Goal: Information Seeking & Learning: Learn about a topic

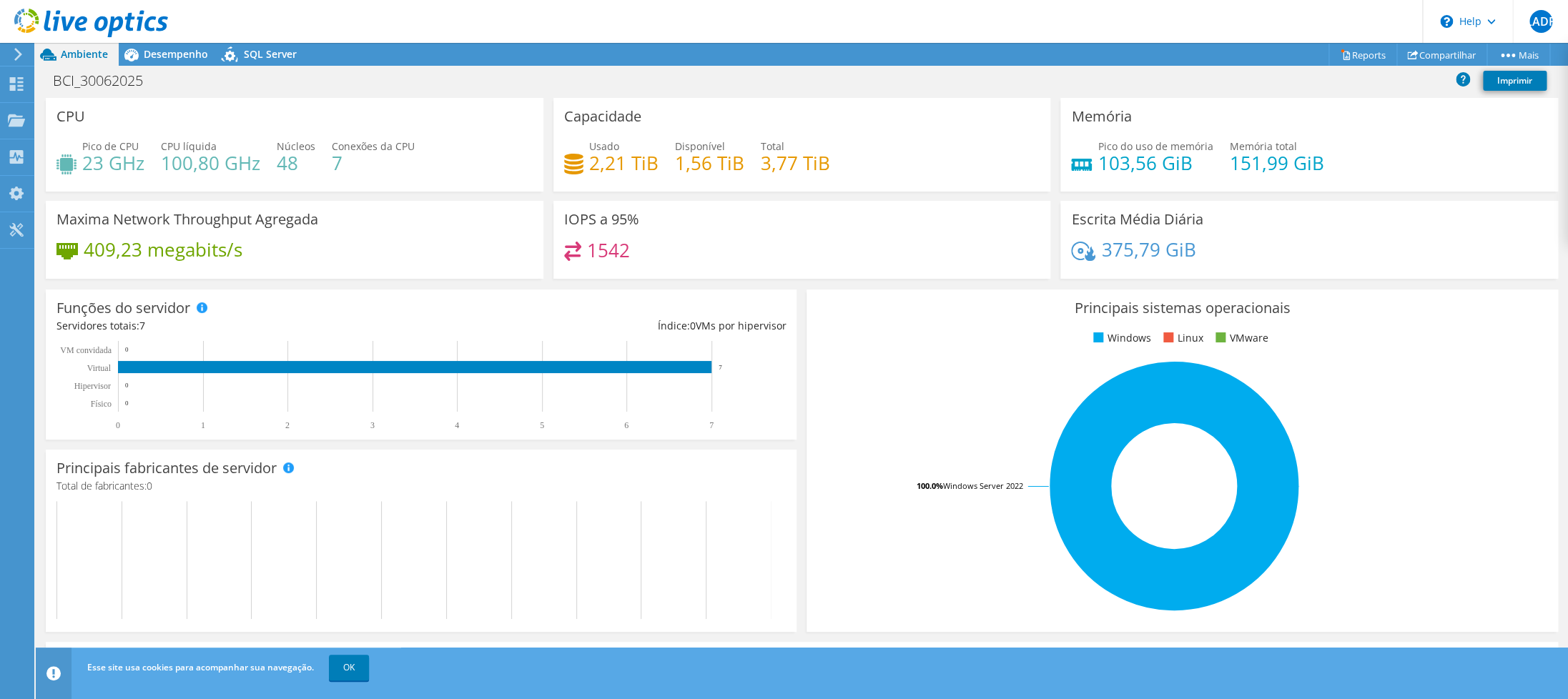
click at [120, 38] on link at bounding box center [91, 35] width 154 height 10
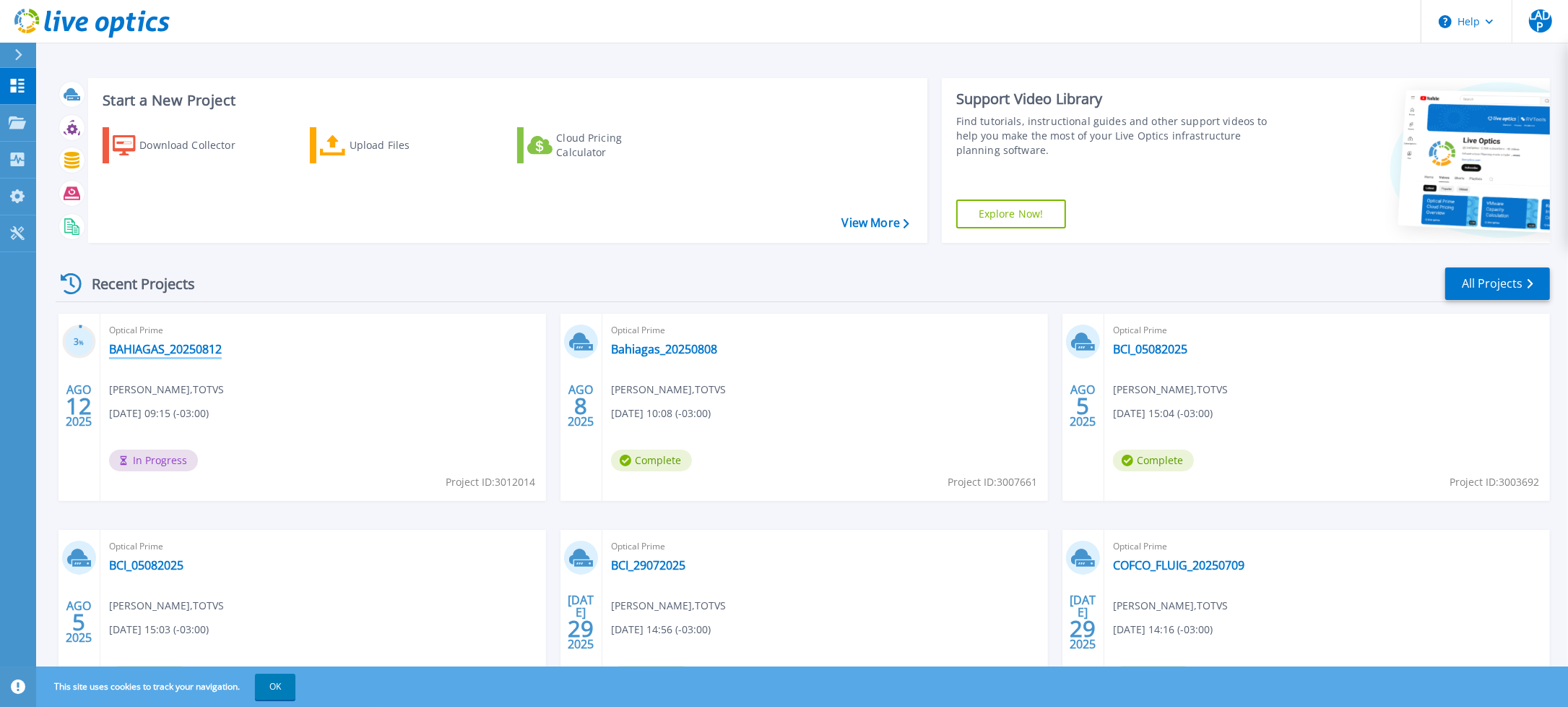
click at [162, 351] on link "BAHIAGAS_20250812" at bounding box center [165, 349] width 113 height 15
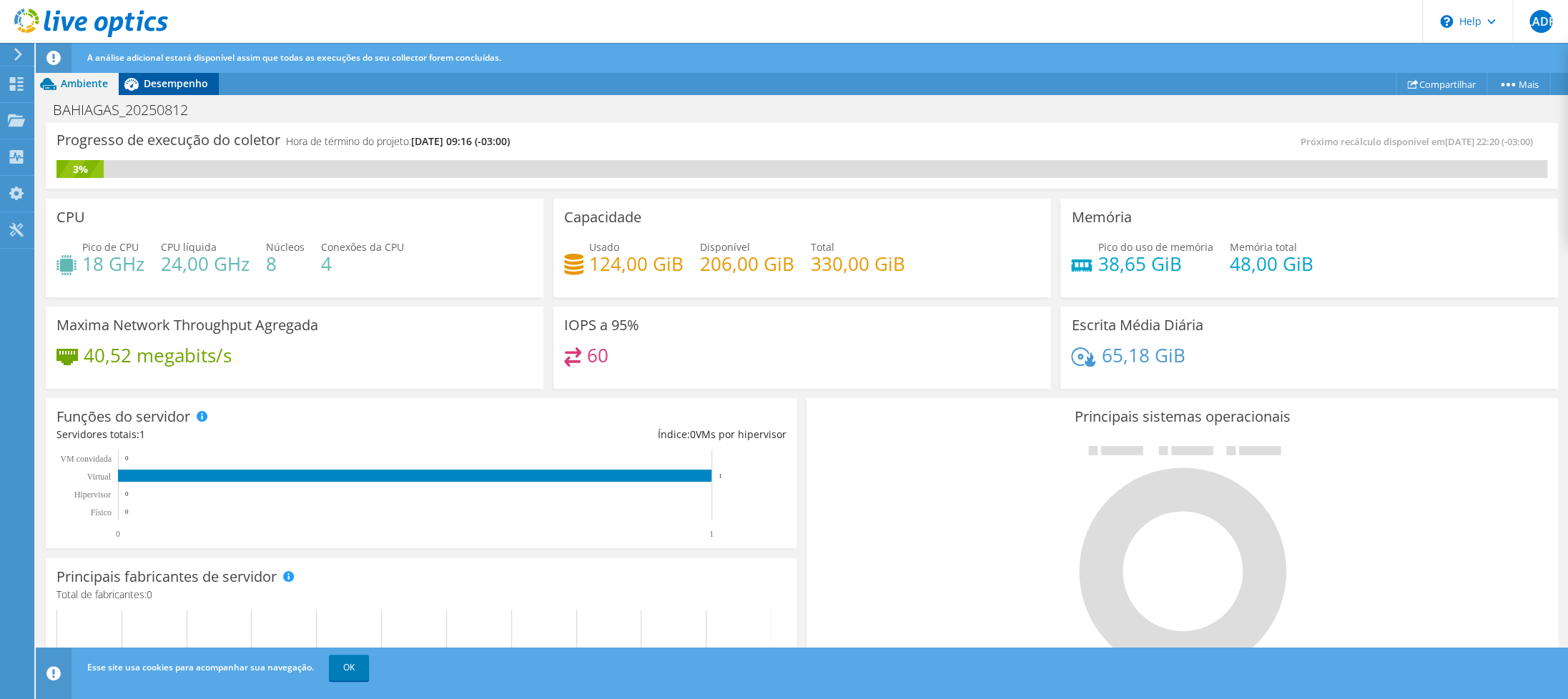
click at [177, 89] on span "Desempenho" at bounding box center [176, 83] width 65 height 14
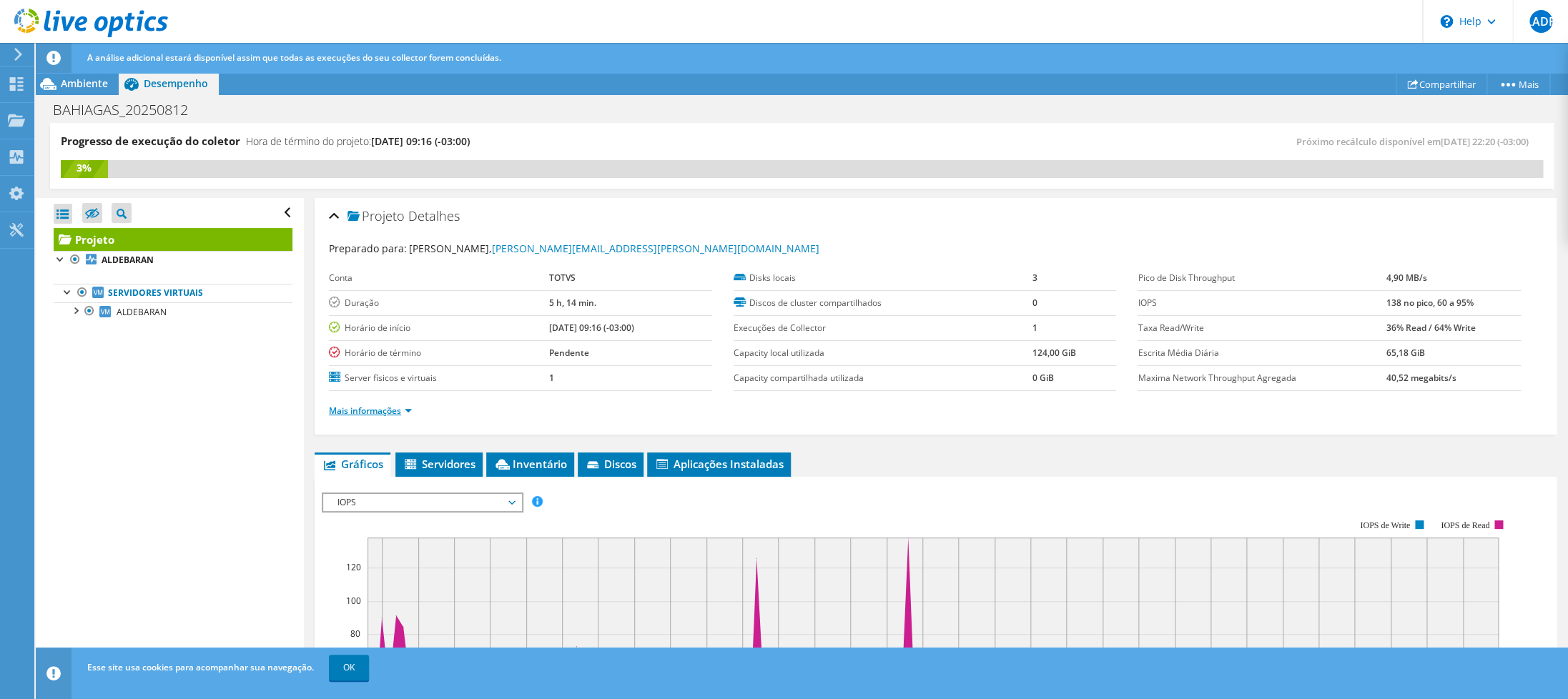
click at [404, 413] on link "Mais informações" at bounding box center [370, 410] width 83 height 12
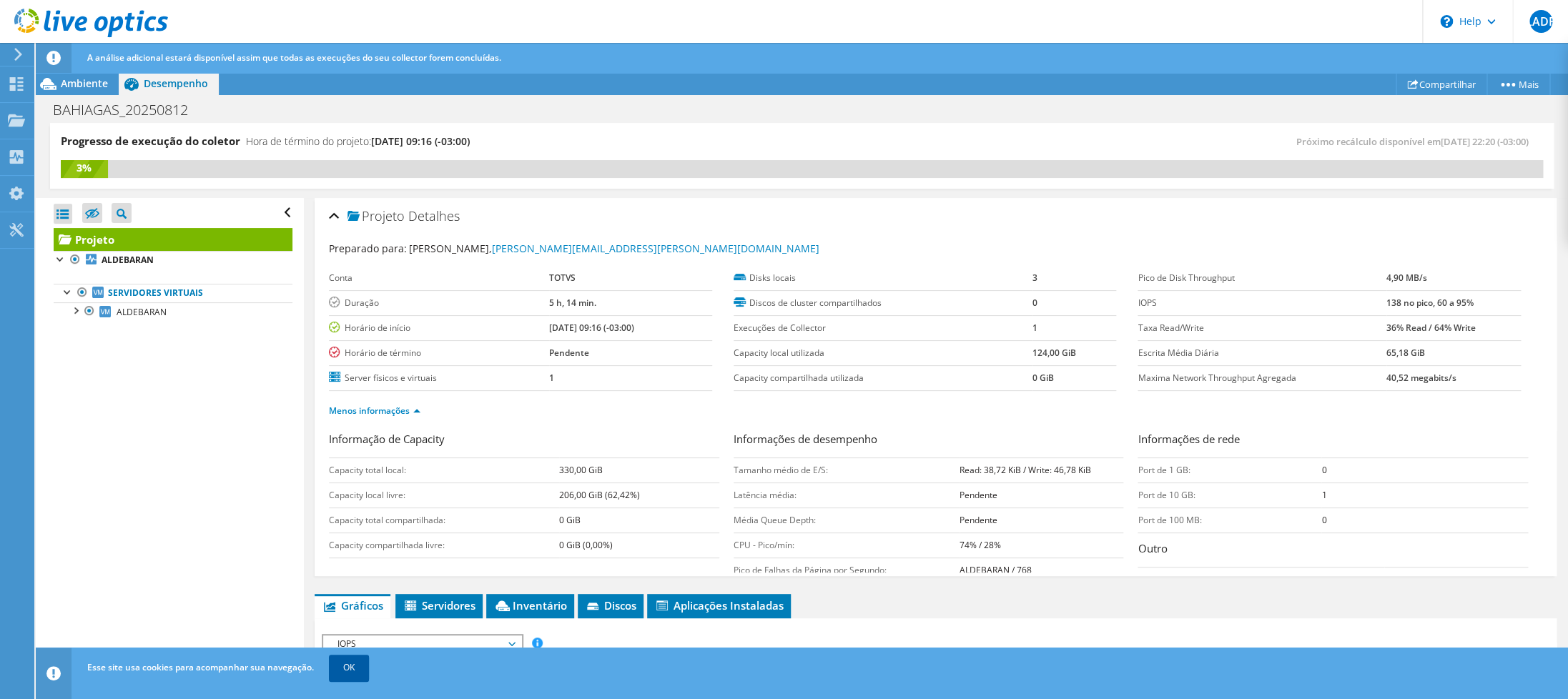
click at [352, 670] on link "OK" at bounding box center [349, 667] width 40 height 26
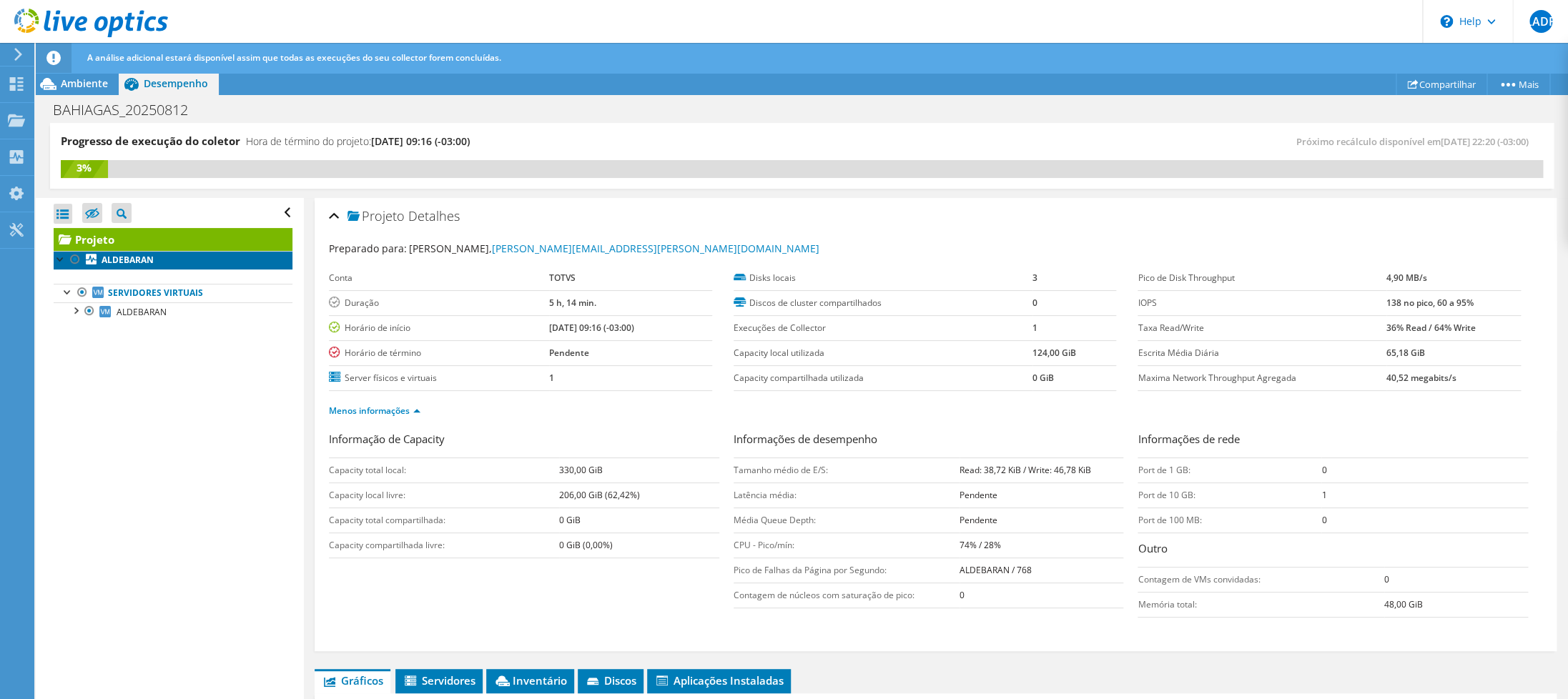
click at [132, 260] on b "ALDEBARAN" at bounding box center [127, 259] width 52 height 12
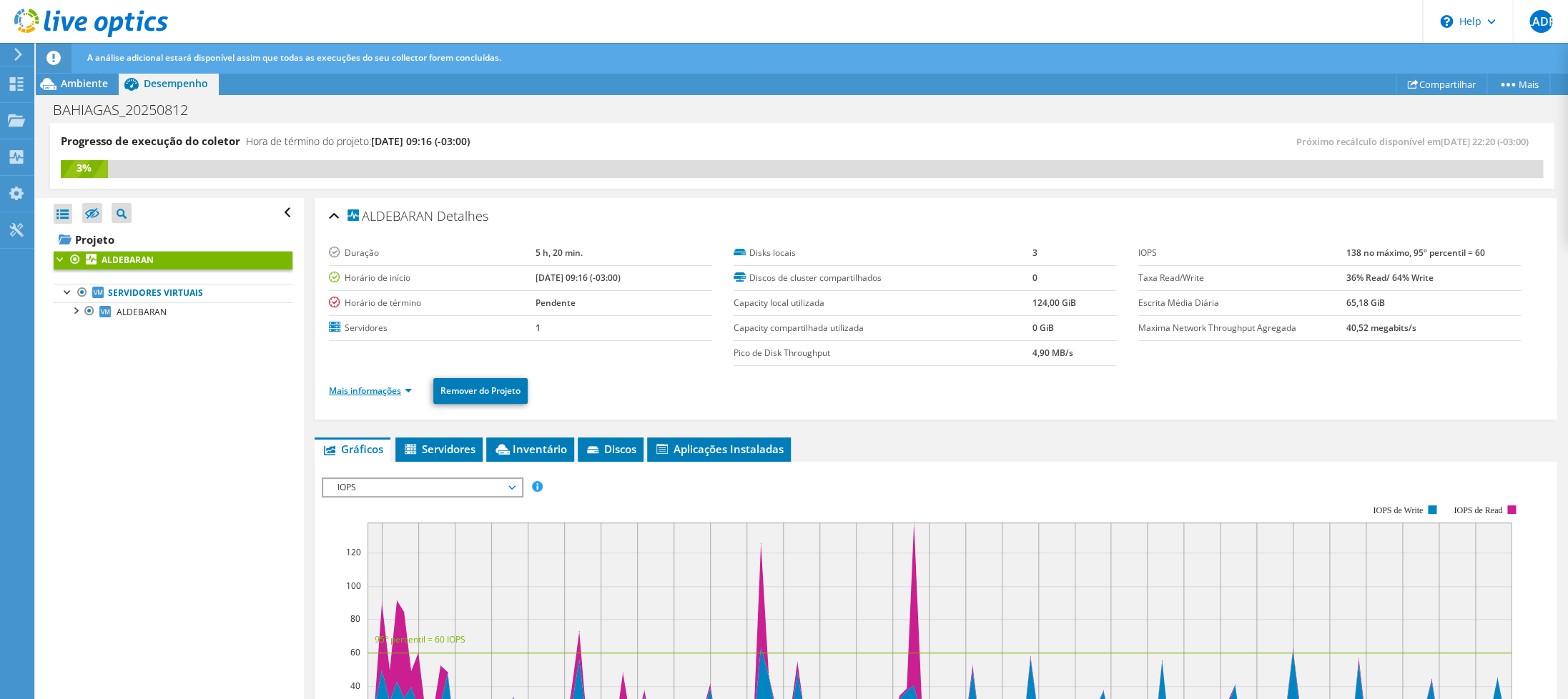
click at [407, 392] on link "Mais informações" at bounding box center [370, 390] width 83 height 12
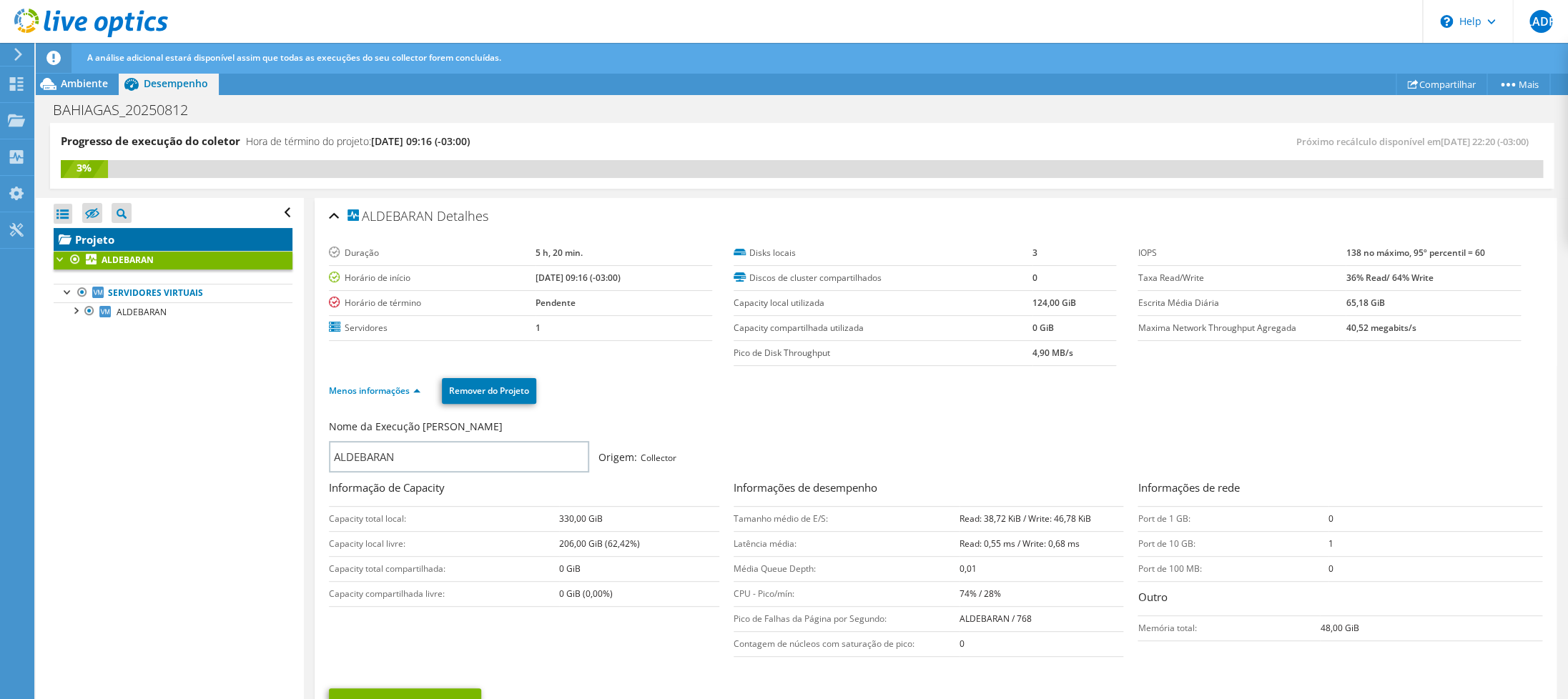
click at [118, 236] on link "Projeto" at bounding box center [172, 239] width 239 height 23
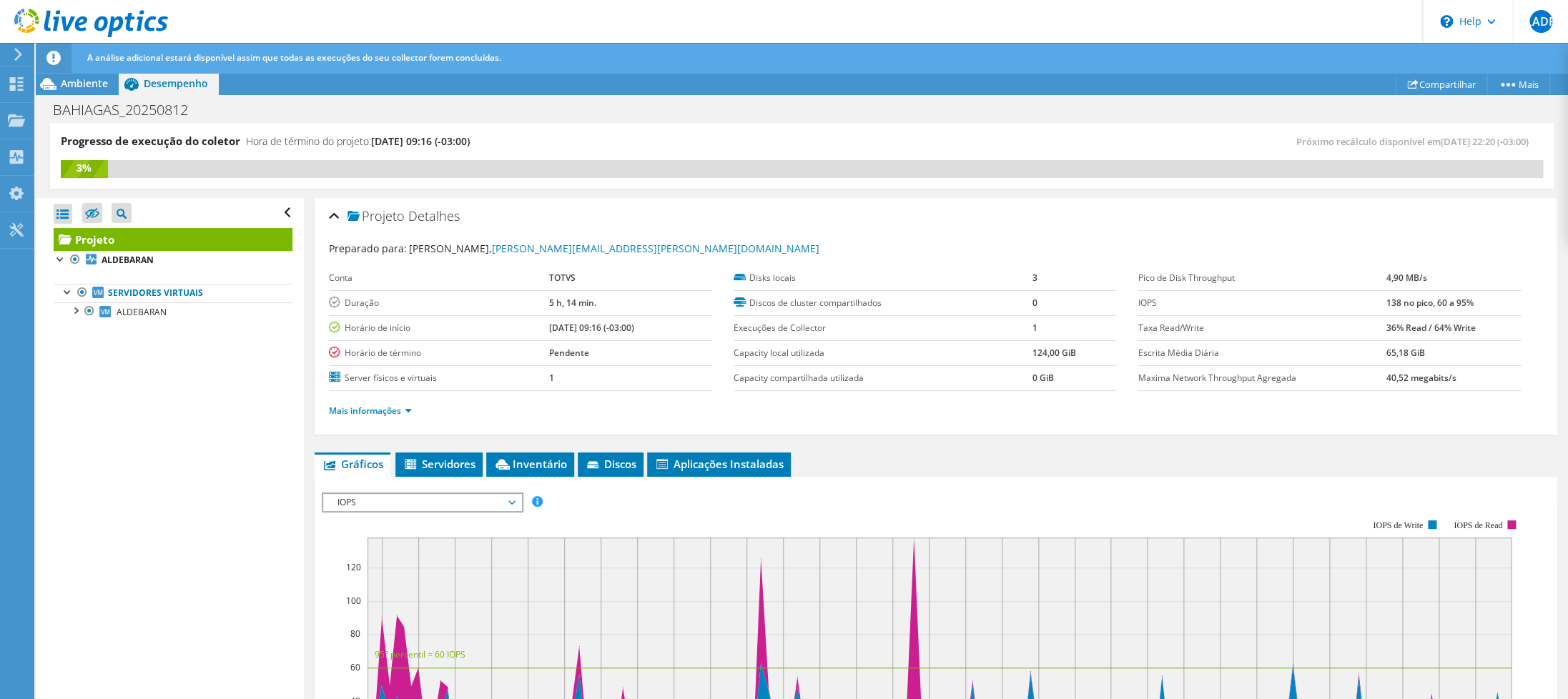
click at [390, 418] on li "Mais informações" at bounding box center [374, 411] width 92 height 16
click at [390, 407] on link "Mais informações" at bounding box center [370, 410] width 83 height 12
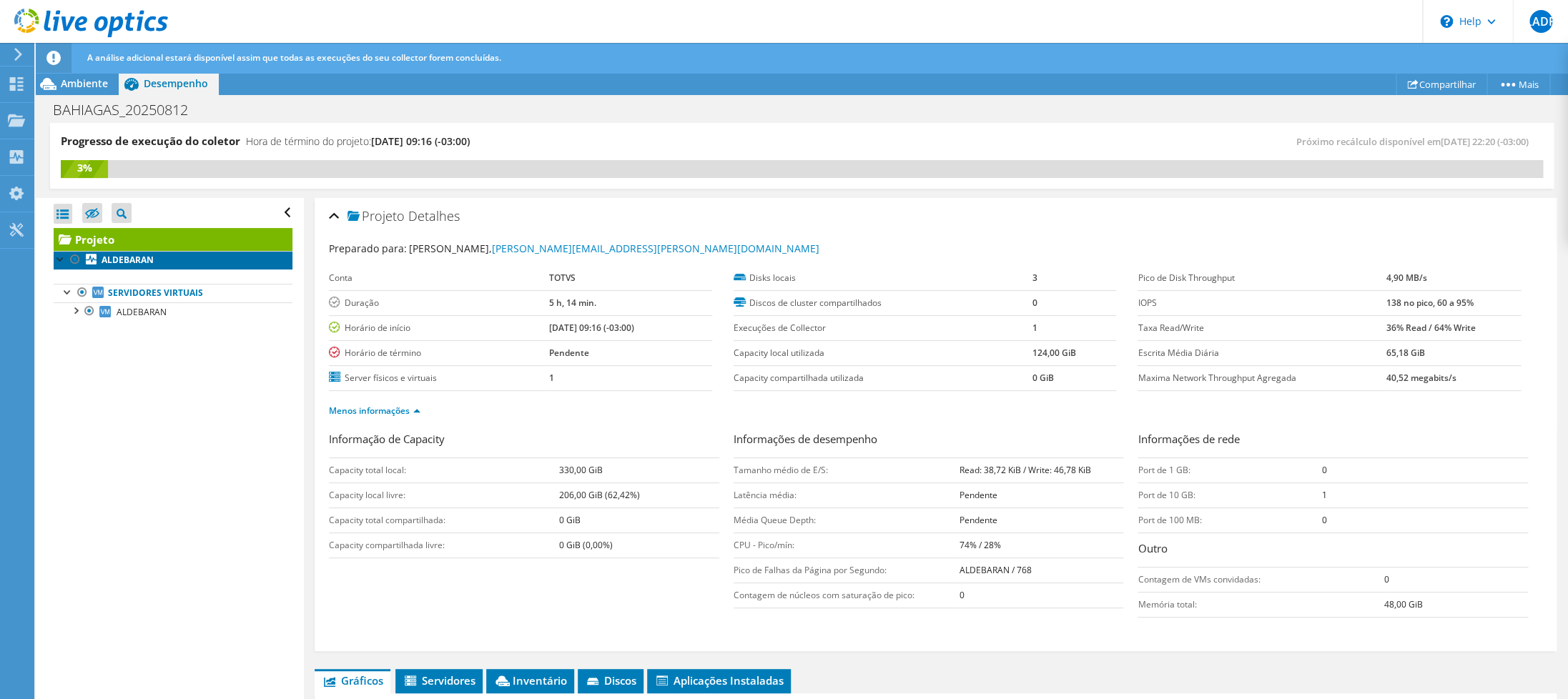
click at [139, 268] on link "ALDEBARAN" at bounding box center [172, 259] width 239 height 18
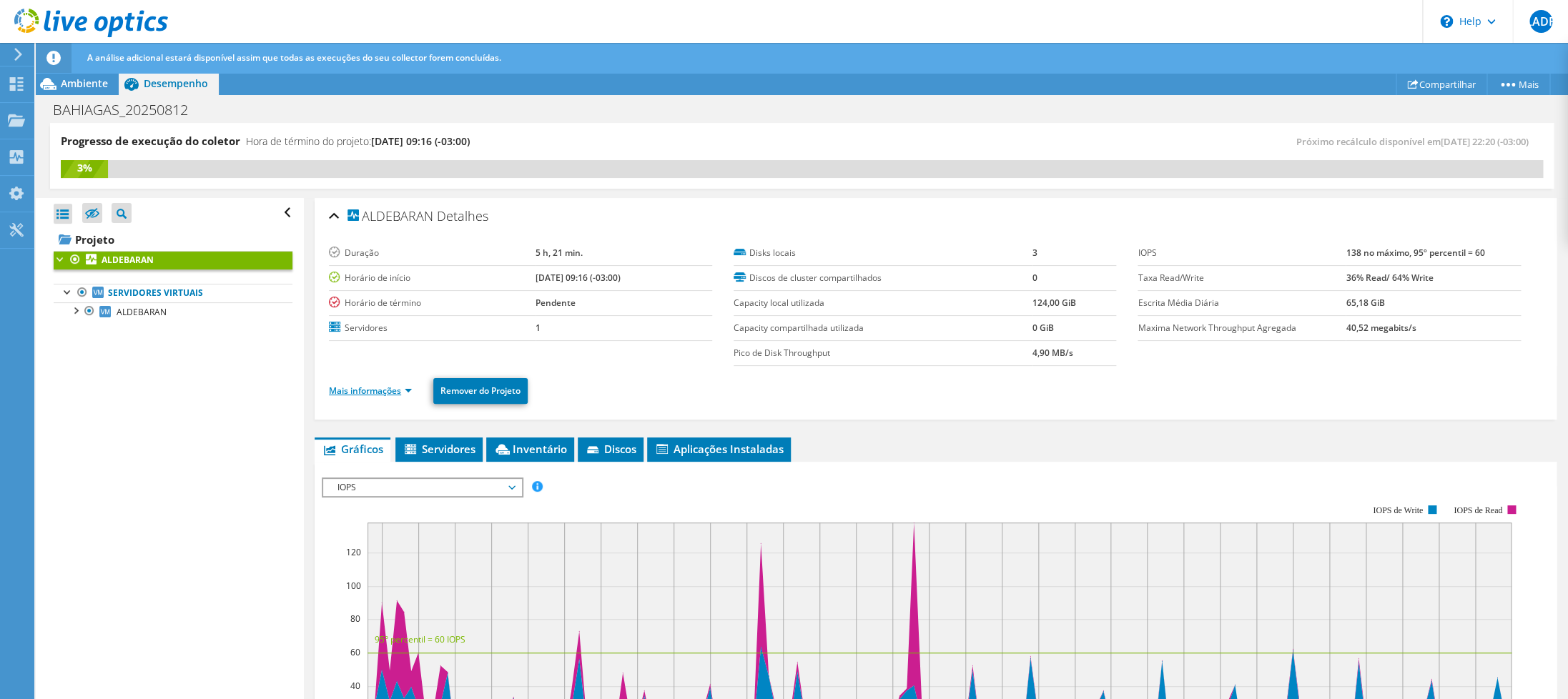
click at [388, 389] on link "Mais informações" at bounding box center [370, 390] width 83 height 12
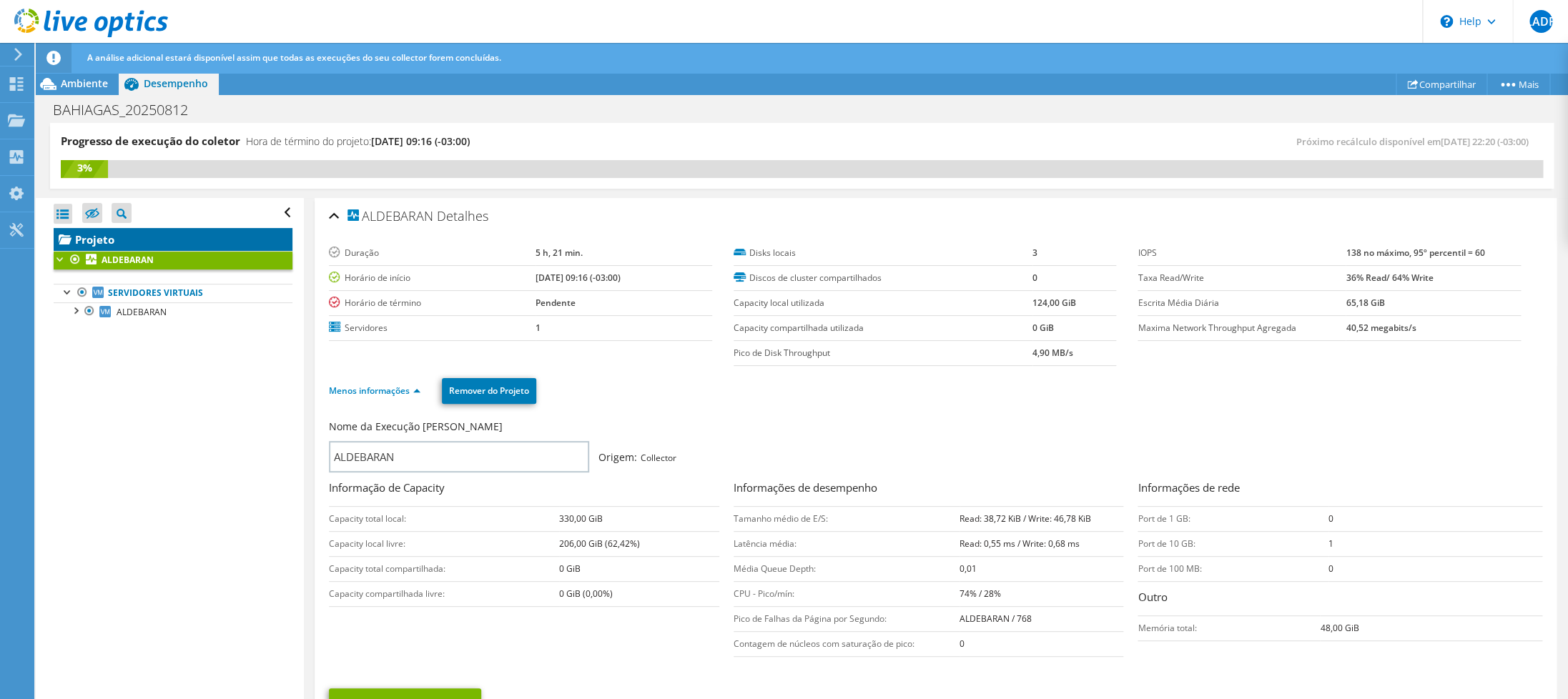
click at [99, 235] on link "Projeto" at bounding box center [172, 239] width 239 height 23
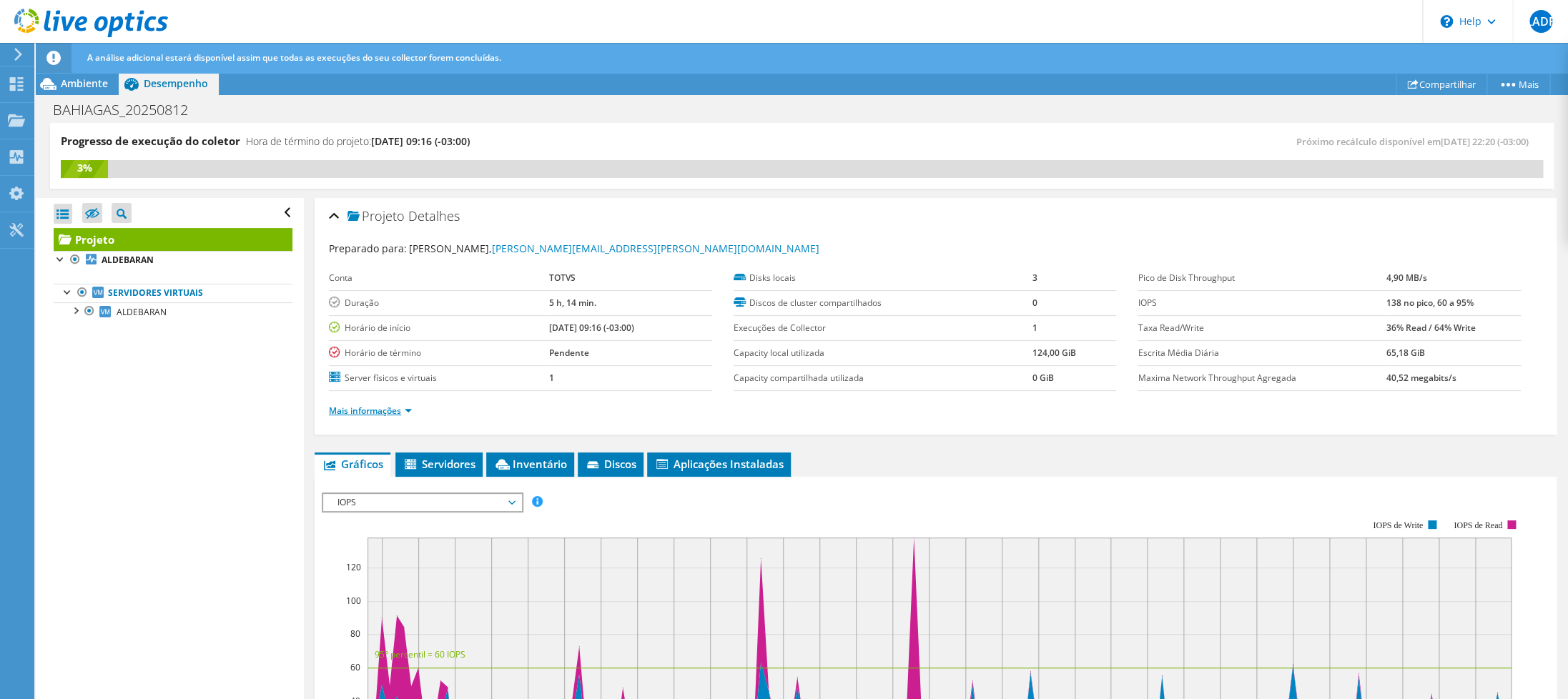
click at [386, 411] on link "Mais informações" at bounding box center [370, 410] width 83 height 12
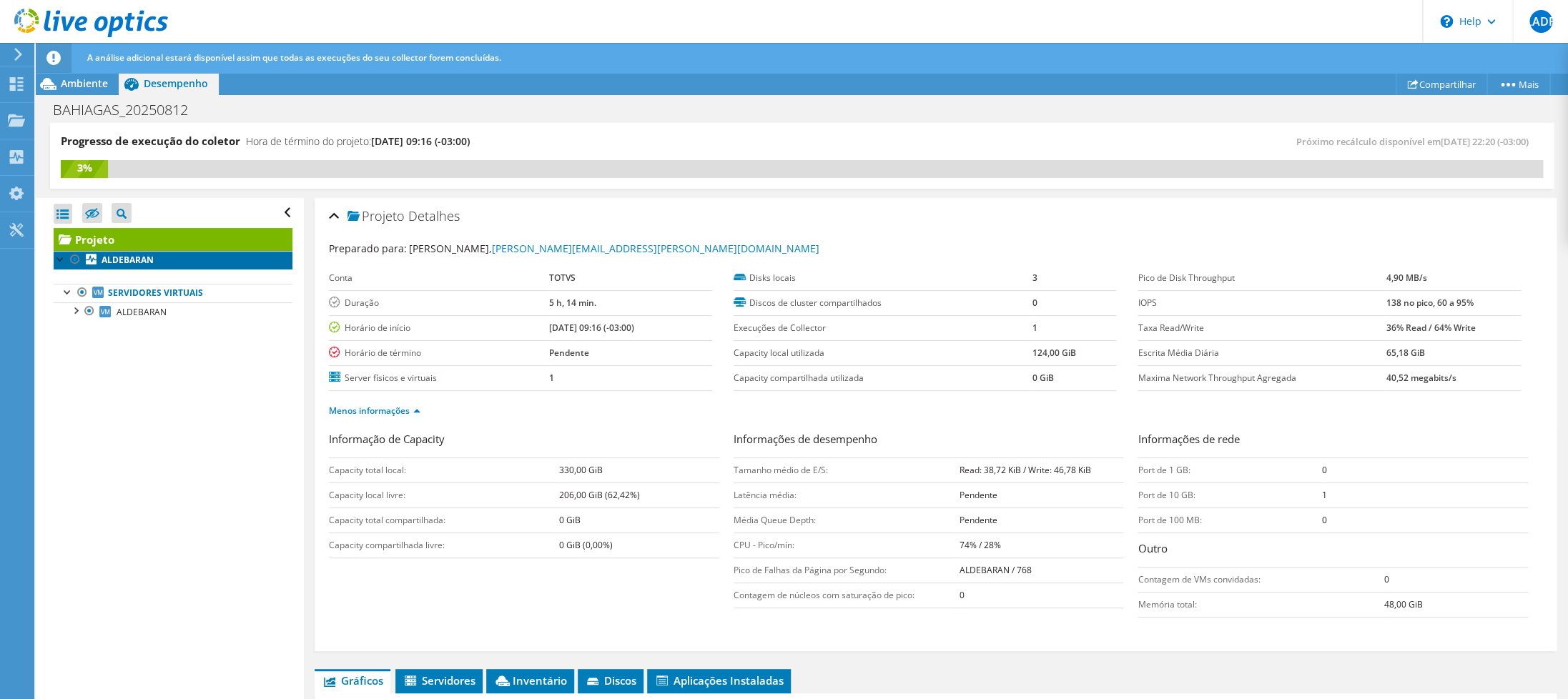
click at [137, 260] on b "ALDEBARAN" at bounding box center [127, 259] width 52 height 12
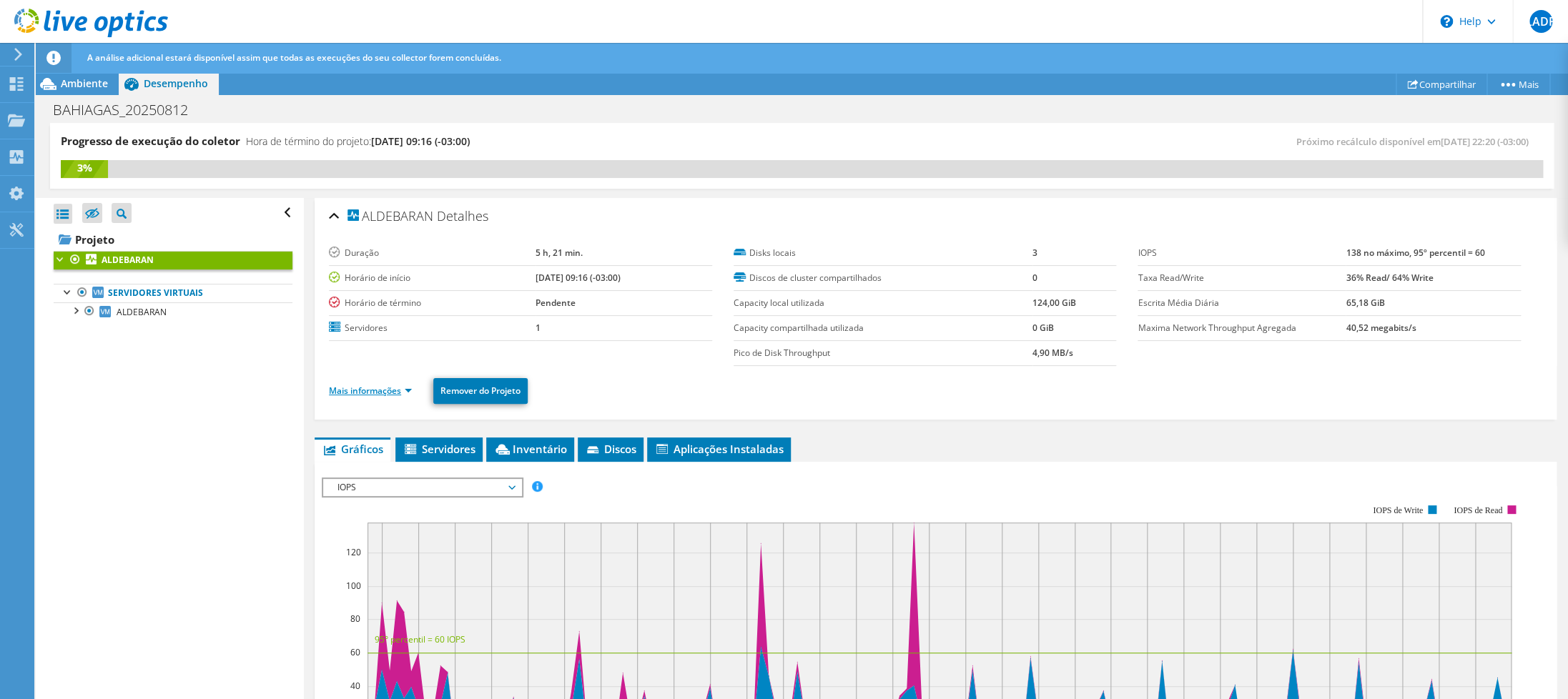
click at [400, 388] on link "Mais informações" at bounding box center [370, 390] width 83 height 12
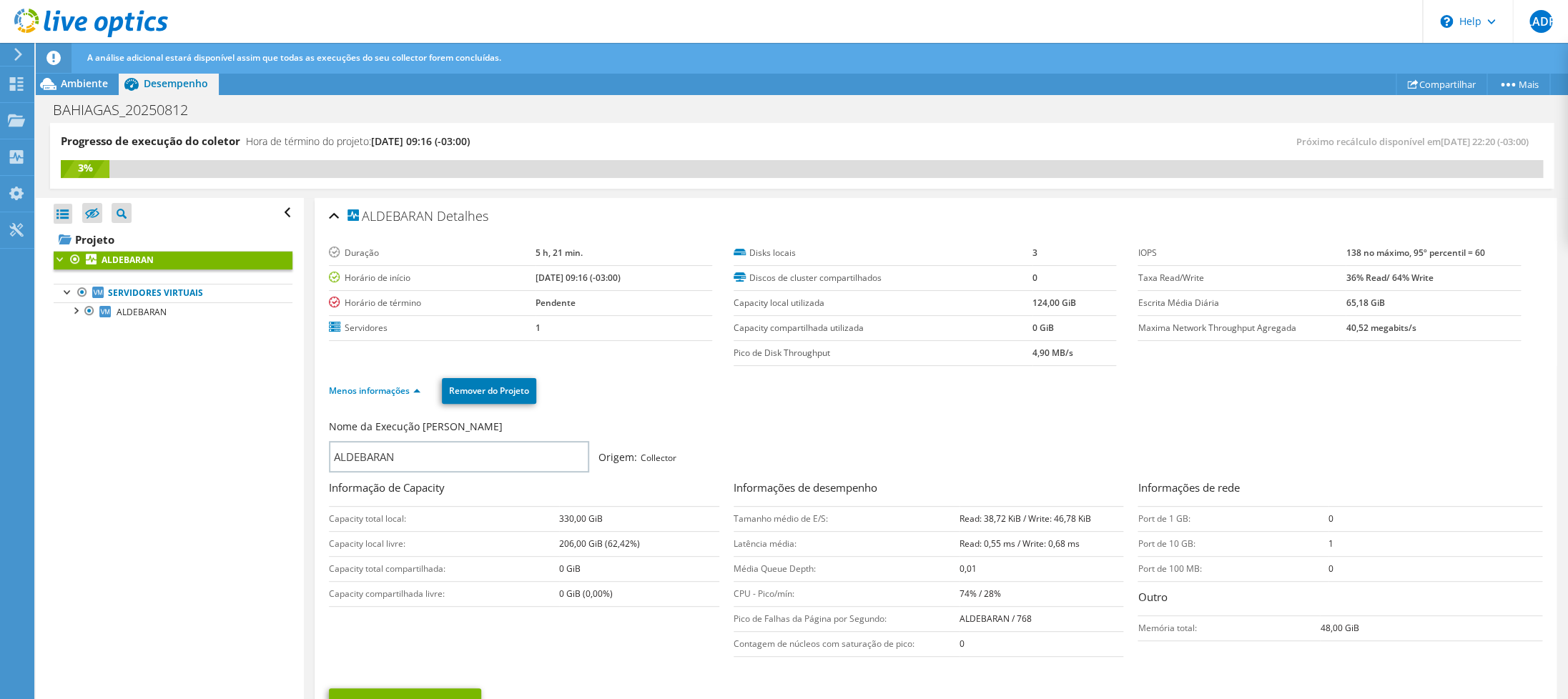
click at [783, 170] on div "3%" at bounding box center [802, 169] width 1482 height 18
click at [732, 395] on ul "Menos informações Remover do Projeto" at bounding box center [936, 389] width 1214 height 30
click at [719, 406] on div "Menos informações Remover do Projeto" at bounding box center [936, 390] width 1214 height 50
click at [118, 22] on icon at bounding box center [91, 23] width 154 height 30
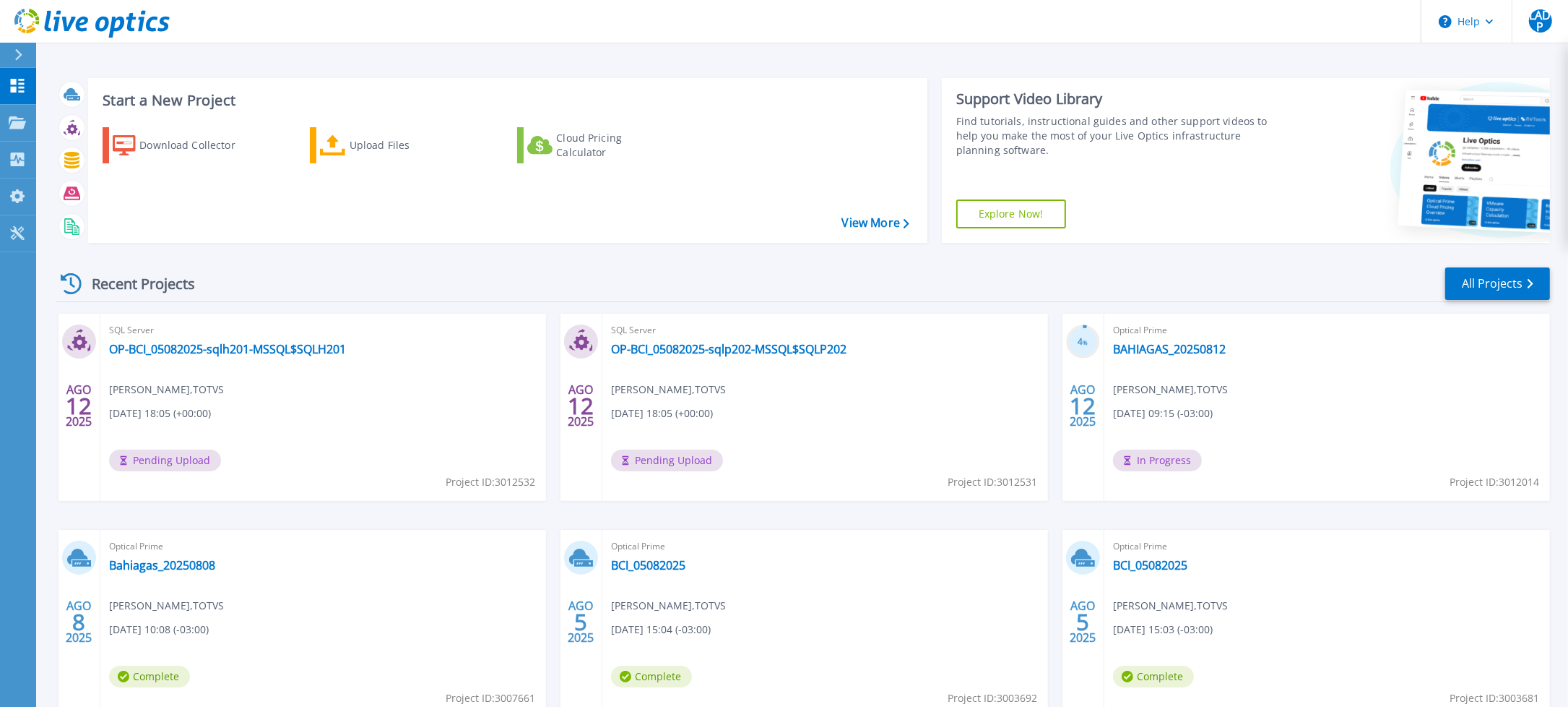
scroll to position [76, 0]
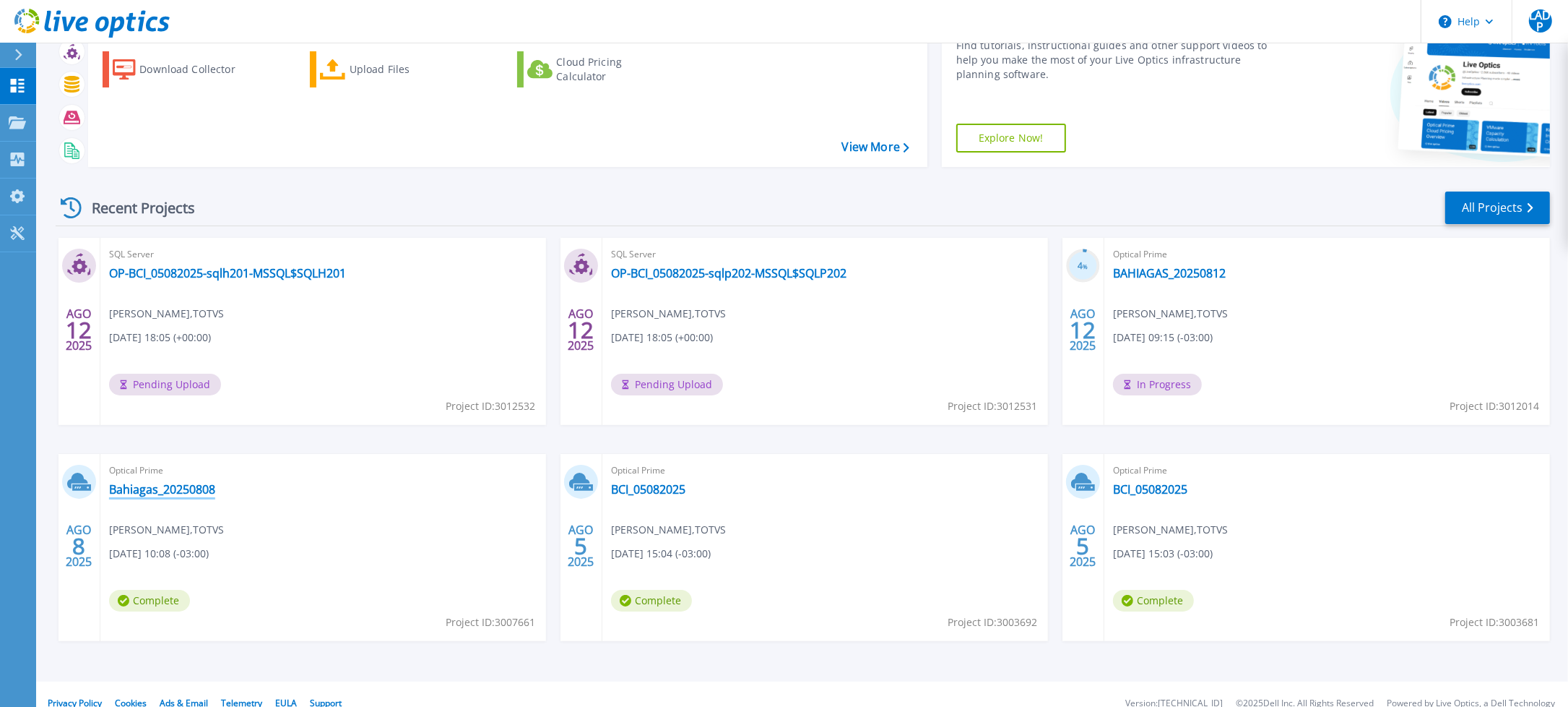
click at [186, 491] on link "Bahiagas_20250808" at bounding box center [162, 489] width 106 height 15
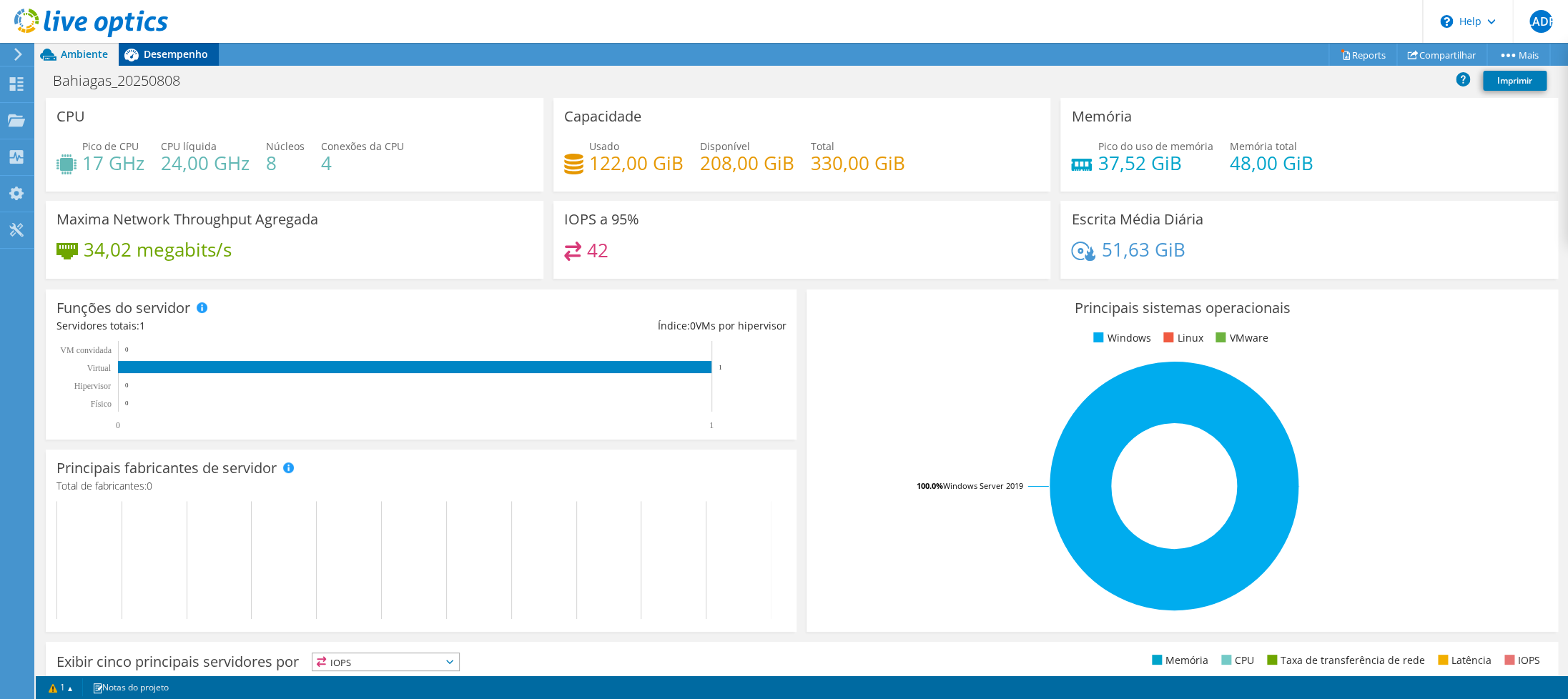
click at [163, 57] on span "Desempenho" at bounding box center [176, 53] width 65 height 14
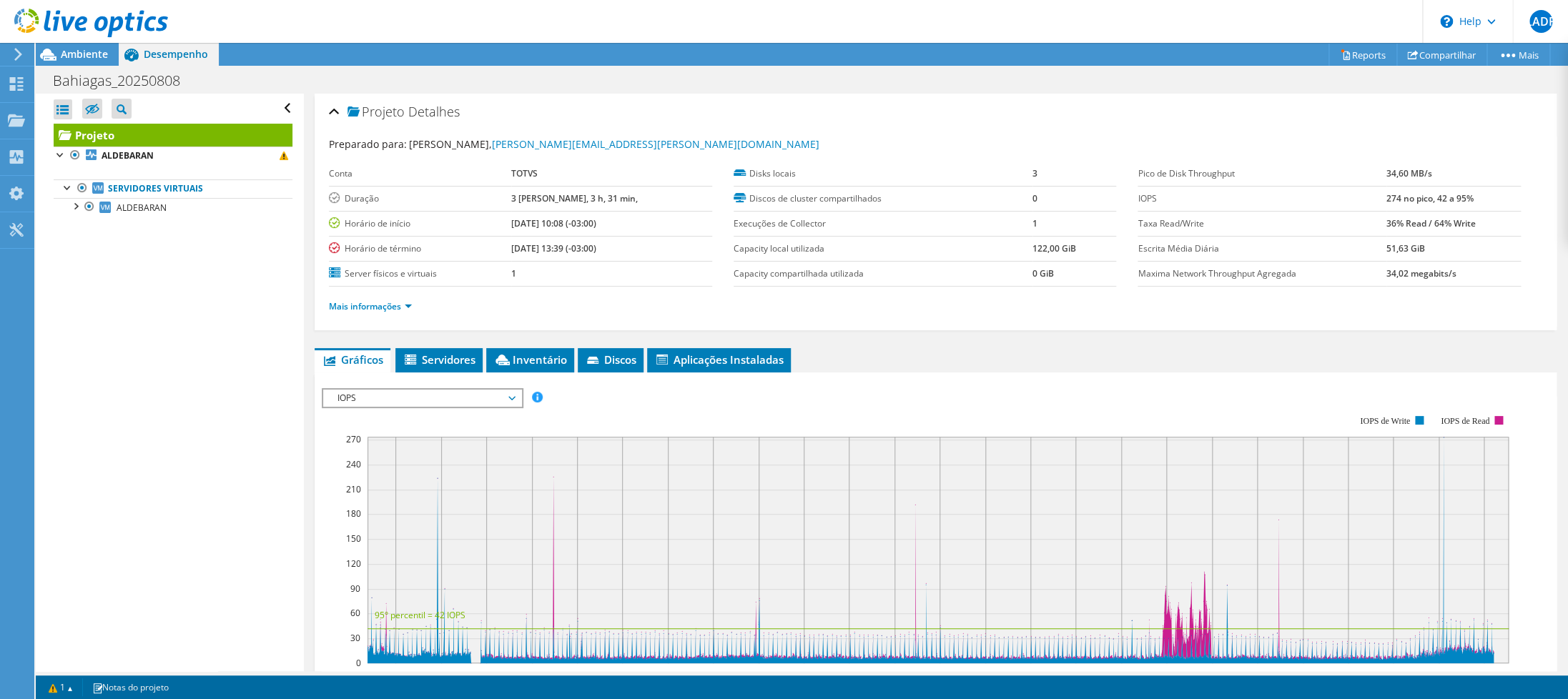
drag, startPoint x: 529, startPoint y: 225, endPoint x: 653, endPoint y: 223, distance: 124.0
click at [653, 223] on td "[DATE] 10:08 (-03:00)" at bounding box center [611, 223] width 200 height 25
click at [656, 222] on td "[DATE] 10:08 (-03:00)" at bounding box center [611, 223] width 200 height 25
drag, startPoint x: 523, startPoint y: 223, endPoint x: 643, endPoint y: 224, distance: 120.0
click at [643, 224] on tr "Horário de início 08/08/2025, 10:08 (-03:00)" at bounding box center [521, 223] width 383 height 25
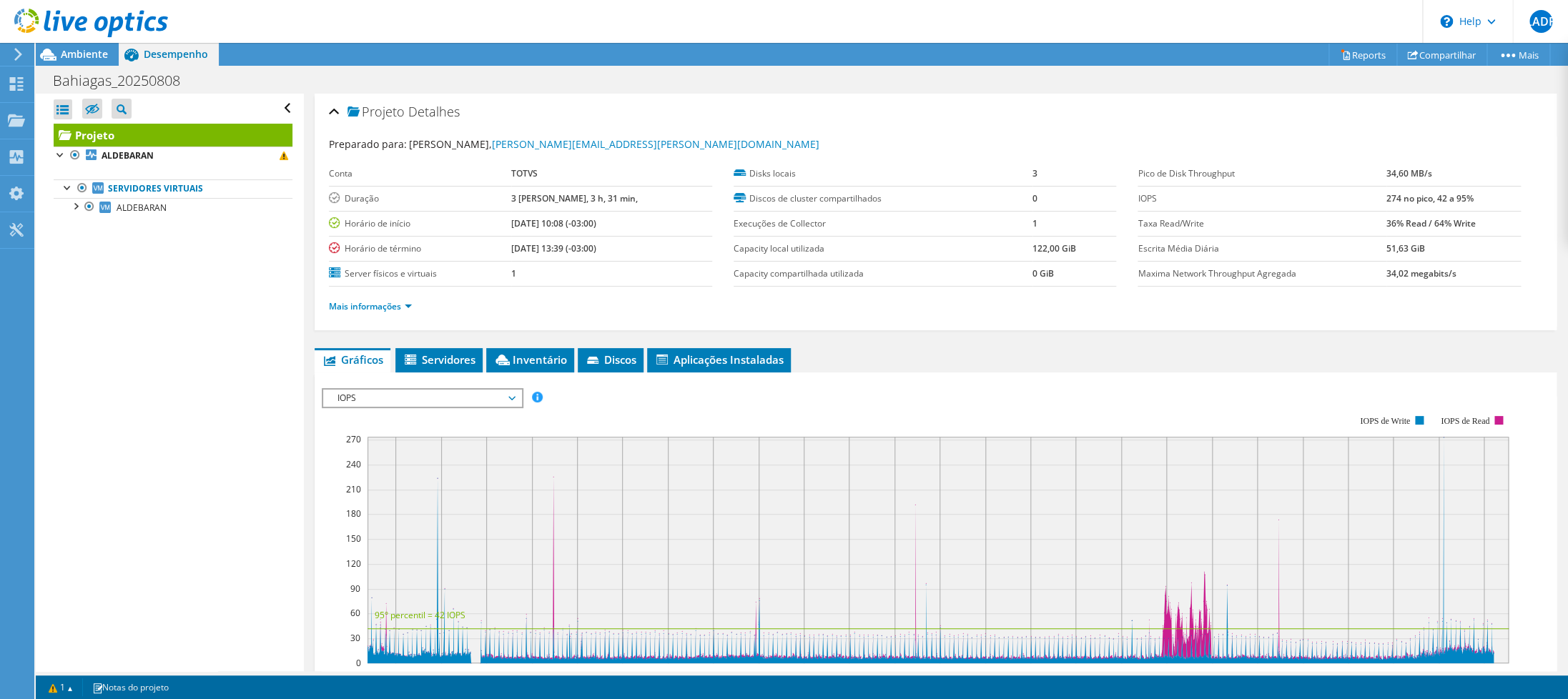
copy tr "Horário de início 08/08/2025, 10:08 (-03:00)"
click at [81, 53] on span "Ambiente" at bounding box center [84, 53] width 47 height 14
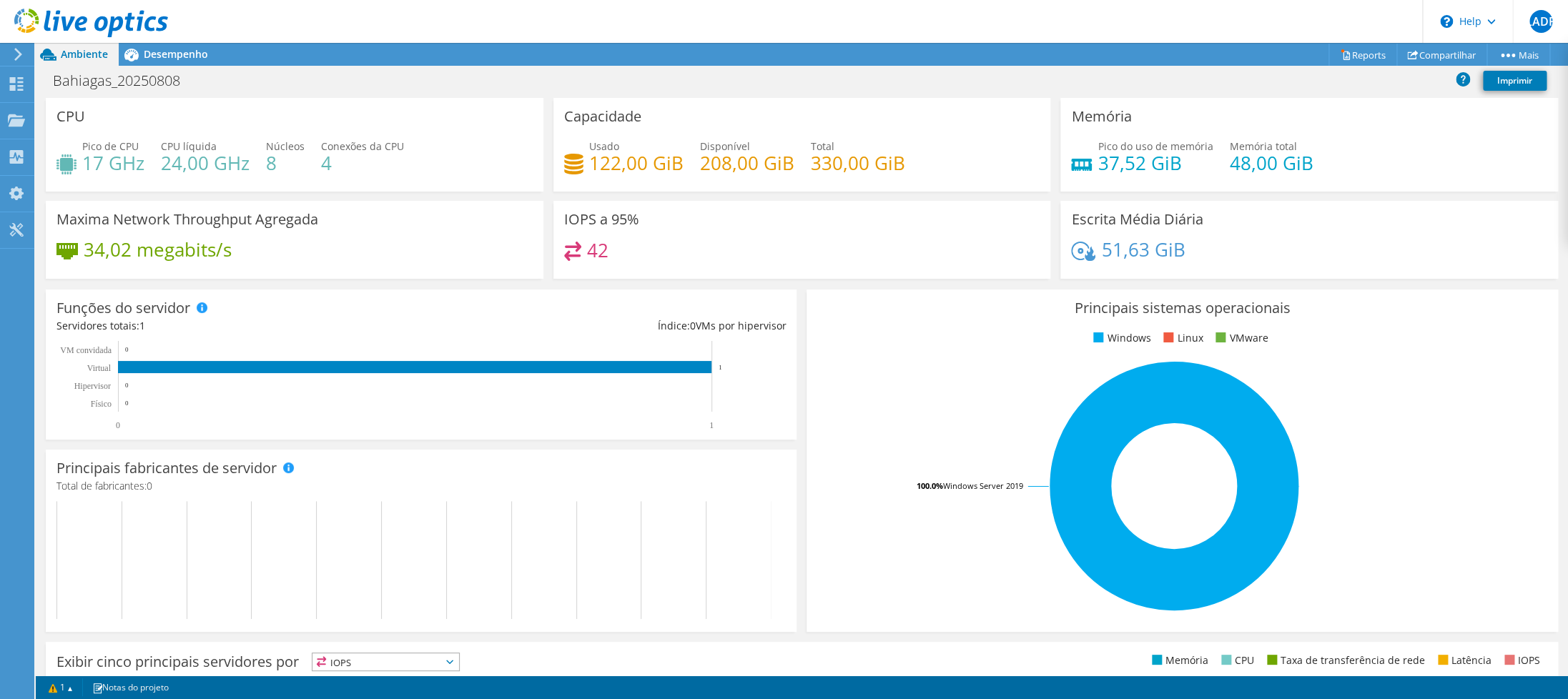
click at [106, 28] on use at bounding box center [91, 23] width 154 height 29
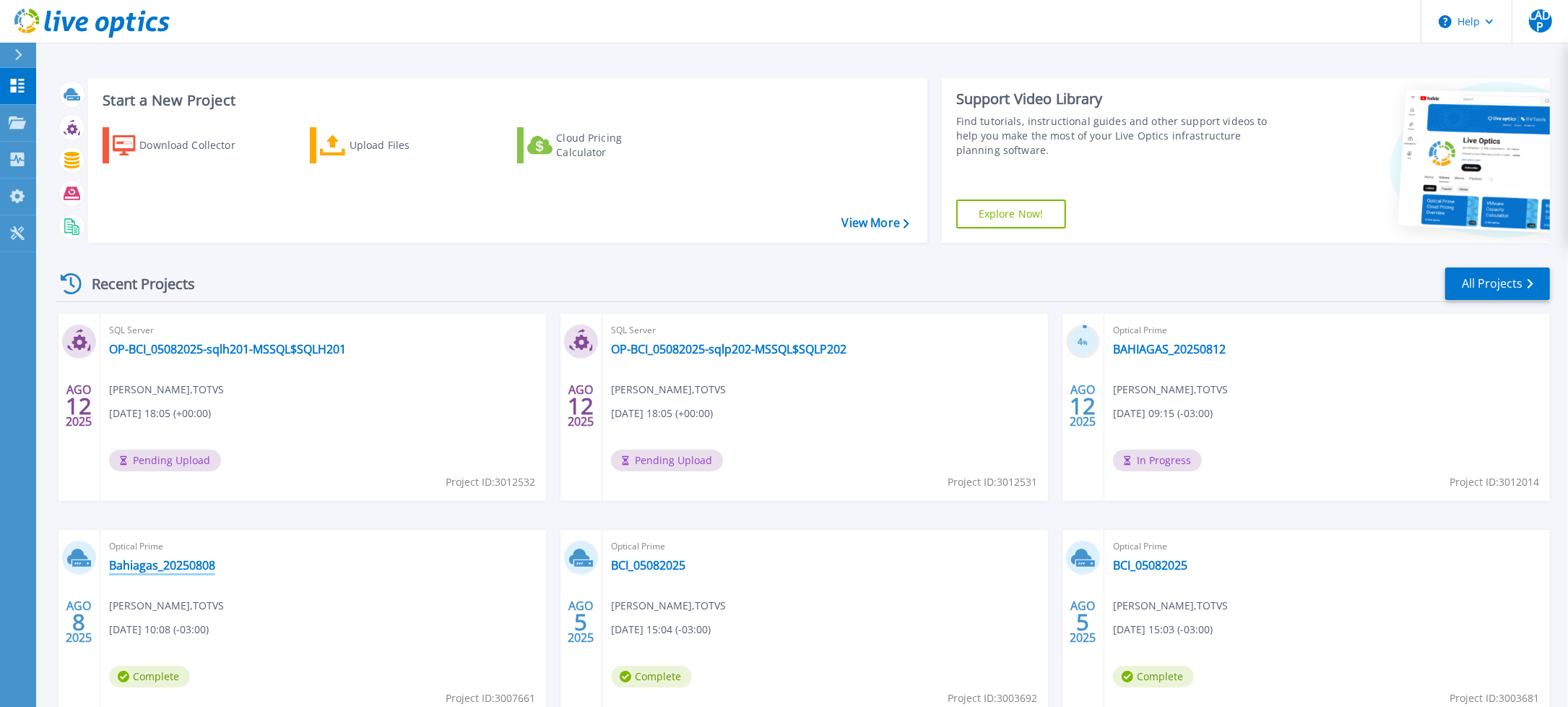
click at [166, 564] on link "Bahiagas_20250808" at bounding box center [162, 565] width 106 height 15
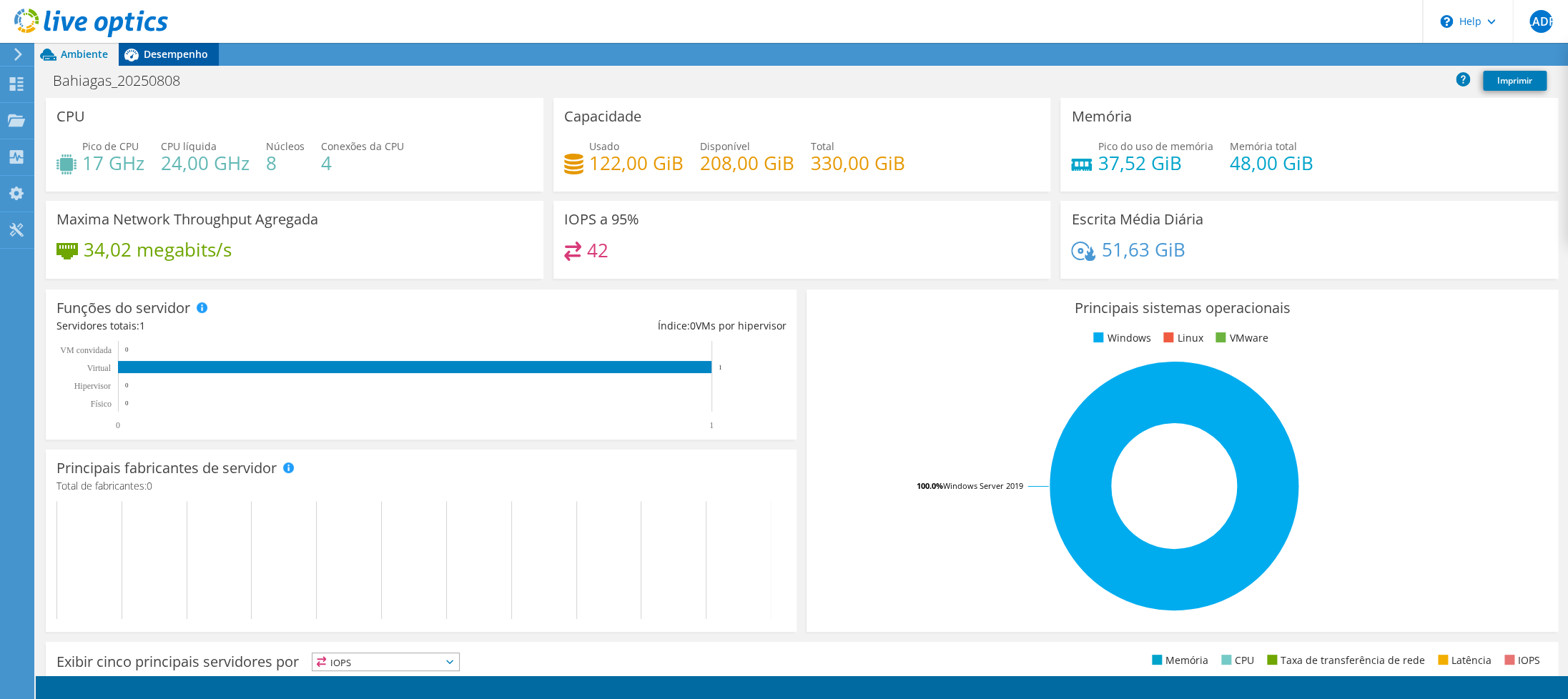
click at [186, 53] on span "Desempenho" at bounding box center [176, 53] width 65 height 14
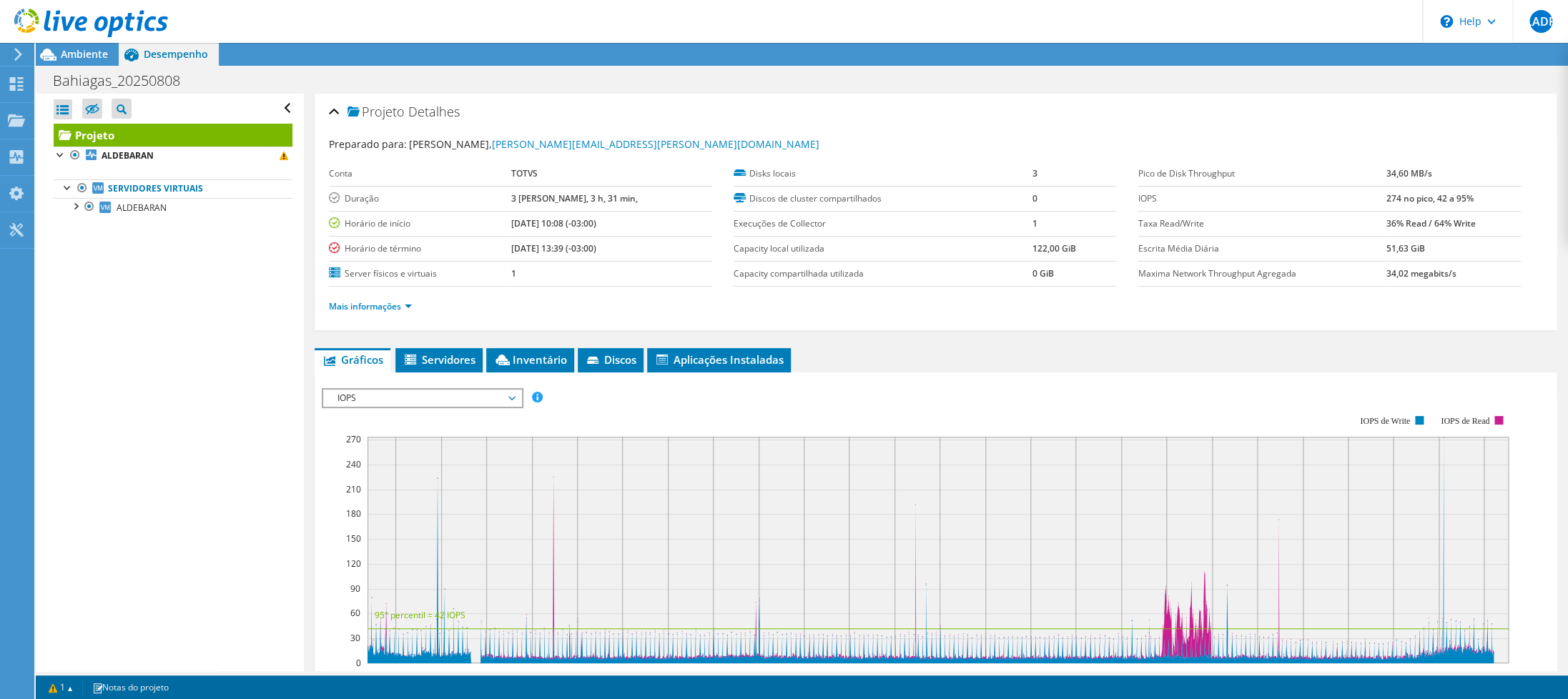
click at [186, 57] on span "Desempenho" at bounding box center [176, 53] width 65 height 14
drag, startPoint x: 525, startPoint y: 222, endPoint x: 669, endPoint y: 224, distance: 144.0
click at [659, 219] on tr "Horário de início 08/08/2025, 10:08 (-03:00)" at bounding box center [521, 223] width 383 height 25
copy tr "Horário de início 08/08/2025, 10:08 (-03:00)"
click at [646, 324] on div "Mais informações" at bounding box center [936, 306] width 1214 height 40
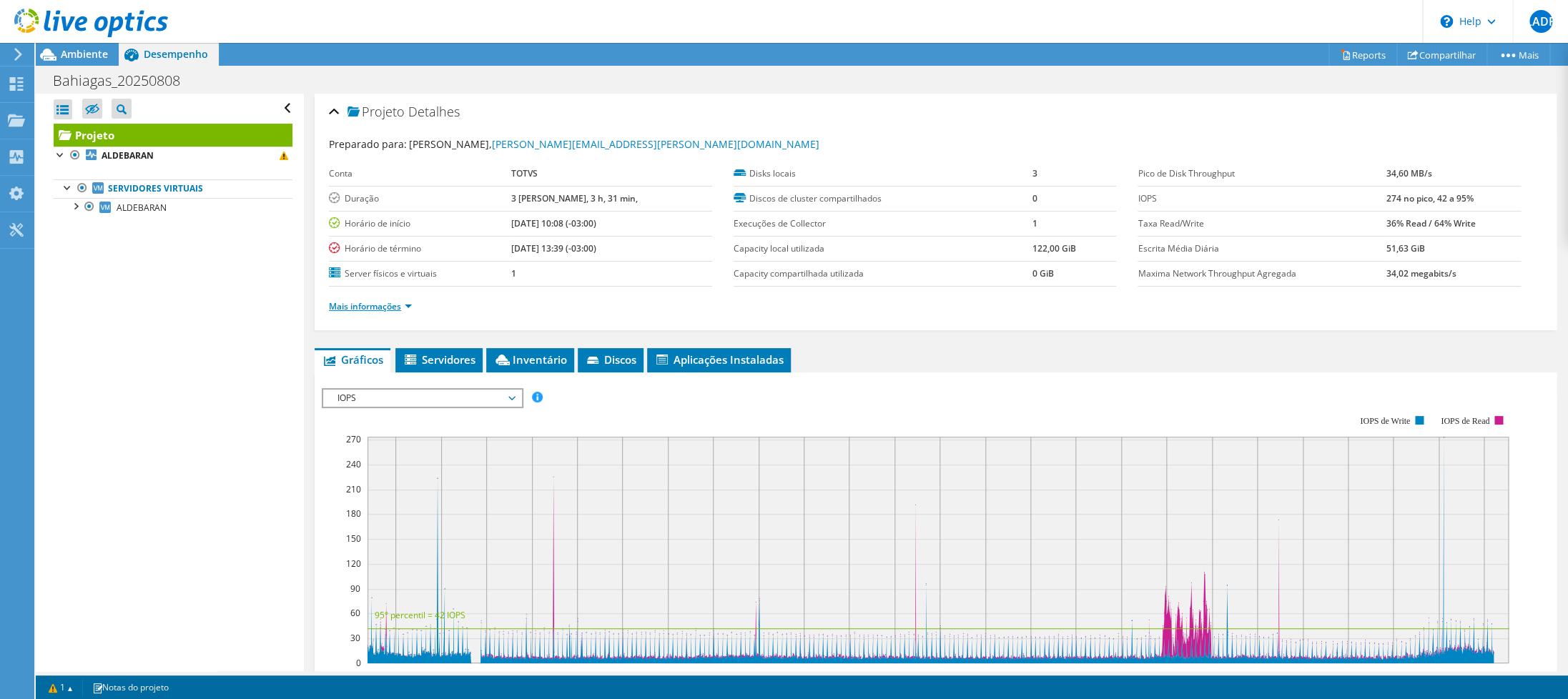
click at [408, 302] on link "Mais informações" at bounding box center [370, 306] width 83 height 12
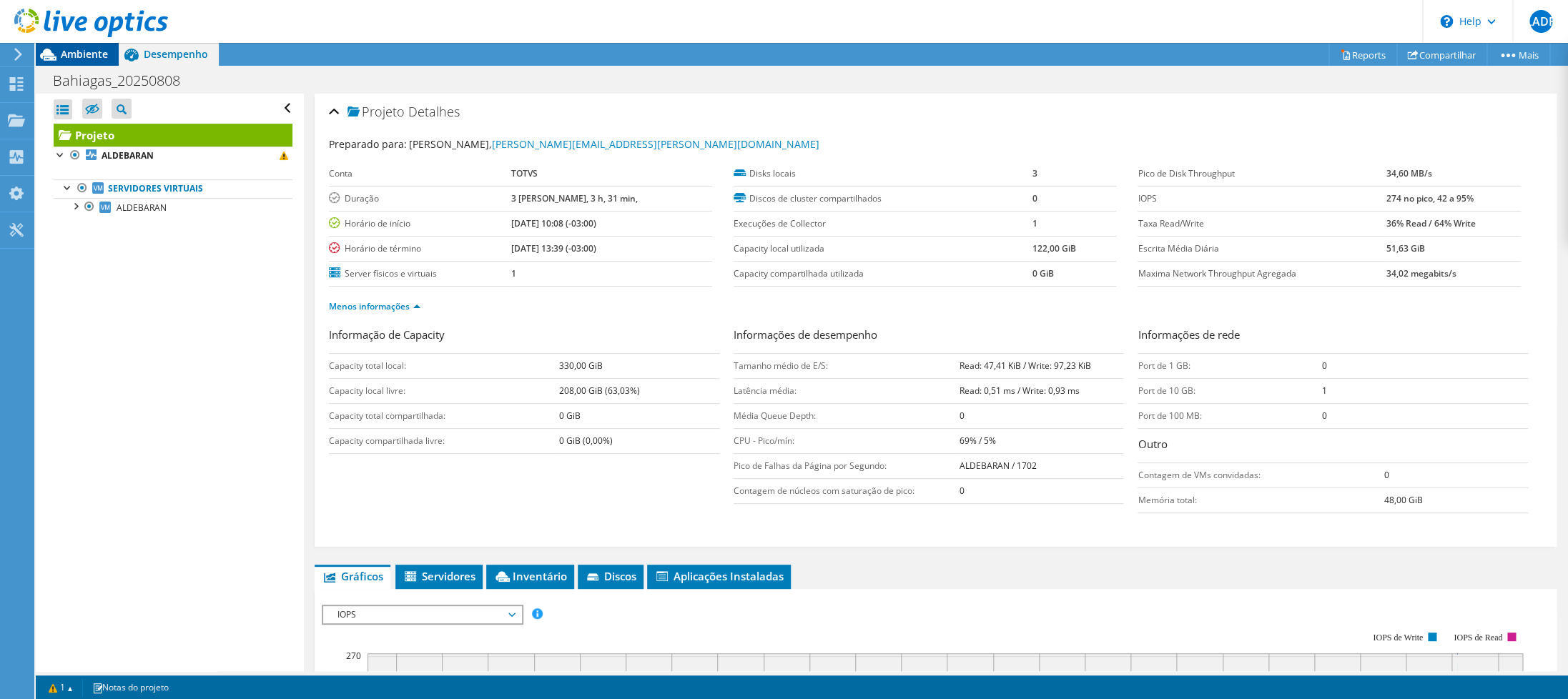
click at [81, 60] on span "Ambiente" at bounding box center [84, 53] width 47 height 14
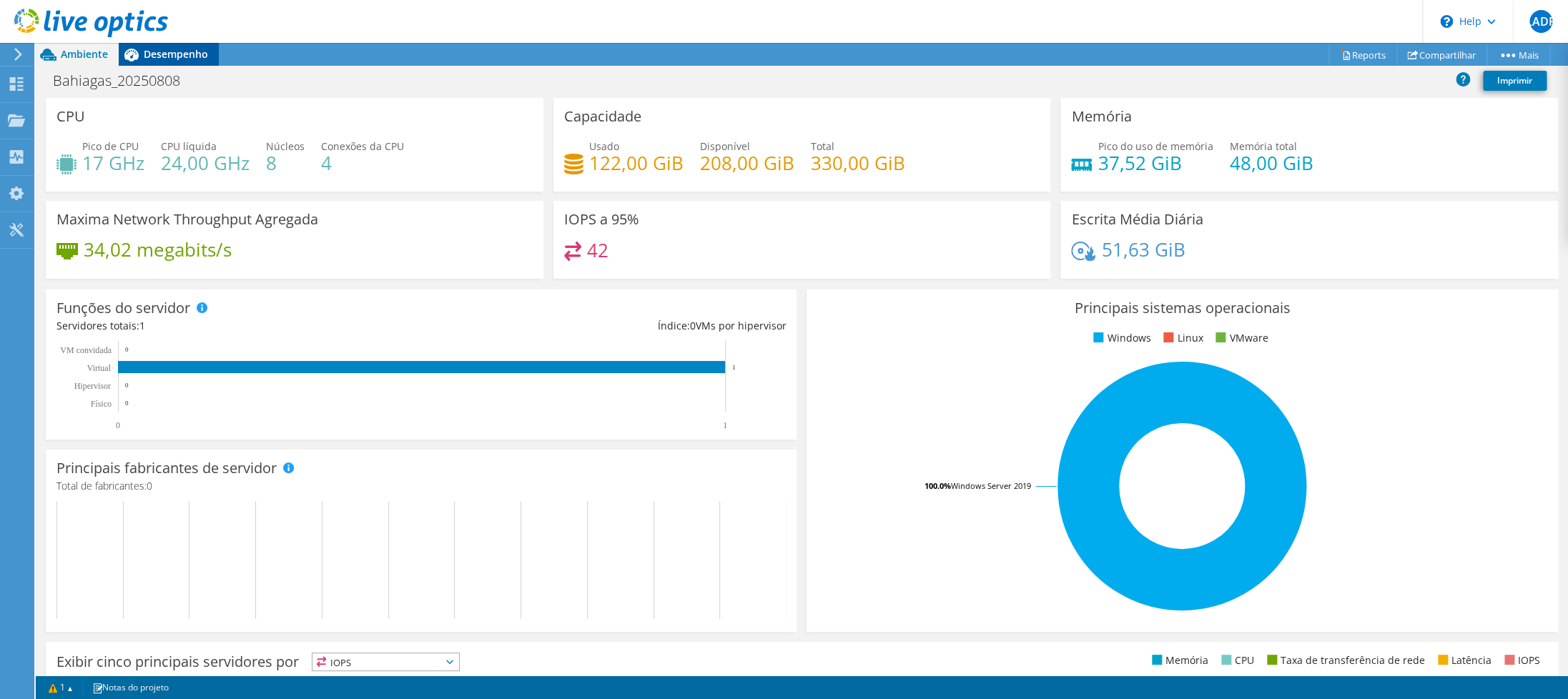
click at [163, 63] on div "Desempenho" at bounding box center [168, 54] width 100 height 23
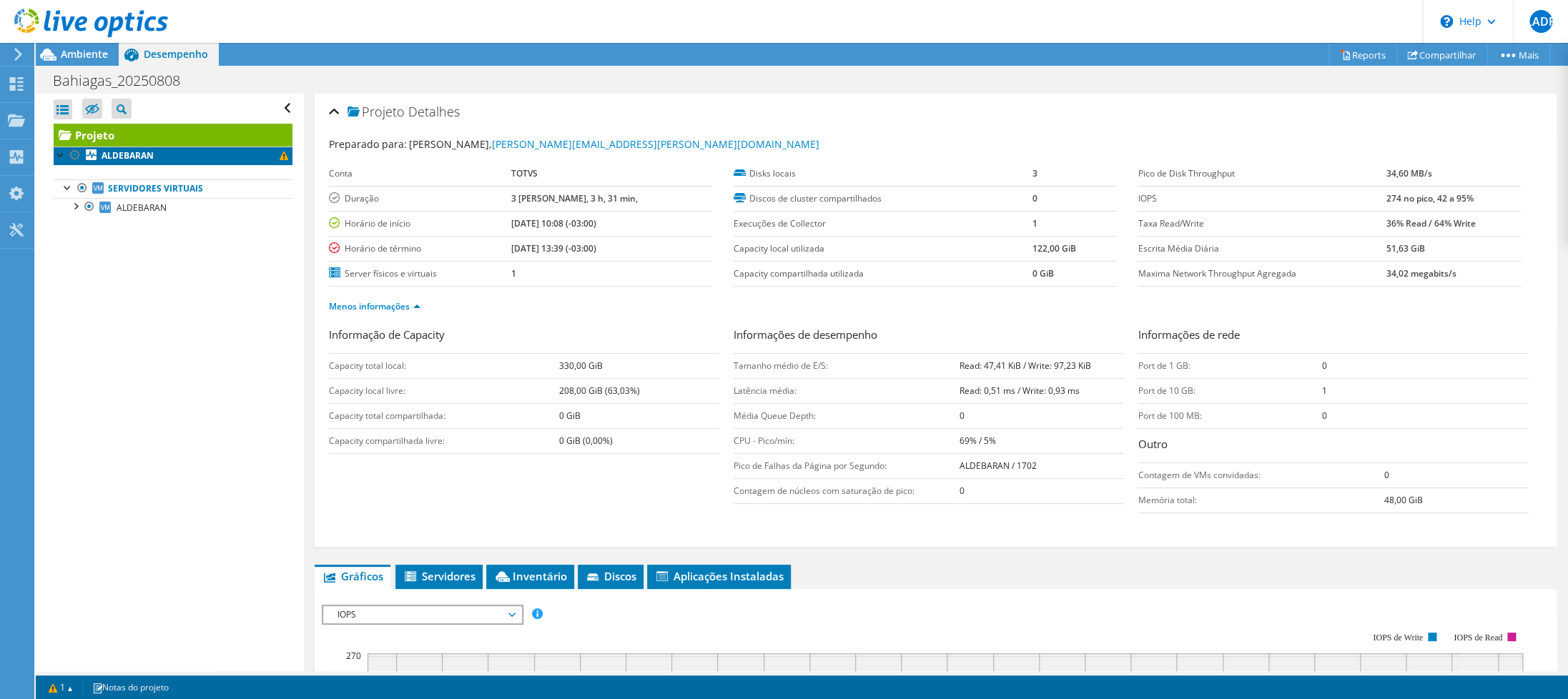
click at [163, 160] on link "ALDEBARAN" at bounding box center [172, 156] width 239 height 18
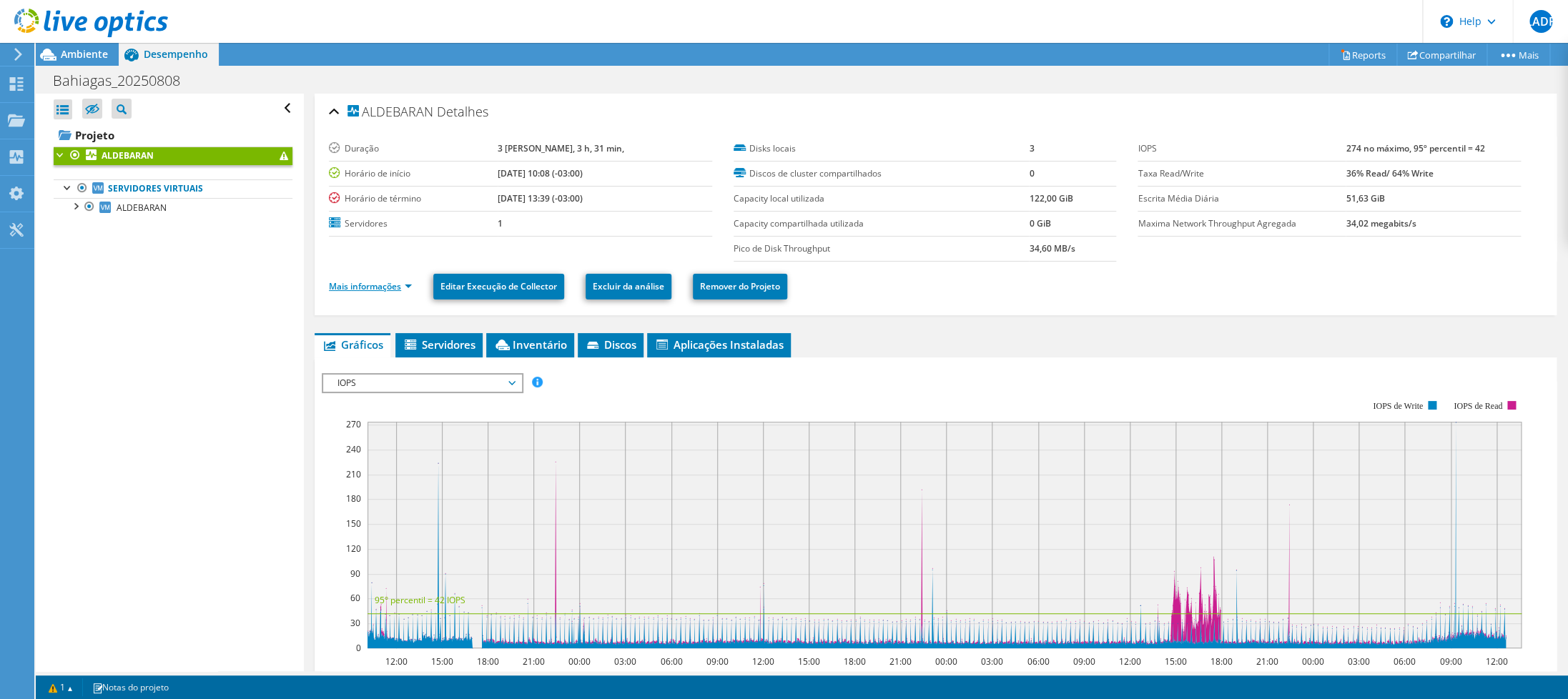
click at [393, 290] on link "Mais informações" at bounding box center [370, 286] width 83 height 12
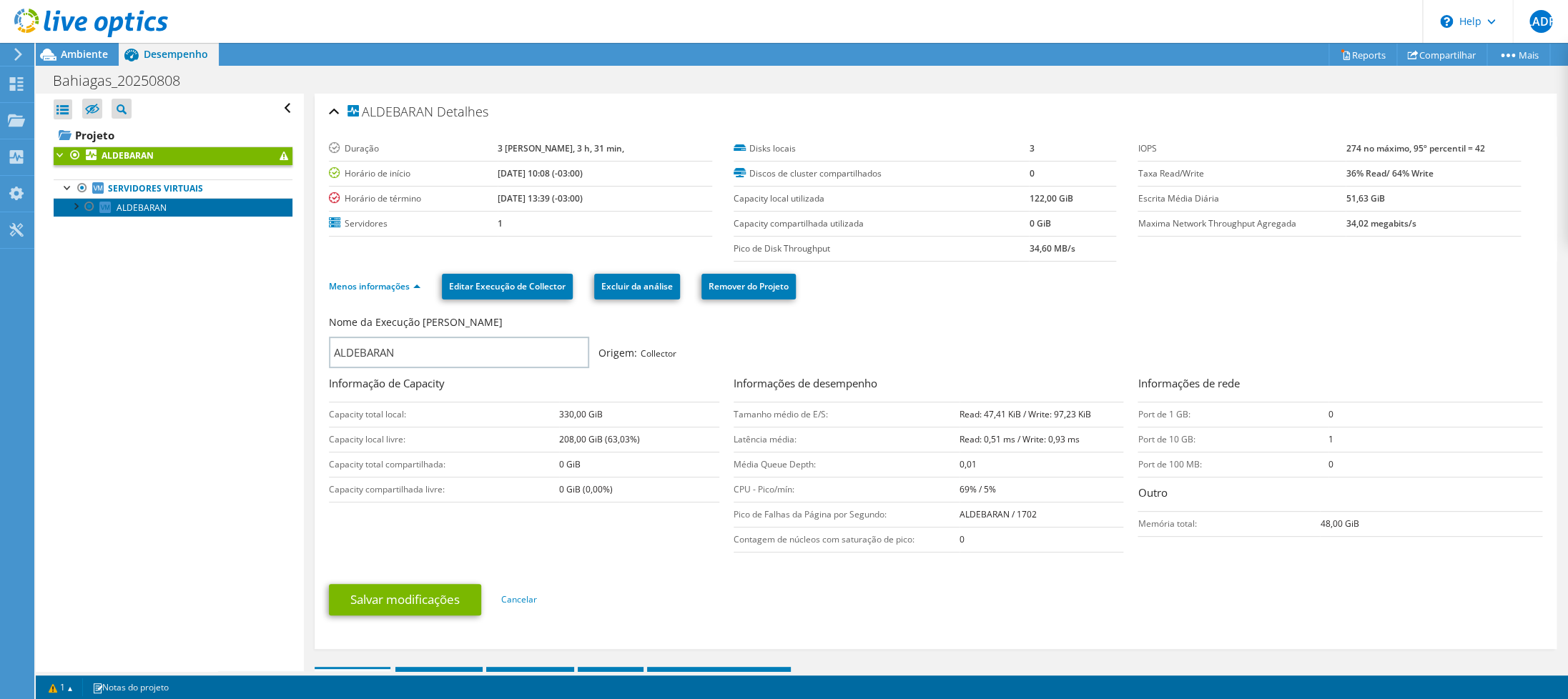
click at [139, 211] on span "ALDEBARAN" at bounding box center [141, 207] width 50 height 12
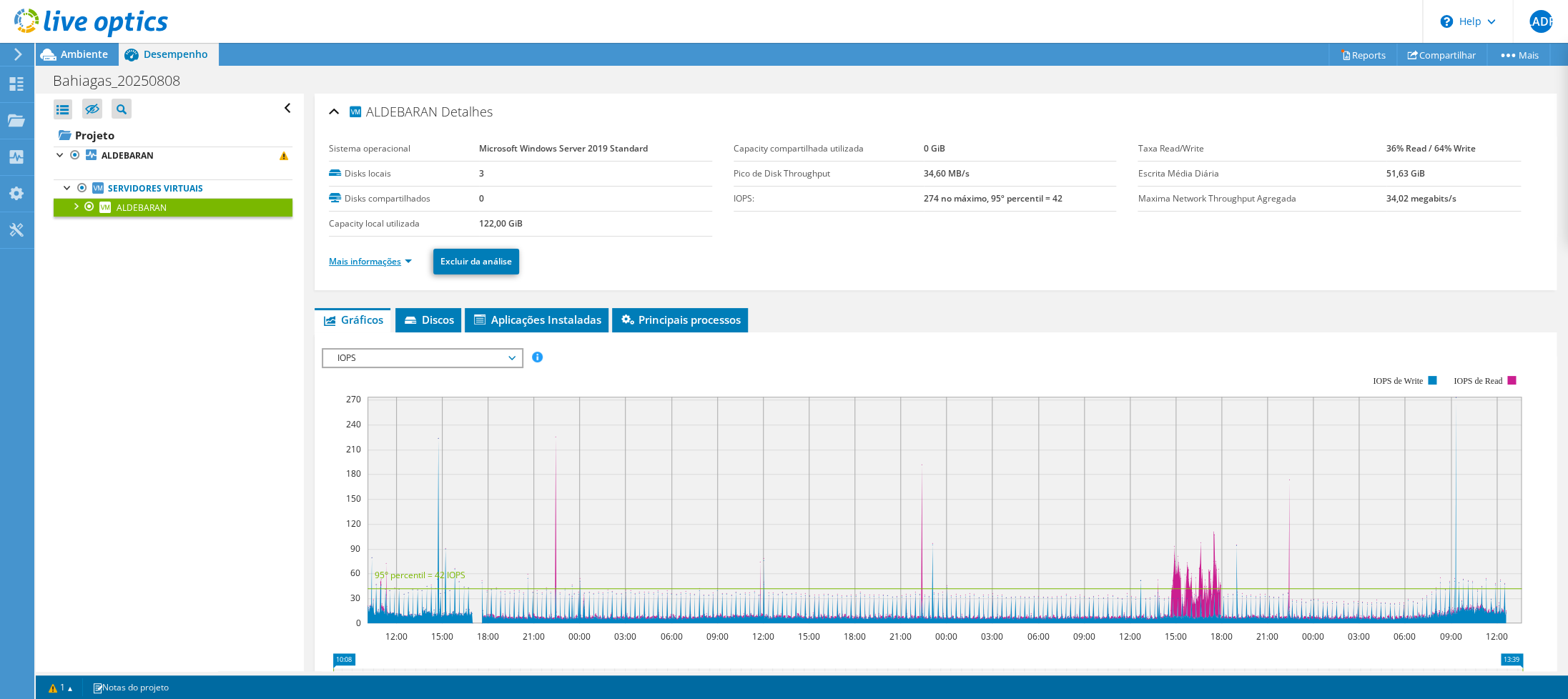
click at [399, 262] on link "Mais informações" at bounding box center [370, 261] width 83 height 12
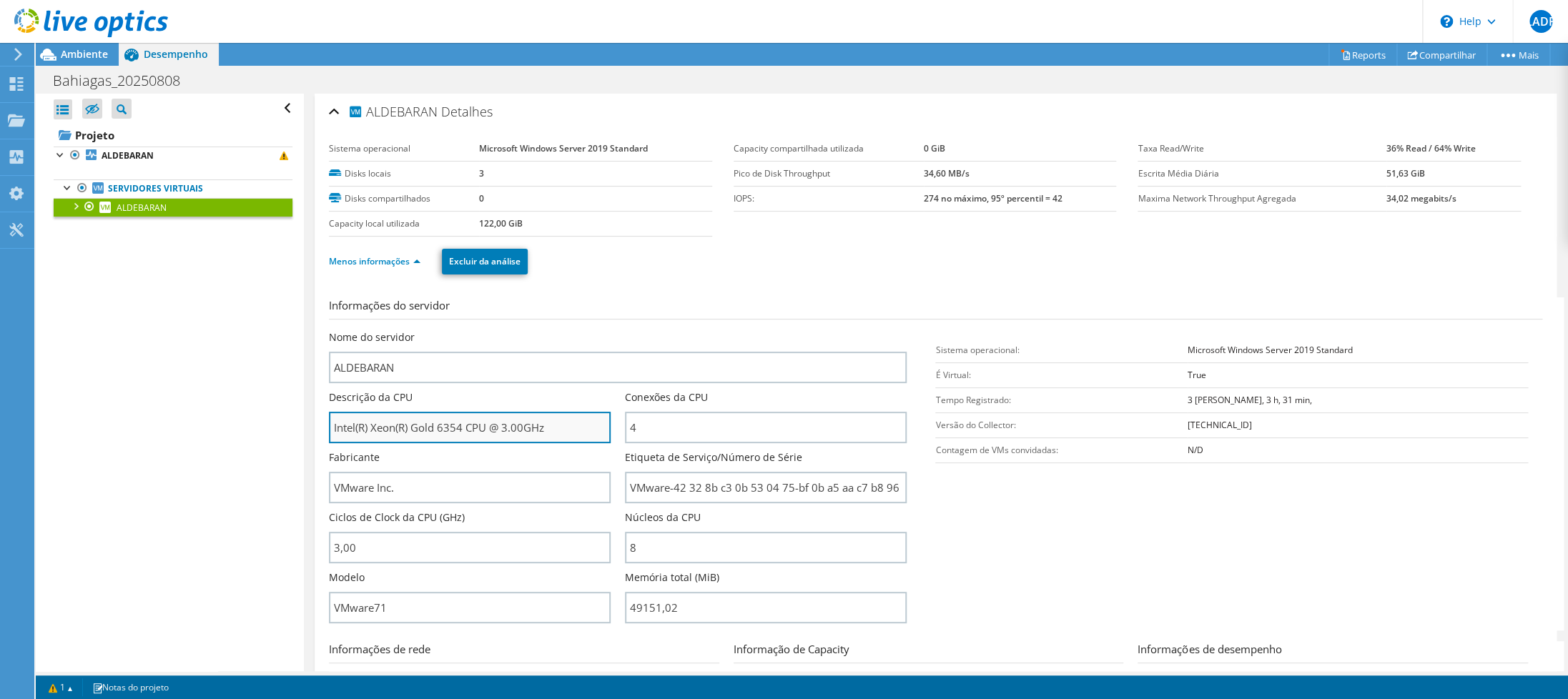
drag, startPoint x: 412, startPoint y: 428, endPoint x: 461, endPoint y: 425, distance: 49.1
click at [461, 425] on input "Intel(R) Xeon(R) Gold 6354 CPU @ 3.00GHz" at bounding box center [469, 427] width 282 height 31
click at [1061, 523] on section "Informações do servidor Nome do servidor ALDEBARAN Descrição da CPU Intel(R) Xe…" at bounding box center [939, 464] width 1221 height 333
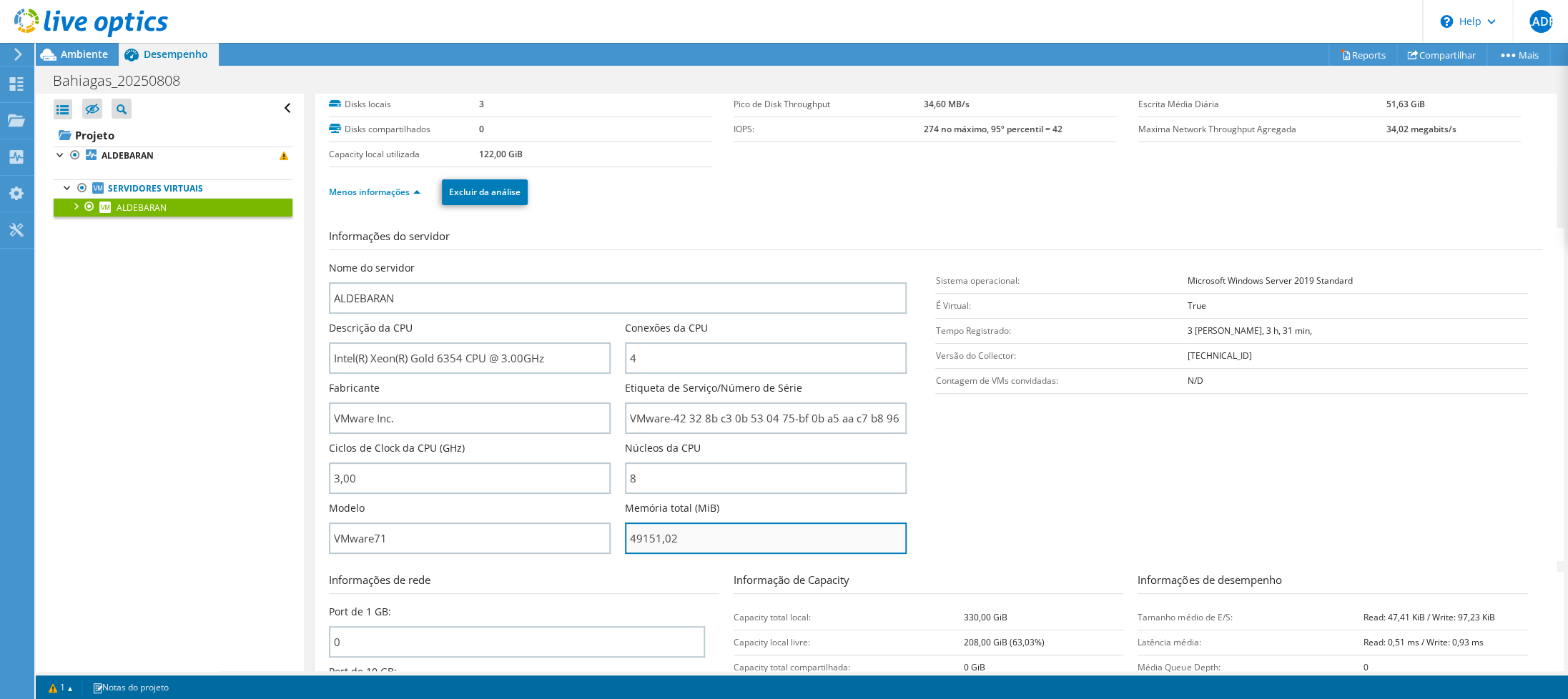
drag, startPoint x: 698, startPoint y: 542, endPoint x: 596, endPoint y: 539, distance: 102.0
click at [625, 539] on input "49151,02" at bounding box center [766, 538] width 282 height 31
type input "4915102"
click at [1026, 527] on section "Informações do servidor Nome do servidor ALDEBARAN Descrição da CPU Intel(R) Xe…" at bounding box center [939, 394] width 1221 height 333
click at [537, 564] on form "Informações do servidor Nome do servidor ALDEBARAN Descrição da CPU Intel(R) Xe…" at bounding box center [936, 538] width 1214 height 619
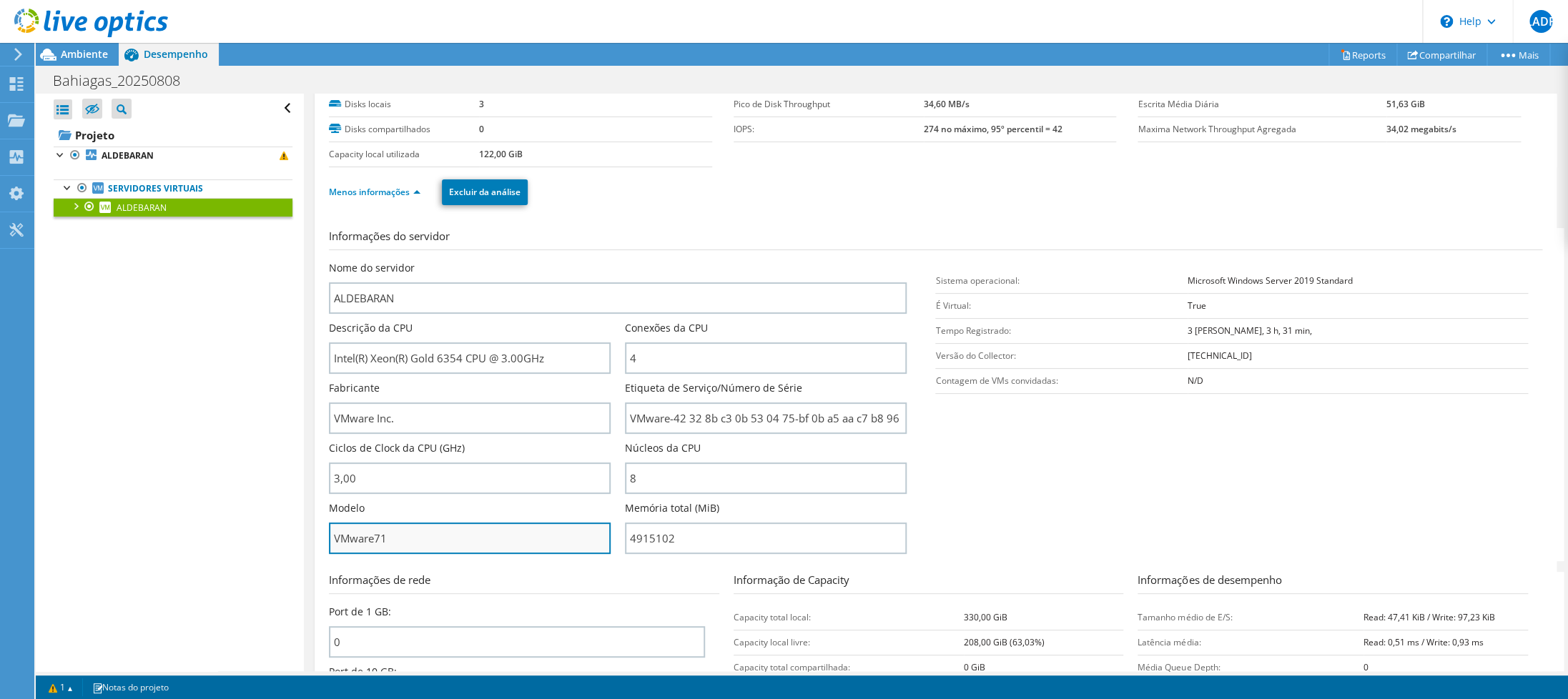
click at [543, 543] on input "VMware71" at bounding box center [469, 538] width 282 height 31
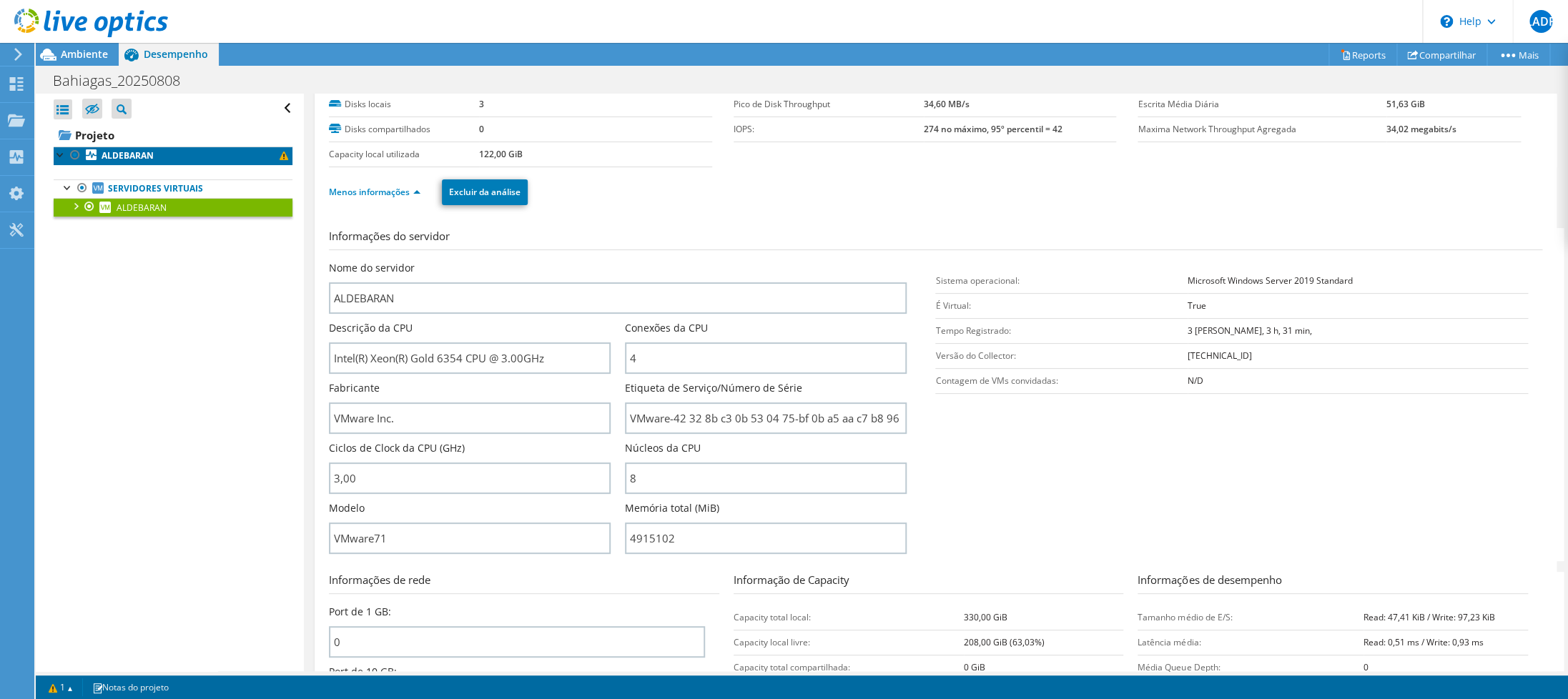
click at [136, 150] on link "ALDEBARAN" at bounding box center [172, 156] width 239 height 18
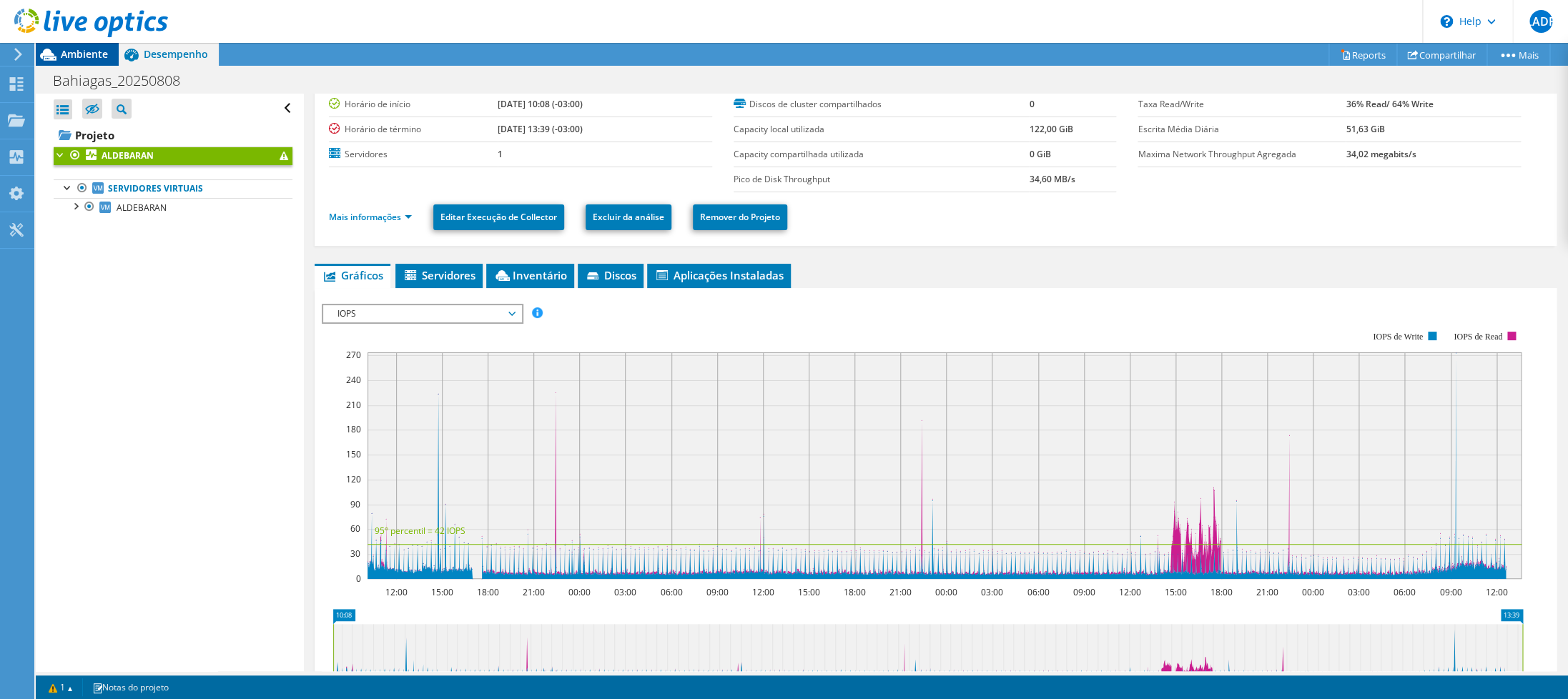
click at [86, 63] on div "Ambiente" at bounding box center [77, 54] width 83 height 23
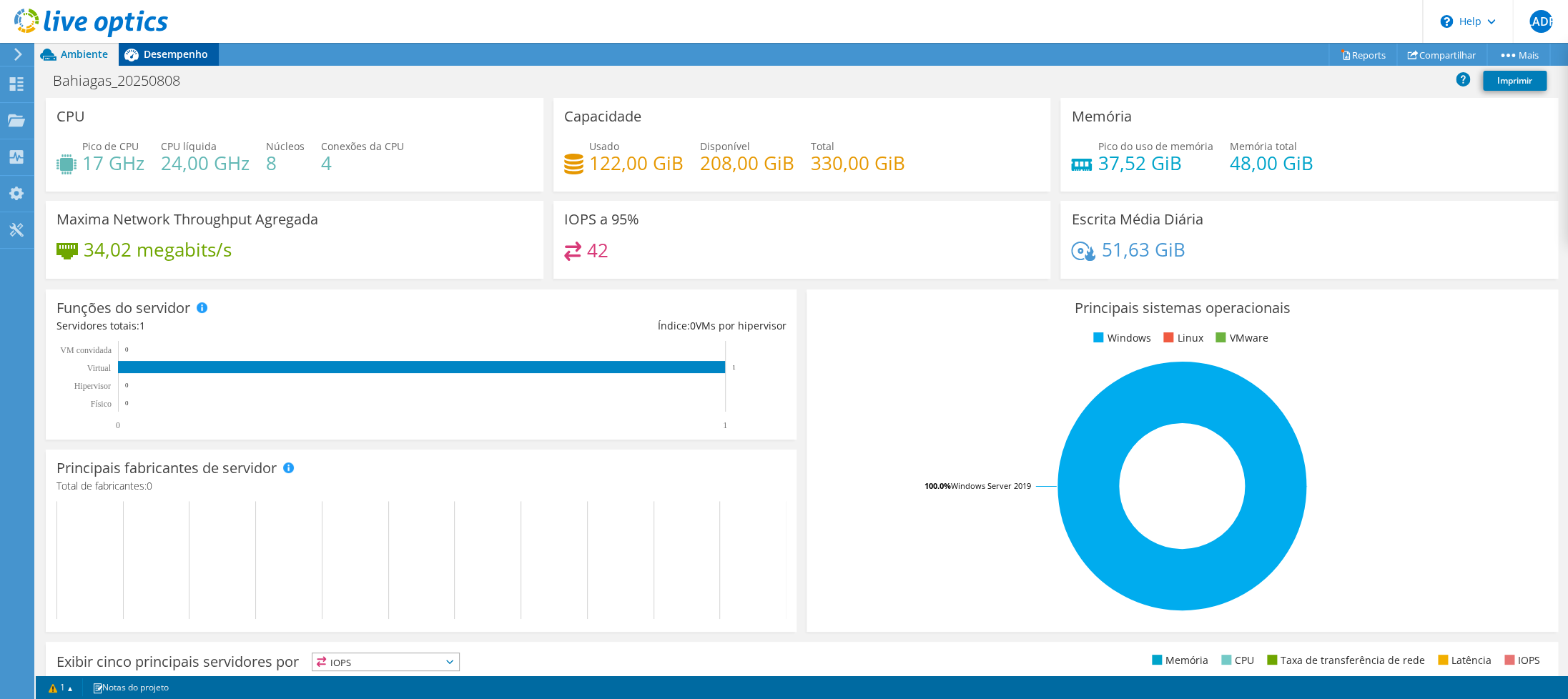
click at [165, 50] on span "Desempenho" at bounding box center [176, 53] width 65 height 14
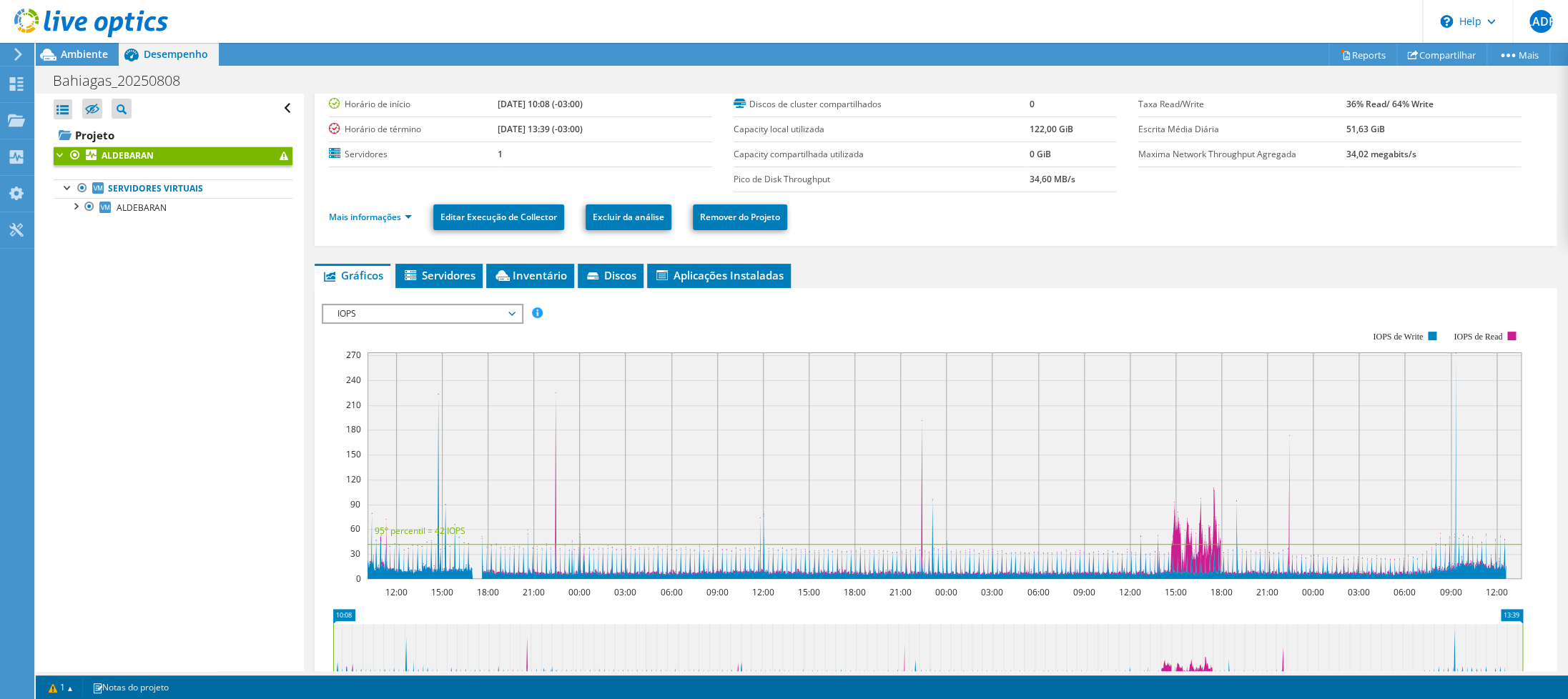
click at [67, 14] on icon at bounding box center [91, 23] width 154 height 30
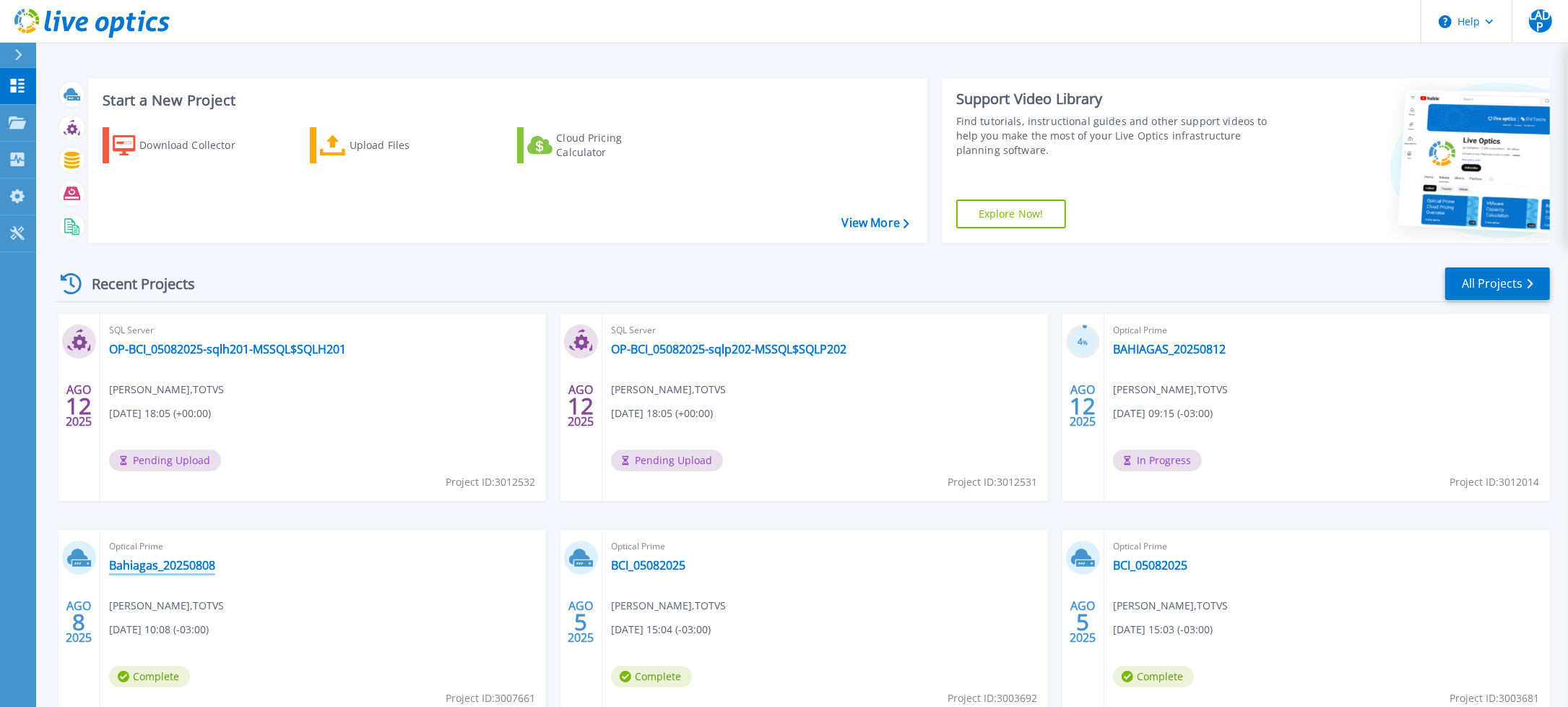
click at [188, 568] on link "Bahiagas_20250808" at bounding box center [162, 565] width 106 height 15
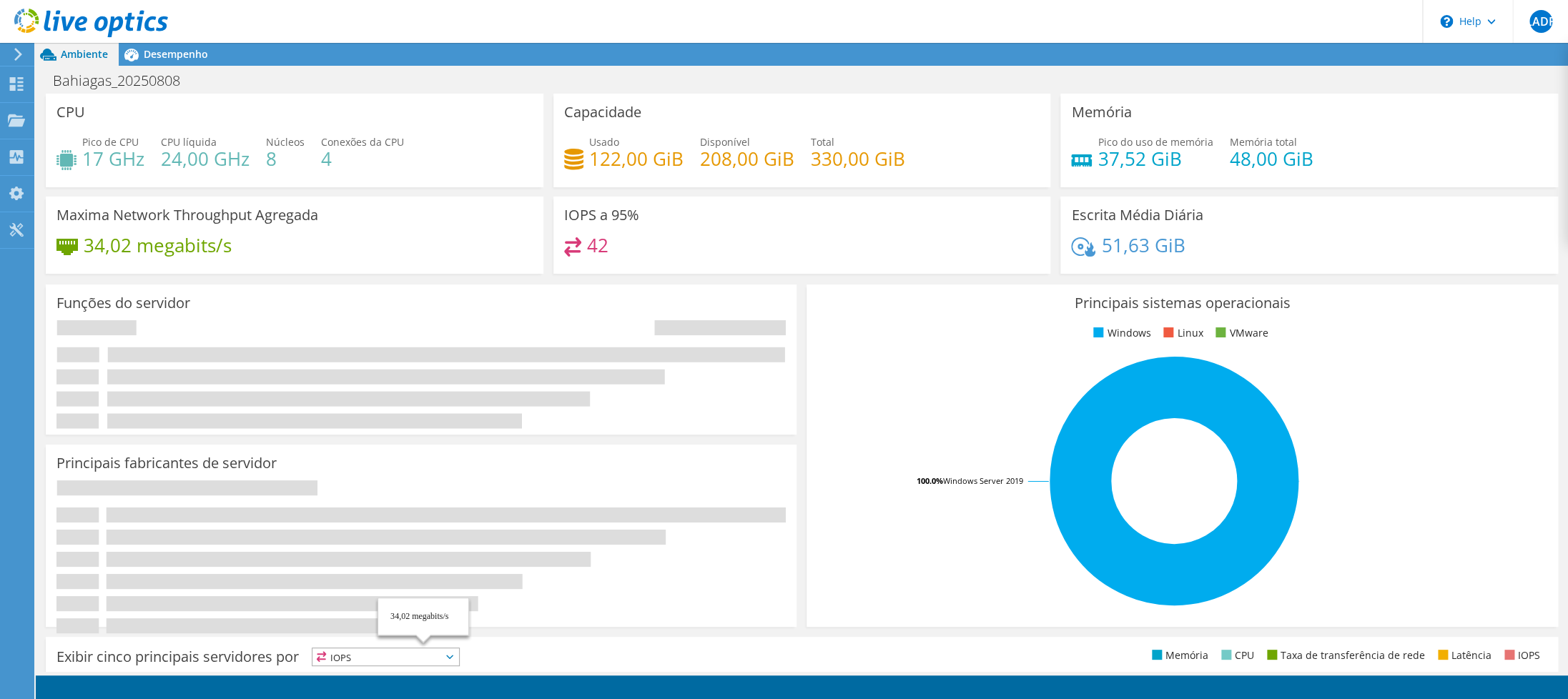
scroll to position [140, 0]
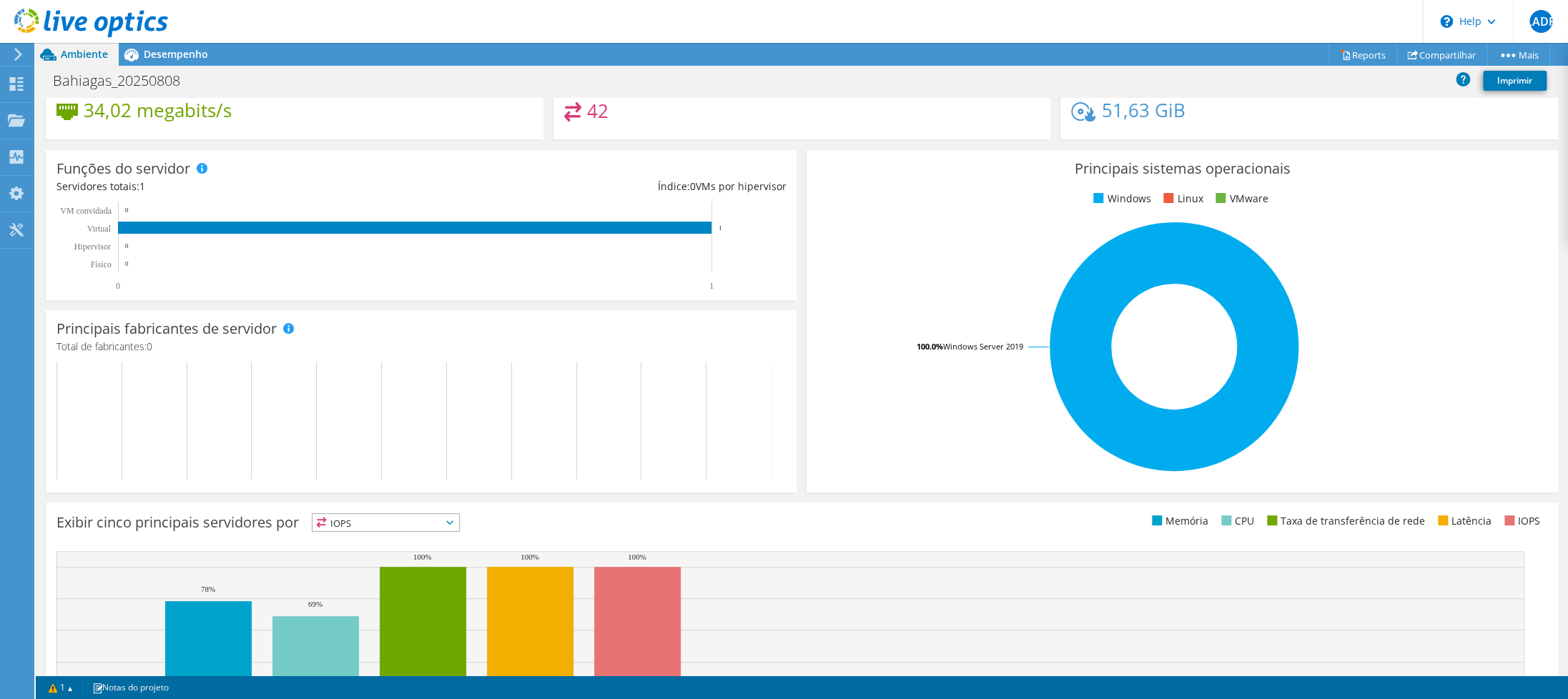
click at [132, 14] on use at bounding box center [91, 23] width 154 height 29
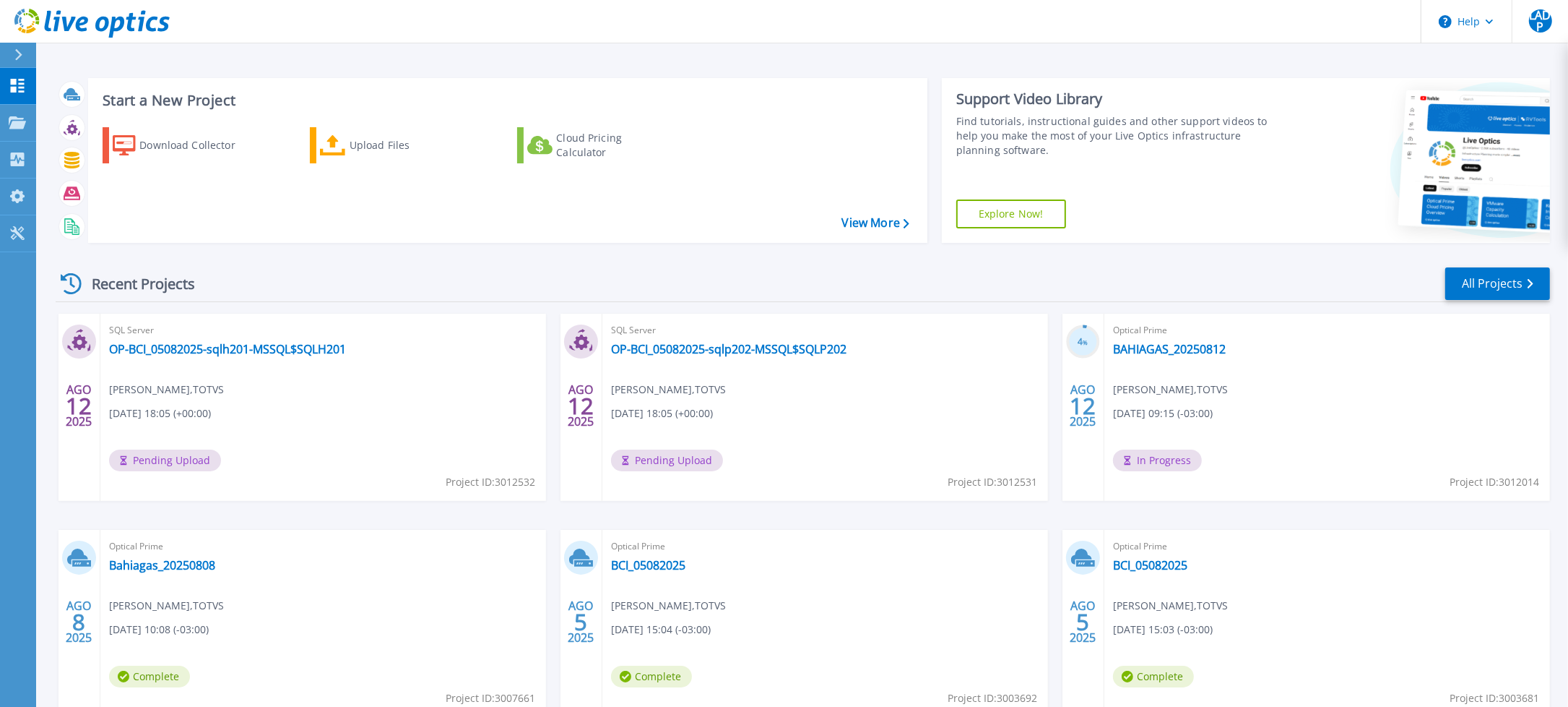
scroll to position [94, 0]
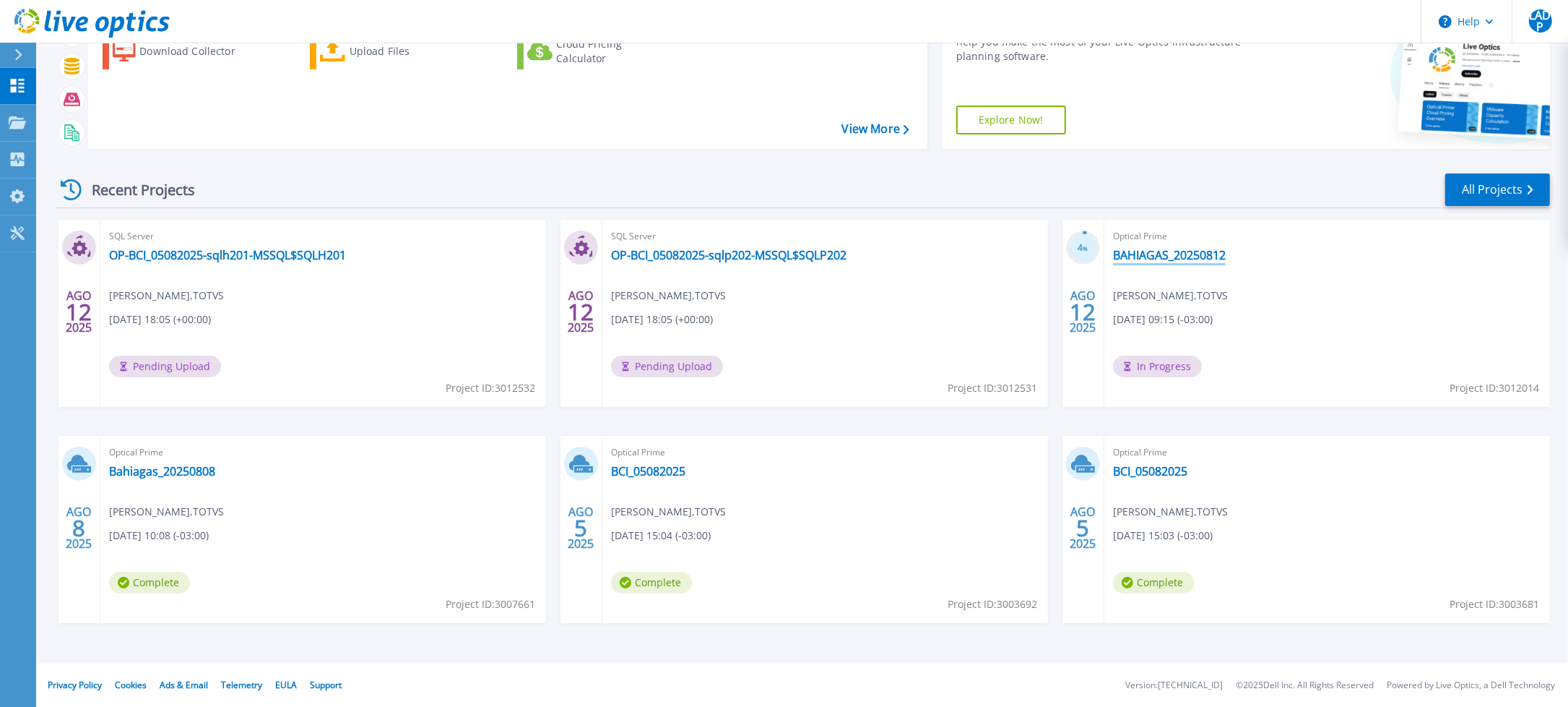
click at [1210, 249] on link "BAHIAGAS_20250812" at bounding box center [1170, 255] width 113 height 15
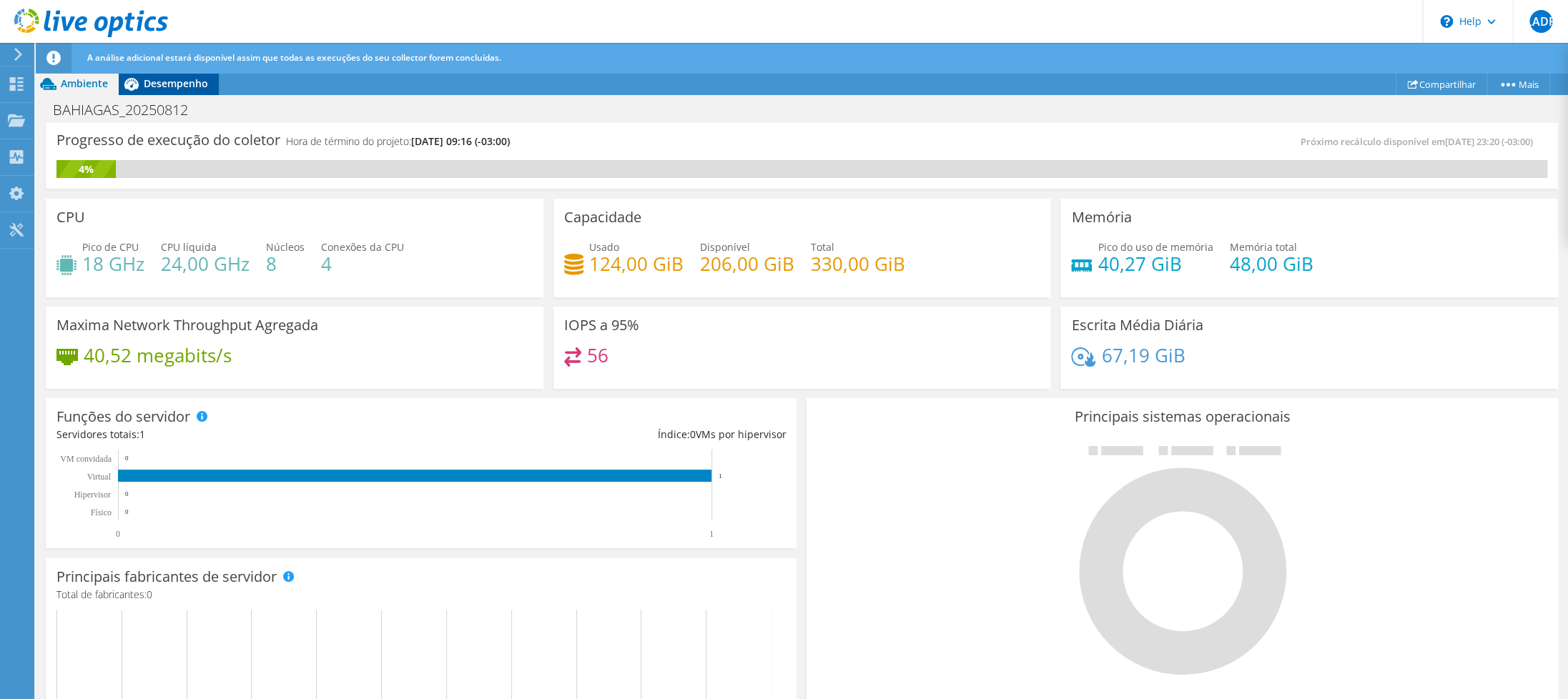
click at [175, 81] on span "Desempenho" at bounding box center [176, 83] width 65 height 14
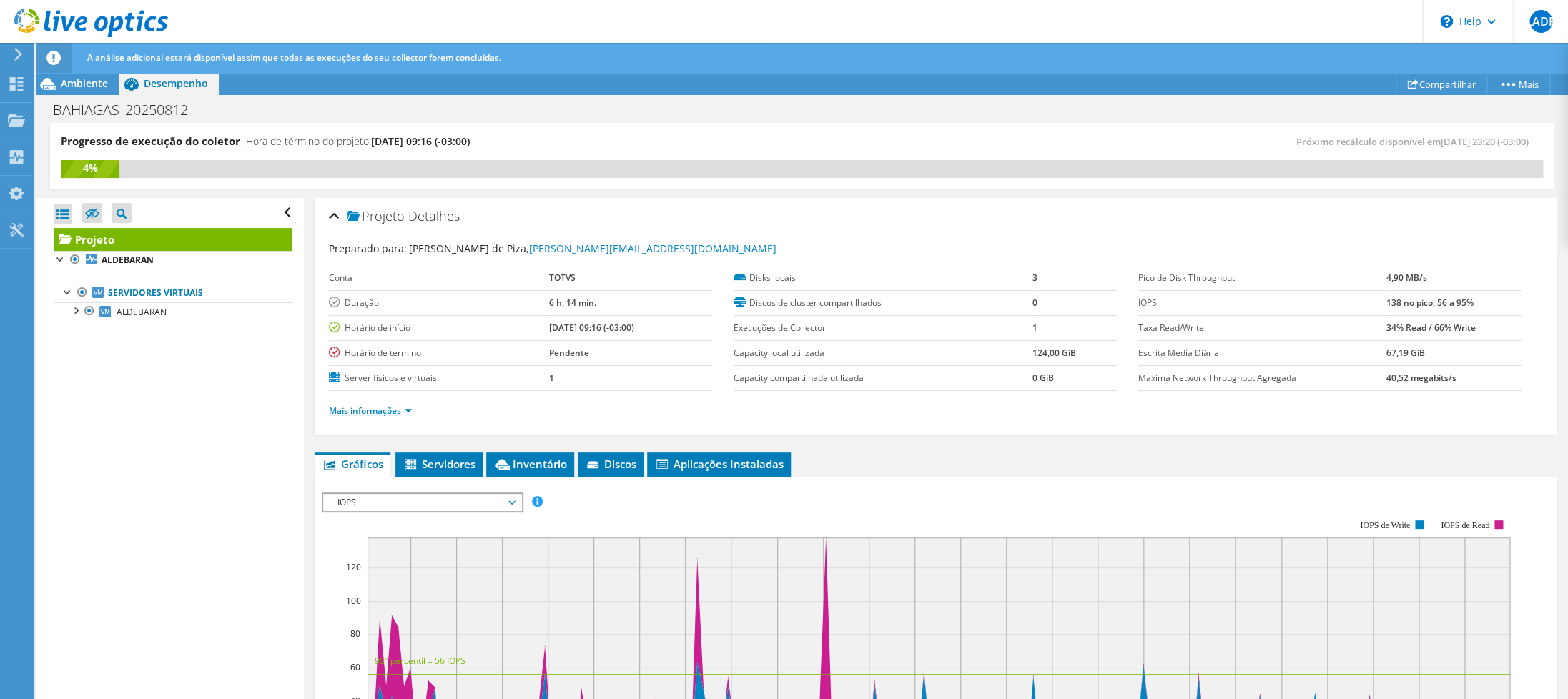
click at [366, 413] on link "Mais informações" at bounding box center [370, 410] width 83 height 12
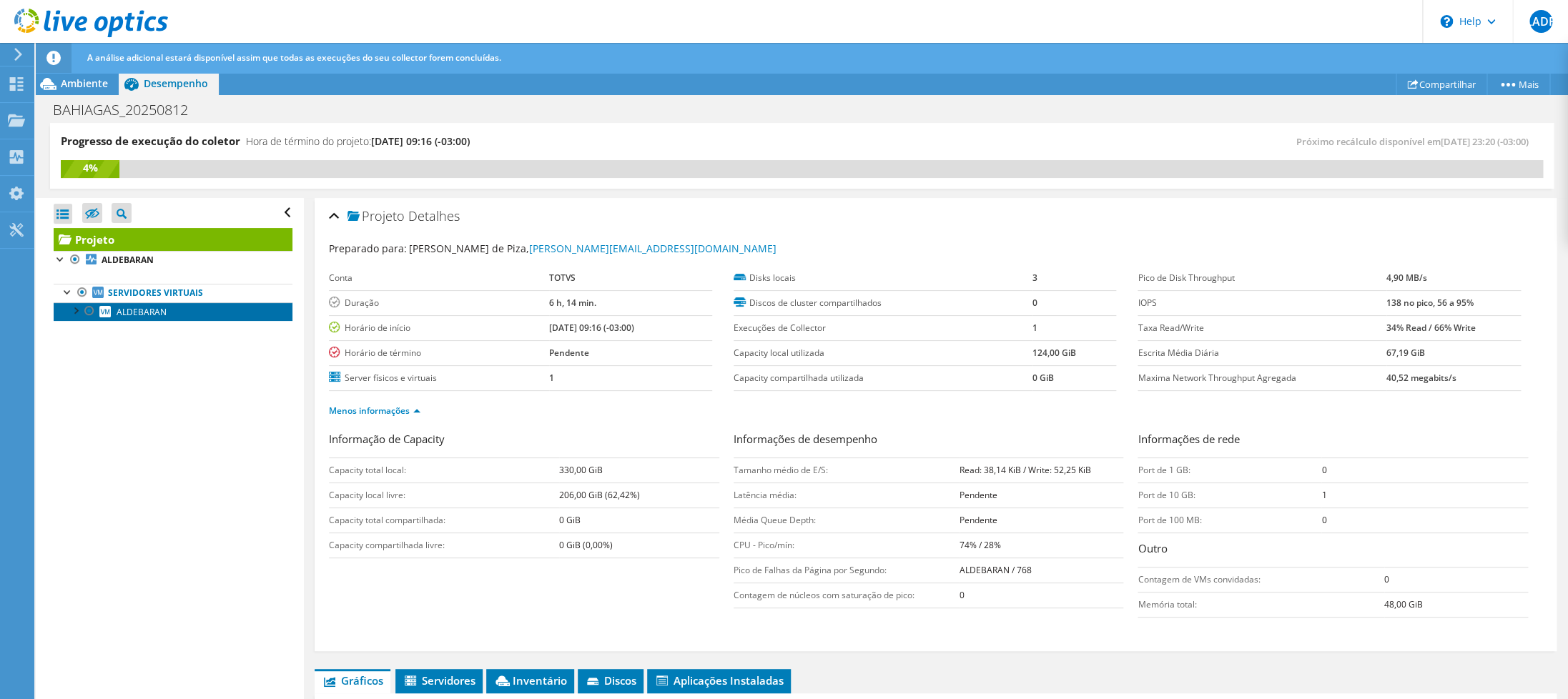
click at [134, 315] on span "ALDEBARAN" at bounding box center [141, 311] width 50 height 12
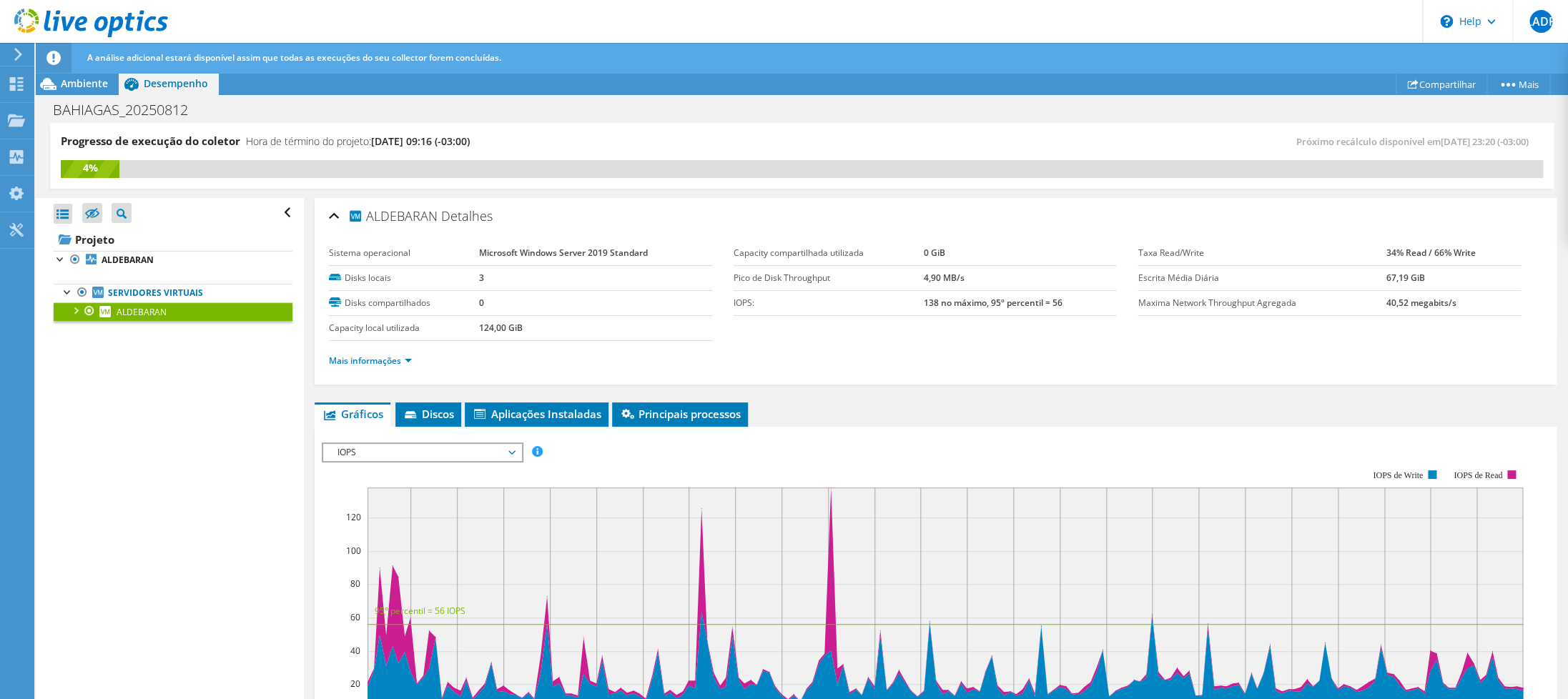
scroll to position [69, 0]
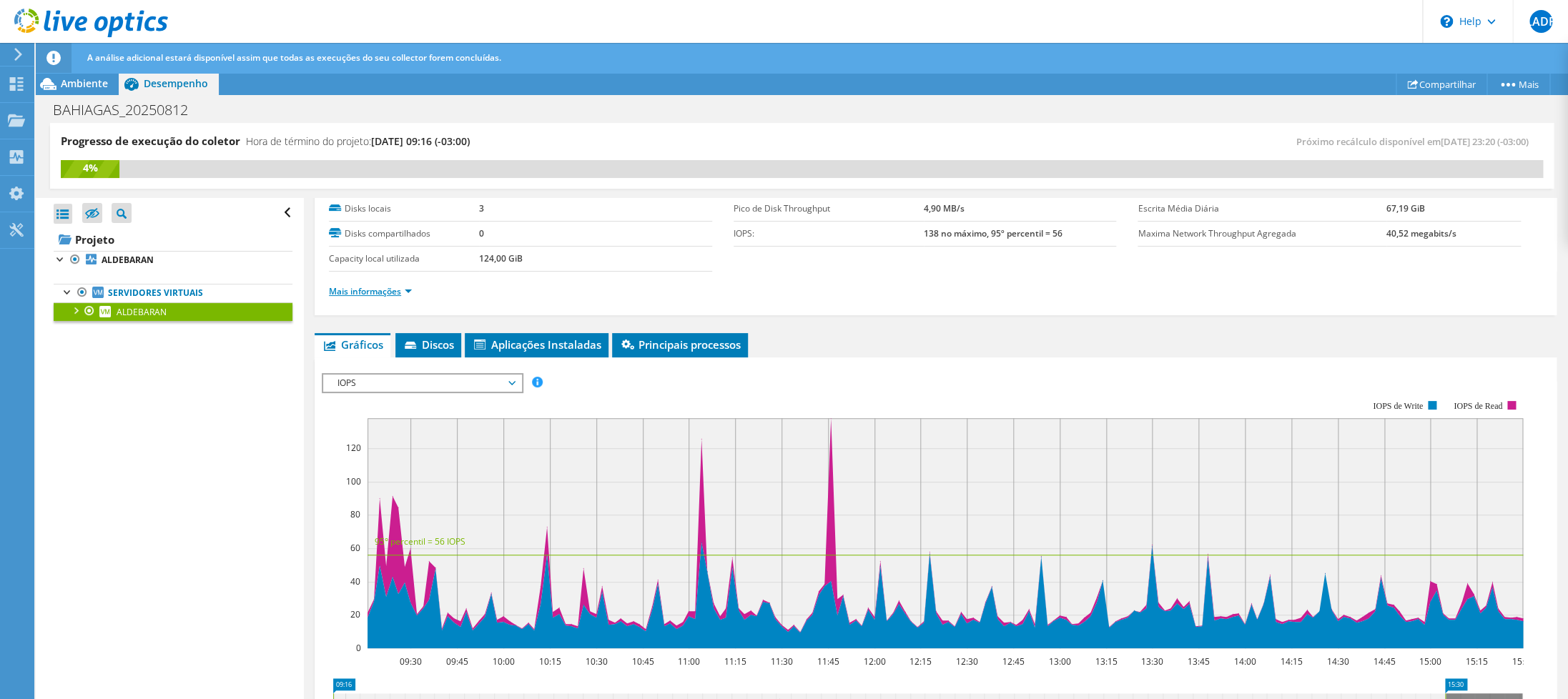
click at [385, 291] on link "Mais informações" at bounding box center [370, 290] width 83 height 12
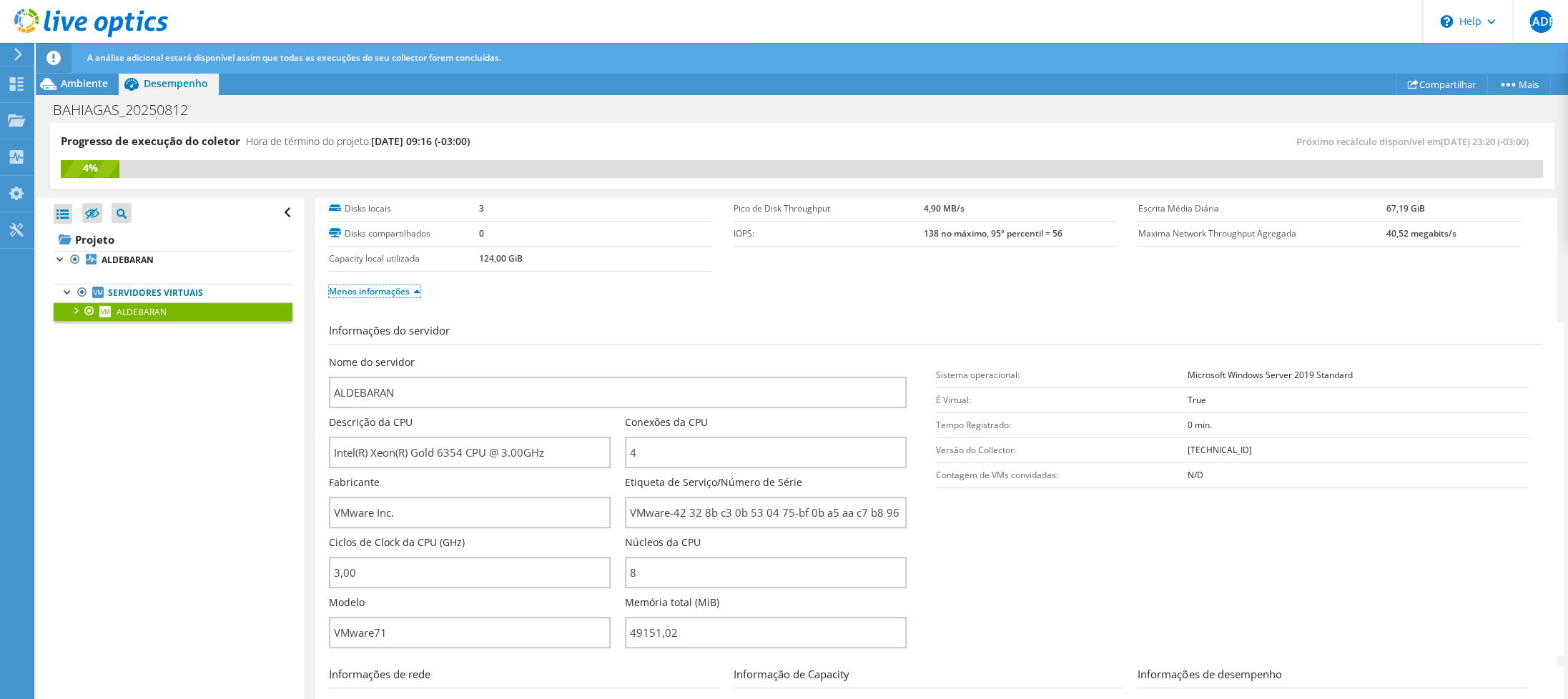
scroll to position [278, 0]
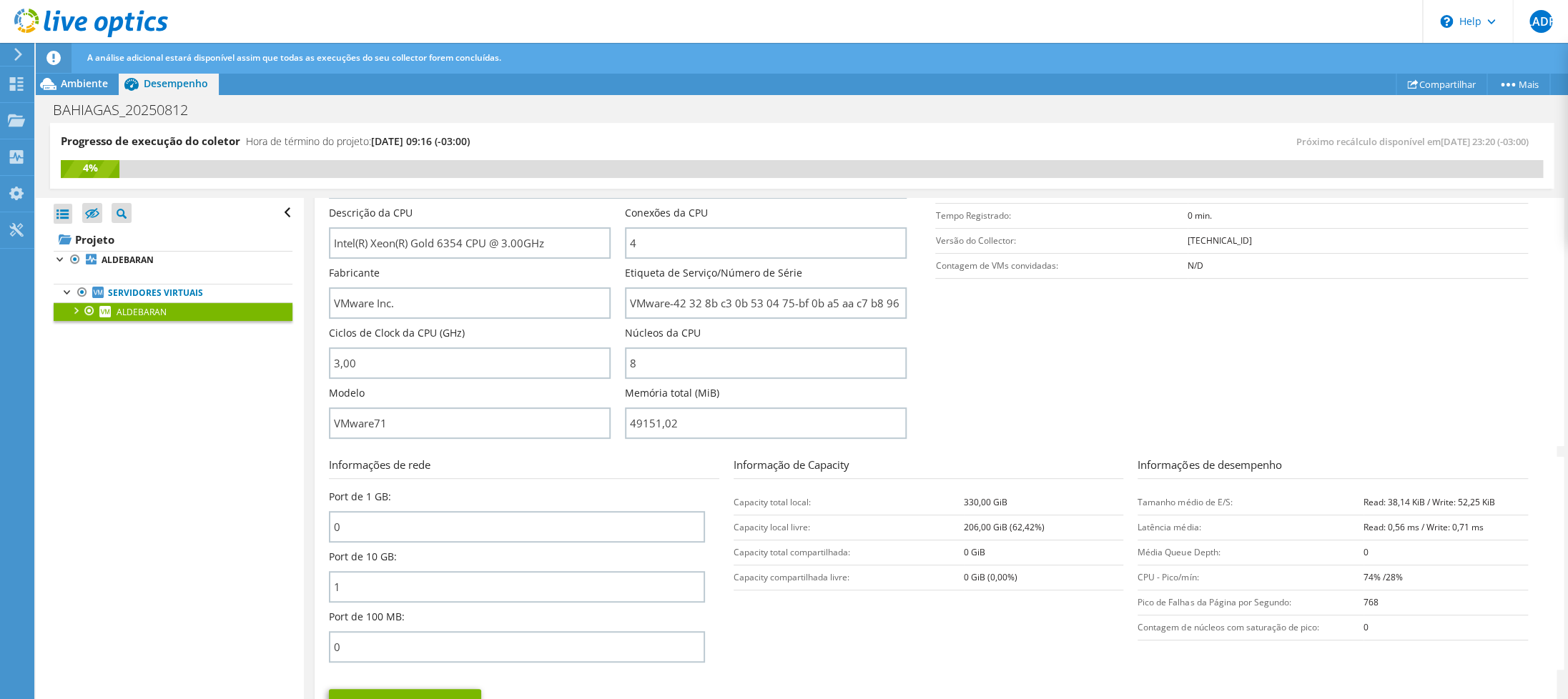
click at [1091, 393] on section "Informações do servidor Nome do servidor ALDEBARAN Descrição da CPU Intel(R) Xe…" at bounding box center [939, 278] width 1221 height 333
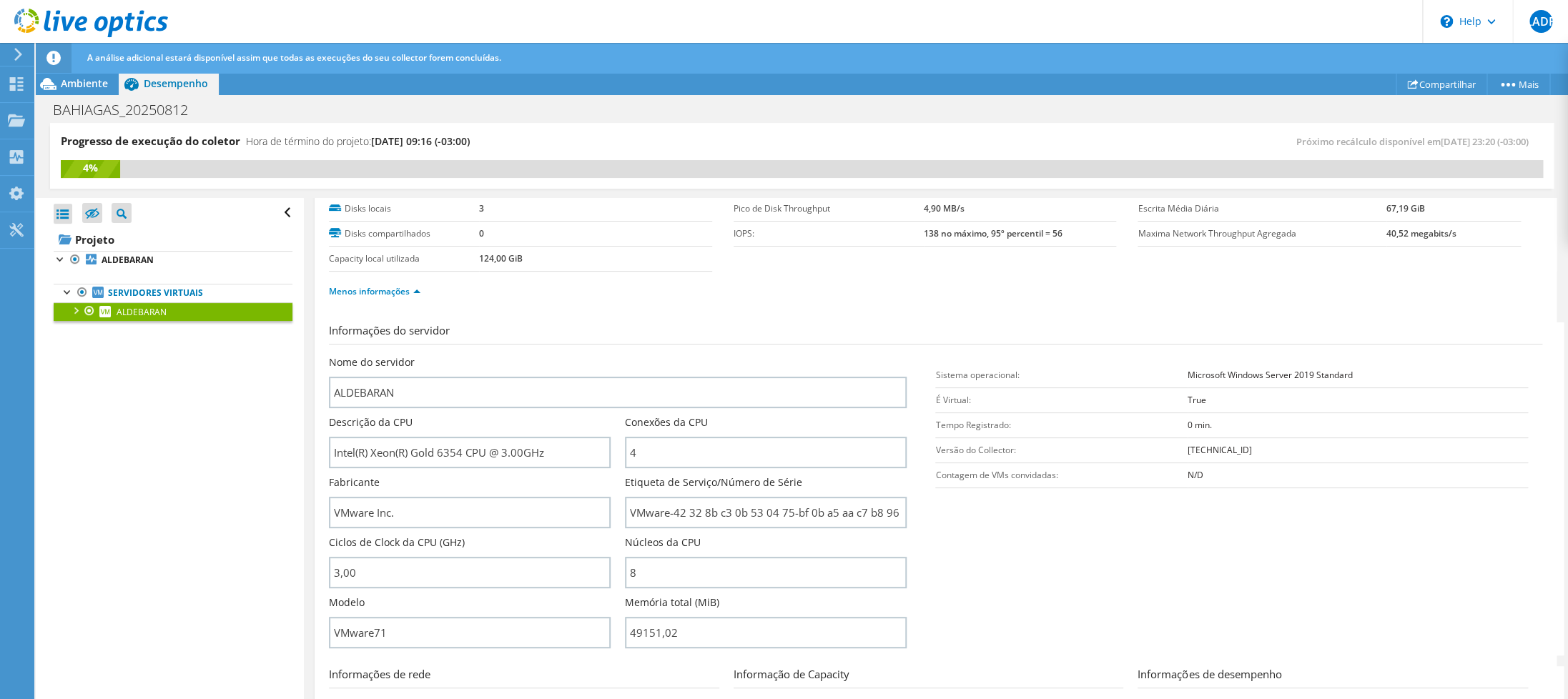
scroll to position [0, 0]
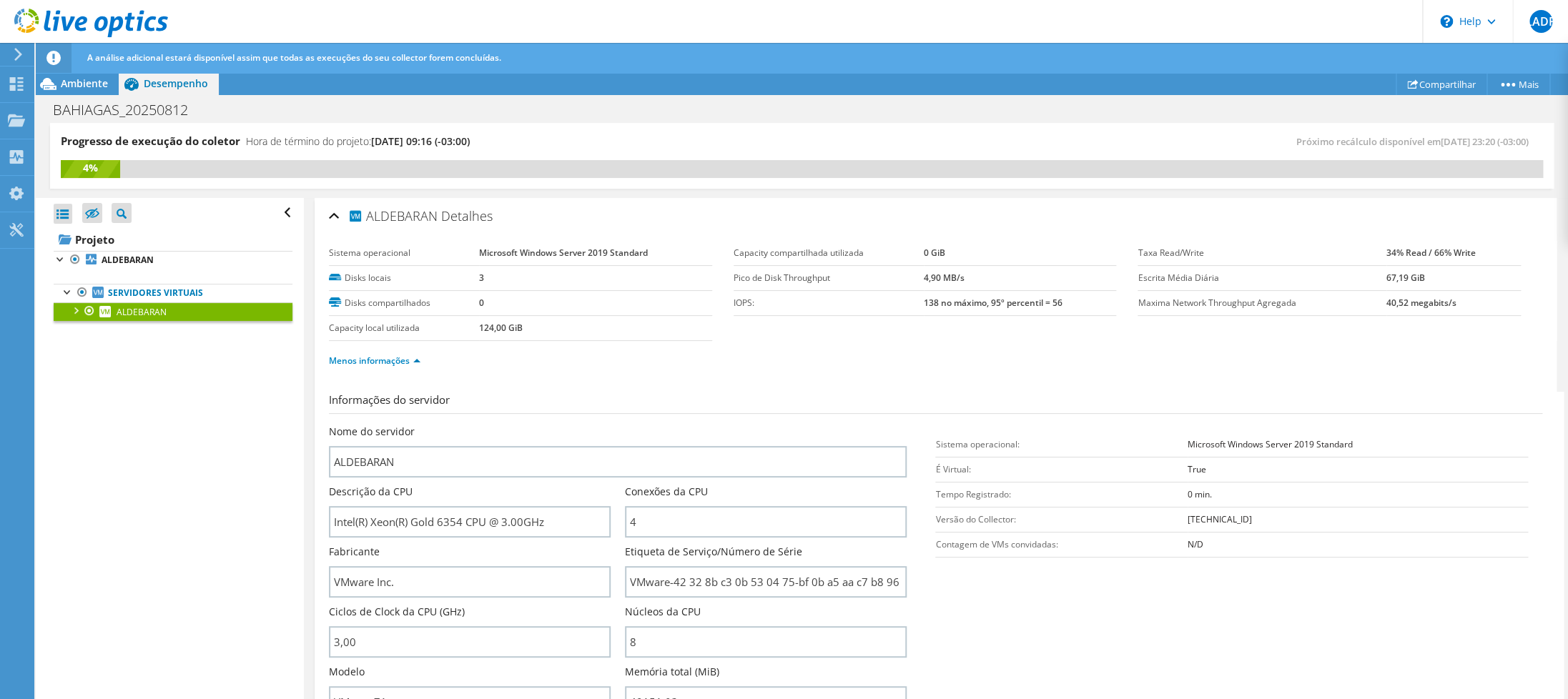
click at [679, 372] on div "Menos informações" at bounding box center [936, 361] width 1214 height 40
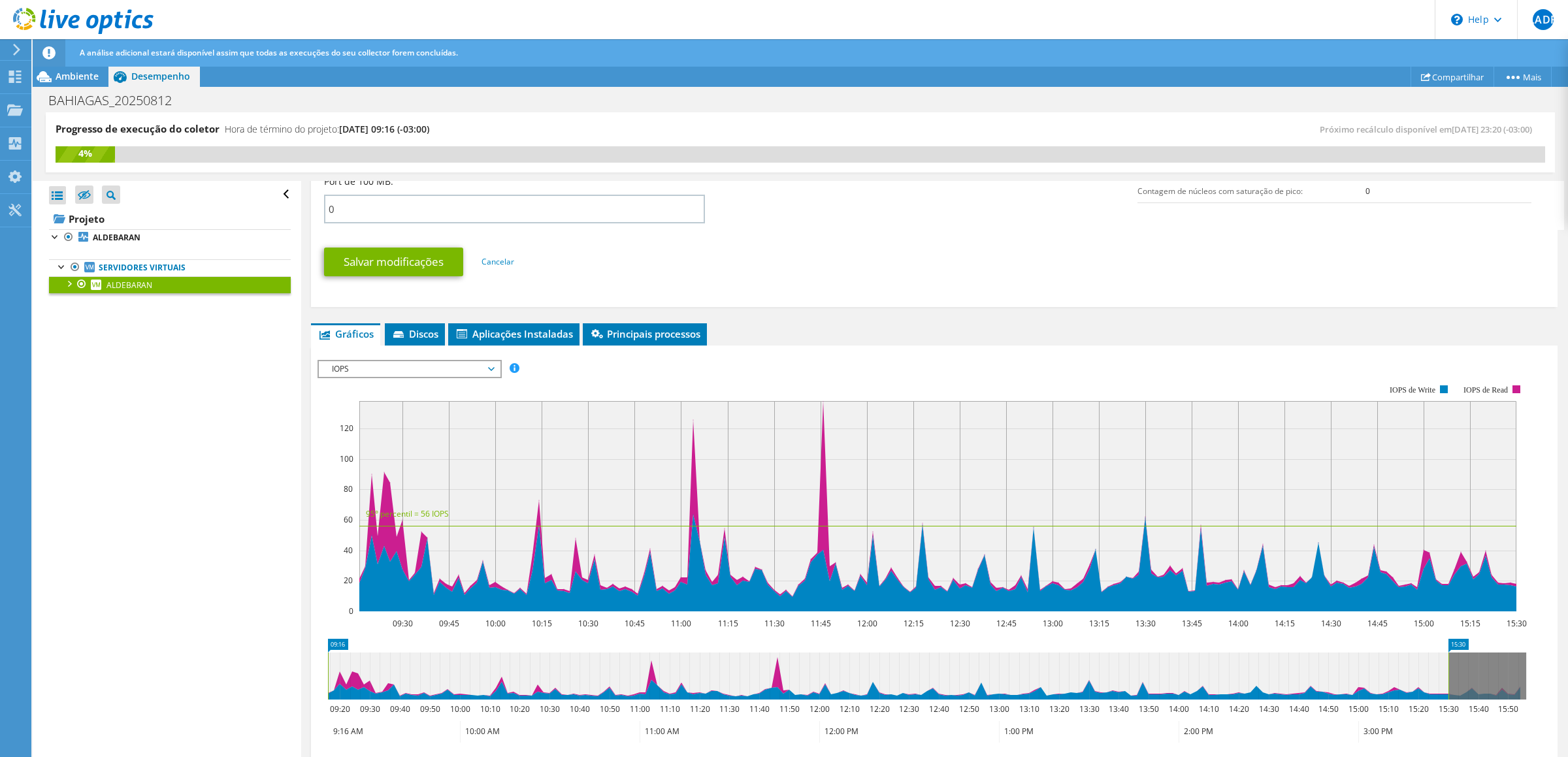
scroll to position [700, 0]
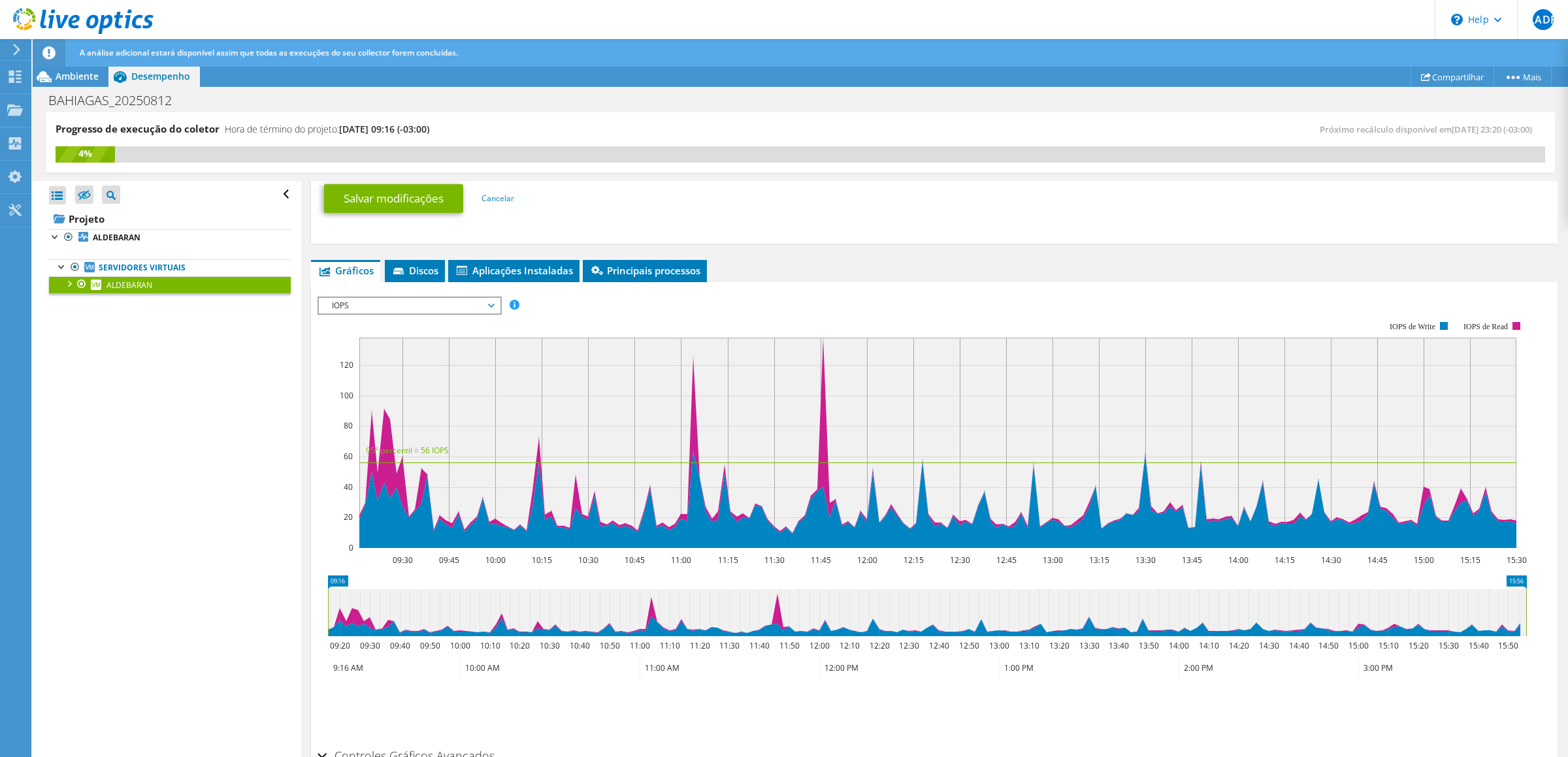
drag, startPoint x: 1541, startPoint y: 607, endPoint x: 1567, endPoint y: 466, distance: 143.4
click at [1432, 466] on article "ALDEBARAN Detalhes Sistema operacional Microsoft Windows Server 2019 Standard D…" at bounding box center [935, 470] width 1267 height 578
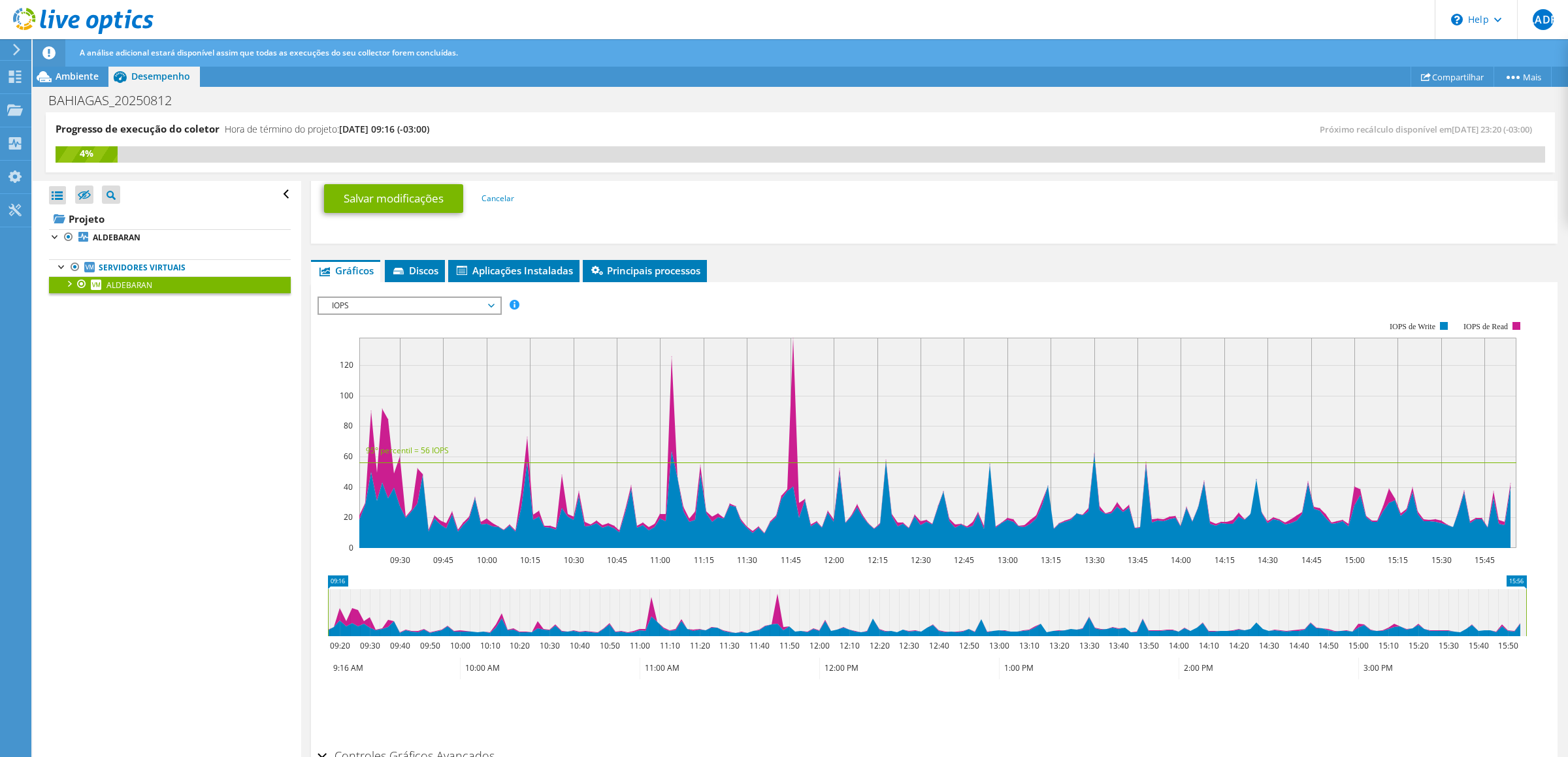
click at [401, 299] on span "IOPS" at bounding box center [409, 305] width 168 height 15
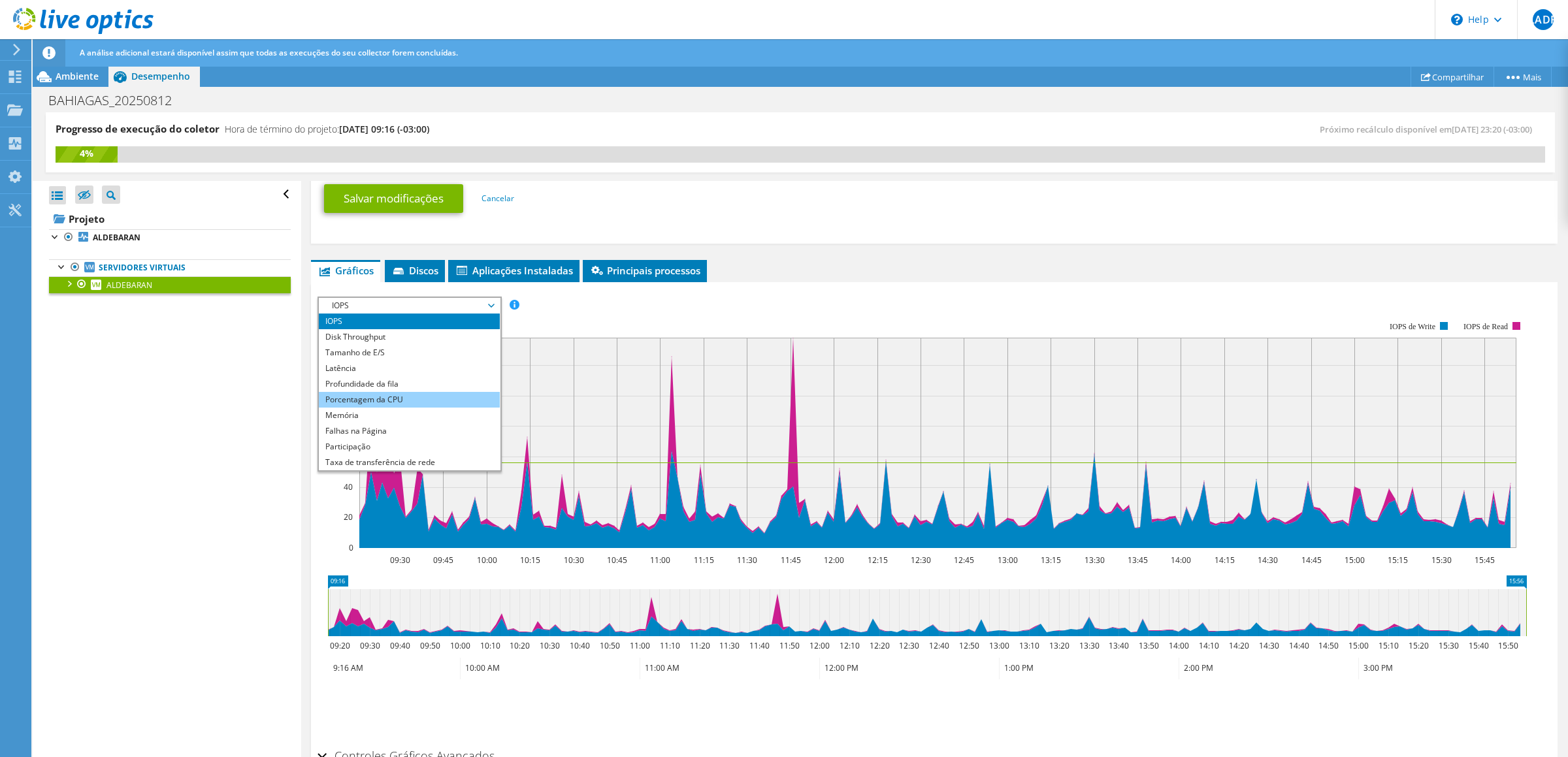
click at [389, 396] on li "Porcentagem da CPU" at bounding box center [409, 399] width 181 height 15
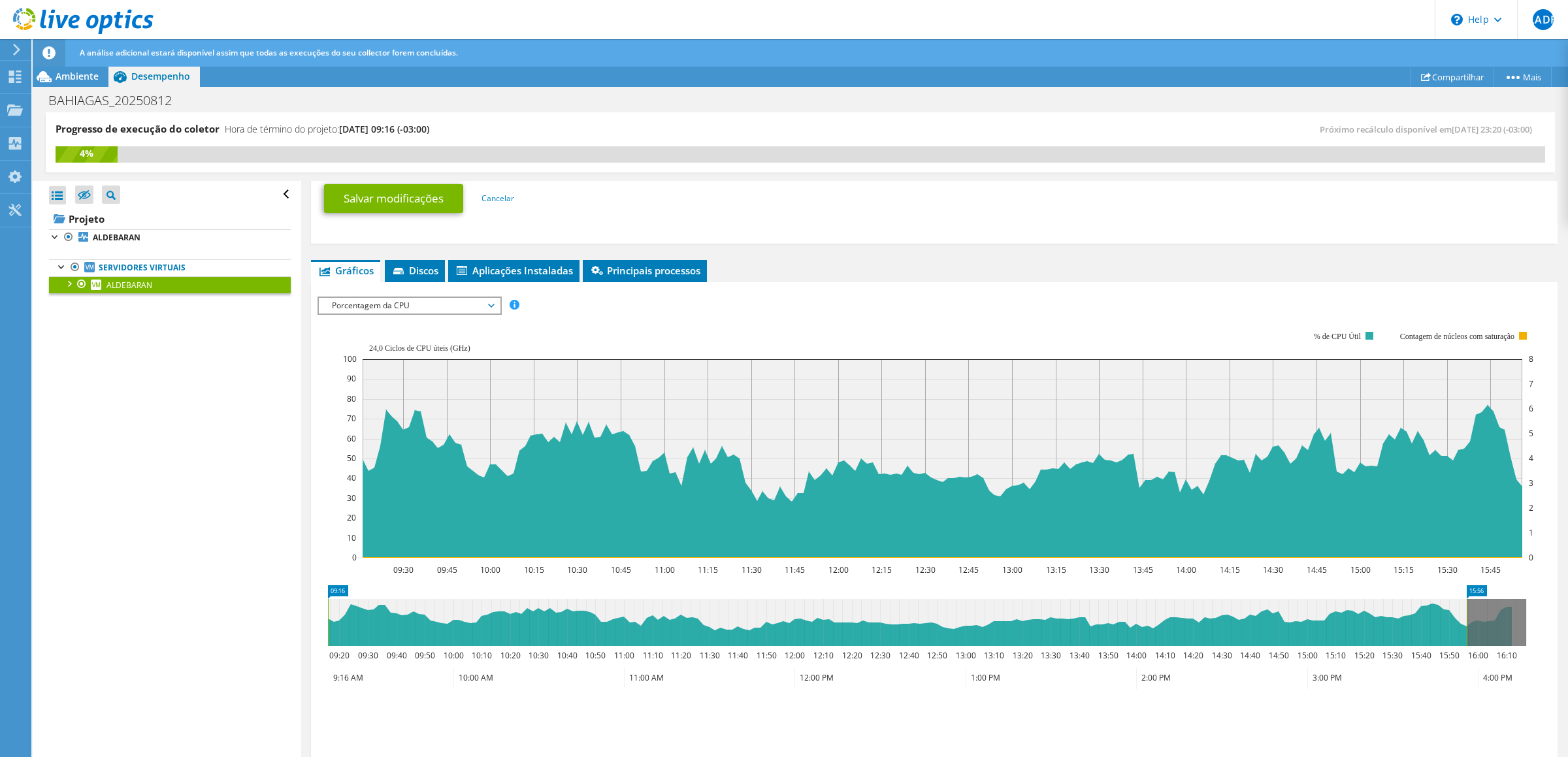
scroll to position [699, 0]
drag, startPoint x: 1466, startPoint y: 616, endPoint x: 1542, endPoint y: 613, distance: 76.1
click at [1432, 613] on section "IOPS Disk Throughput Tamanho de E/S Latência Profundidade da fila Porcentagem d…" at bounding box center [934, 551] width 1247 height 537
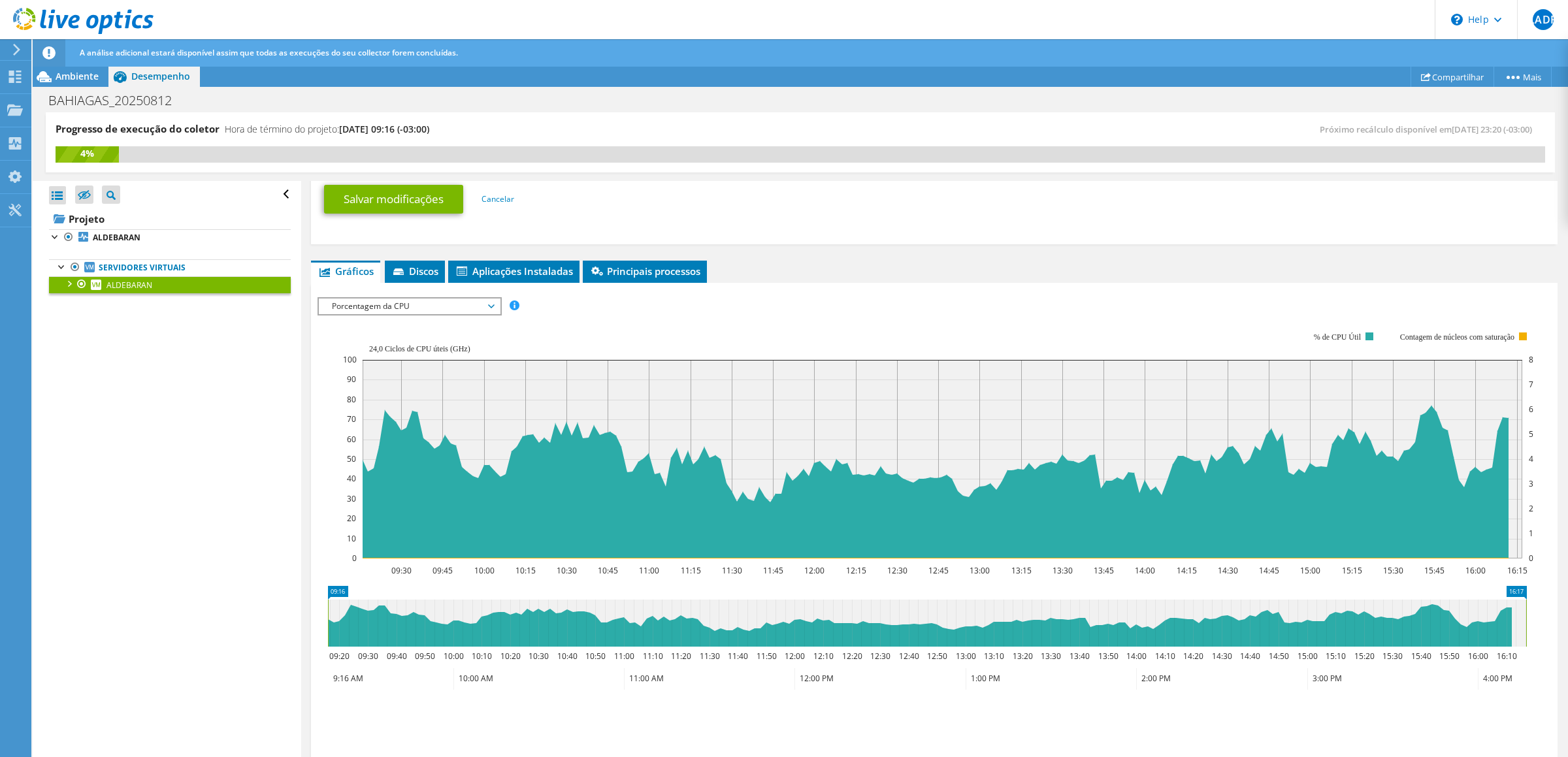
click at [414, 308] on span "Porcentagem da CPU" at bounding box center [409, 306] width 168 height 15
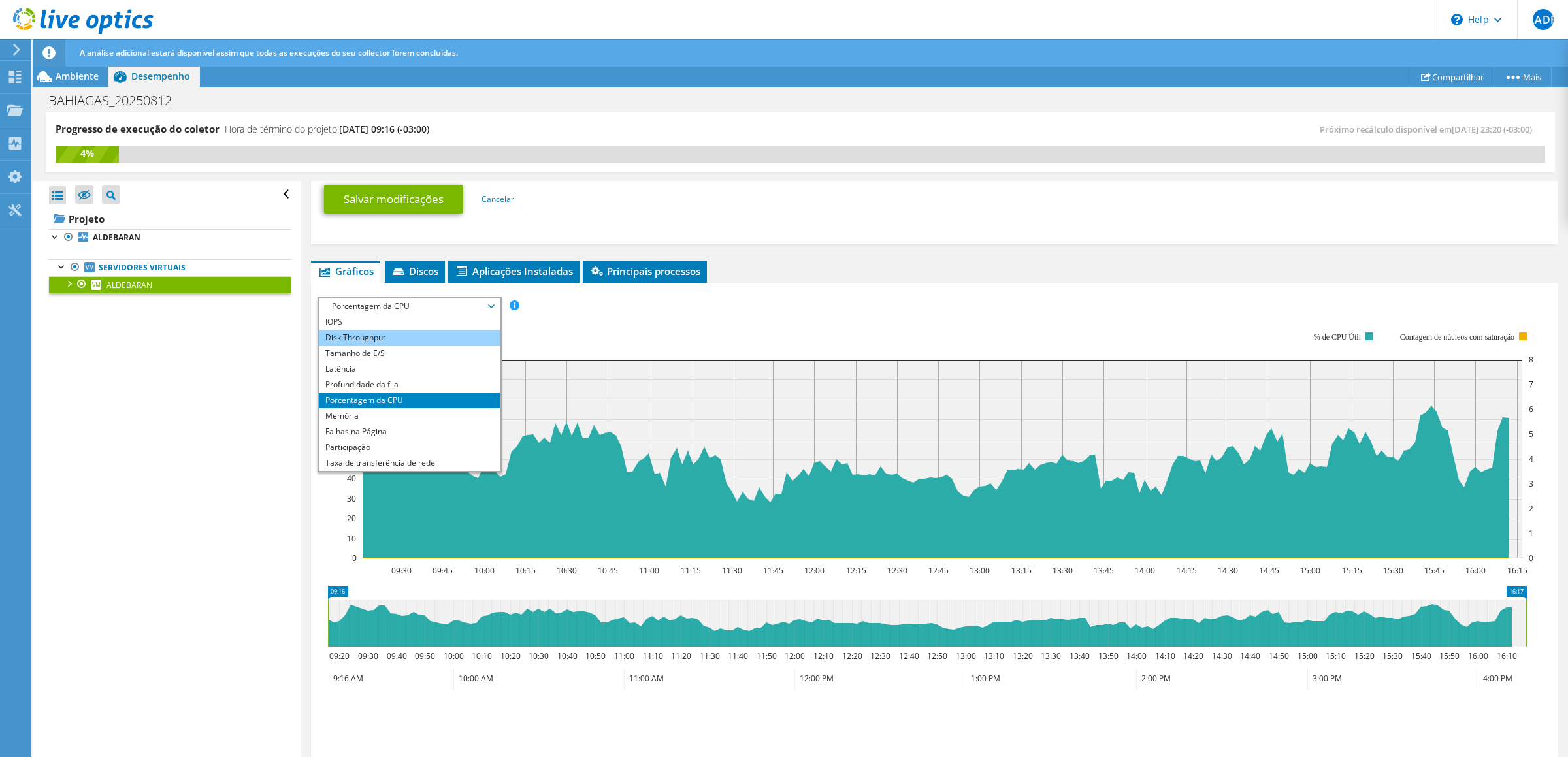
click at [382, 334] on li "Disk Throughput" at bounding box center [409, 337] width 181 height 15
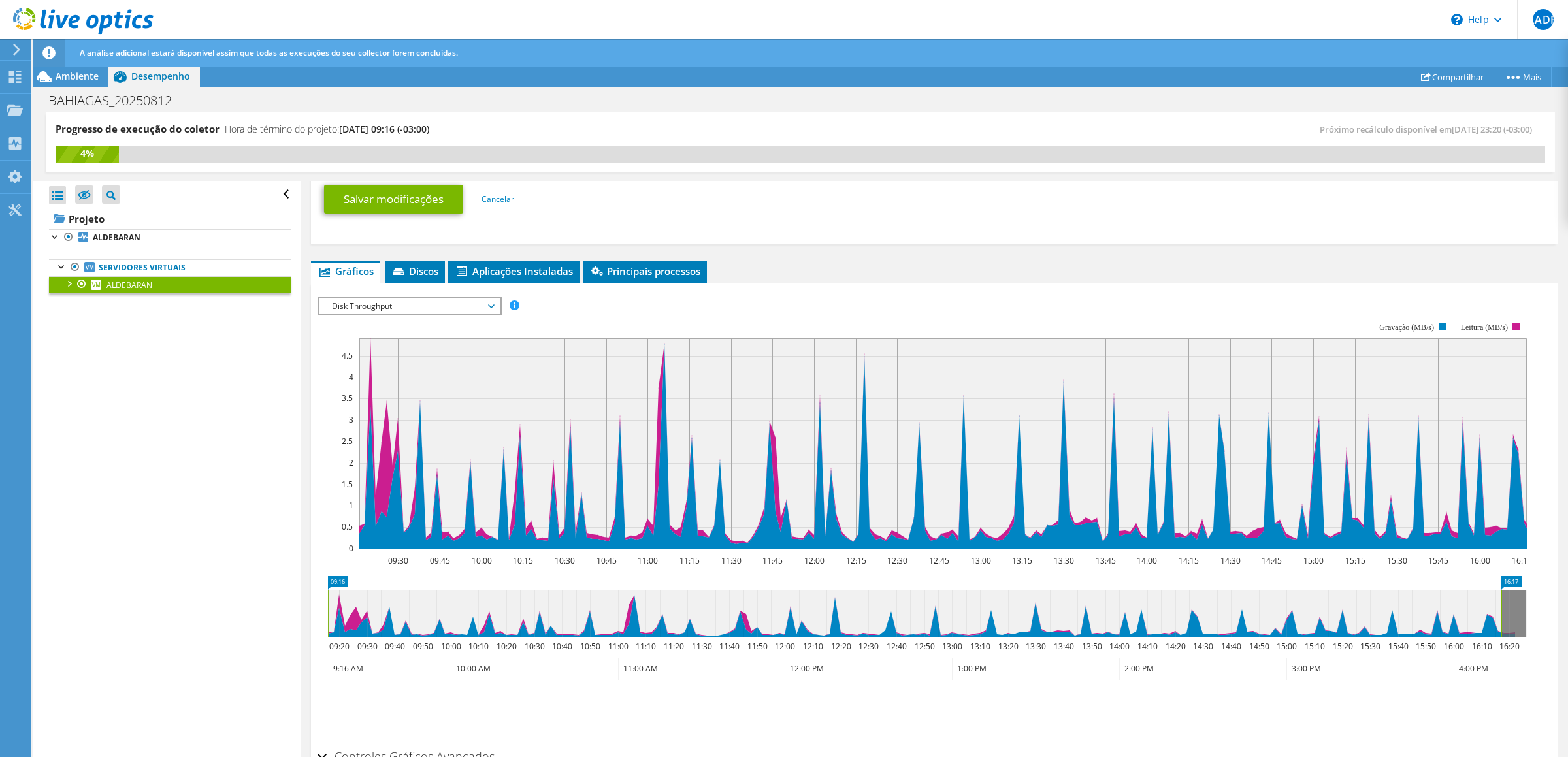
click at [390, 303] on span "Disk Throughput" at bounding box center [409, 306] width 168 height 15
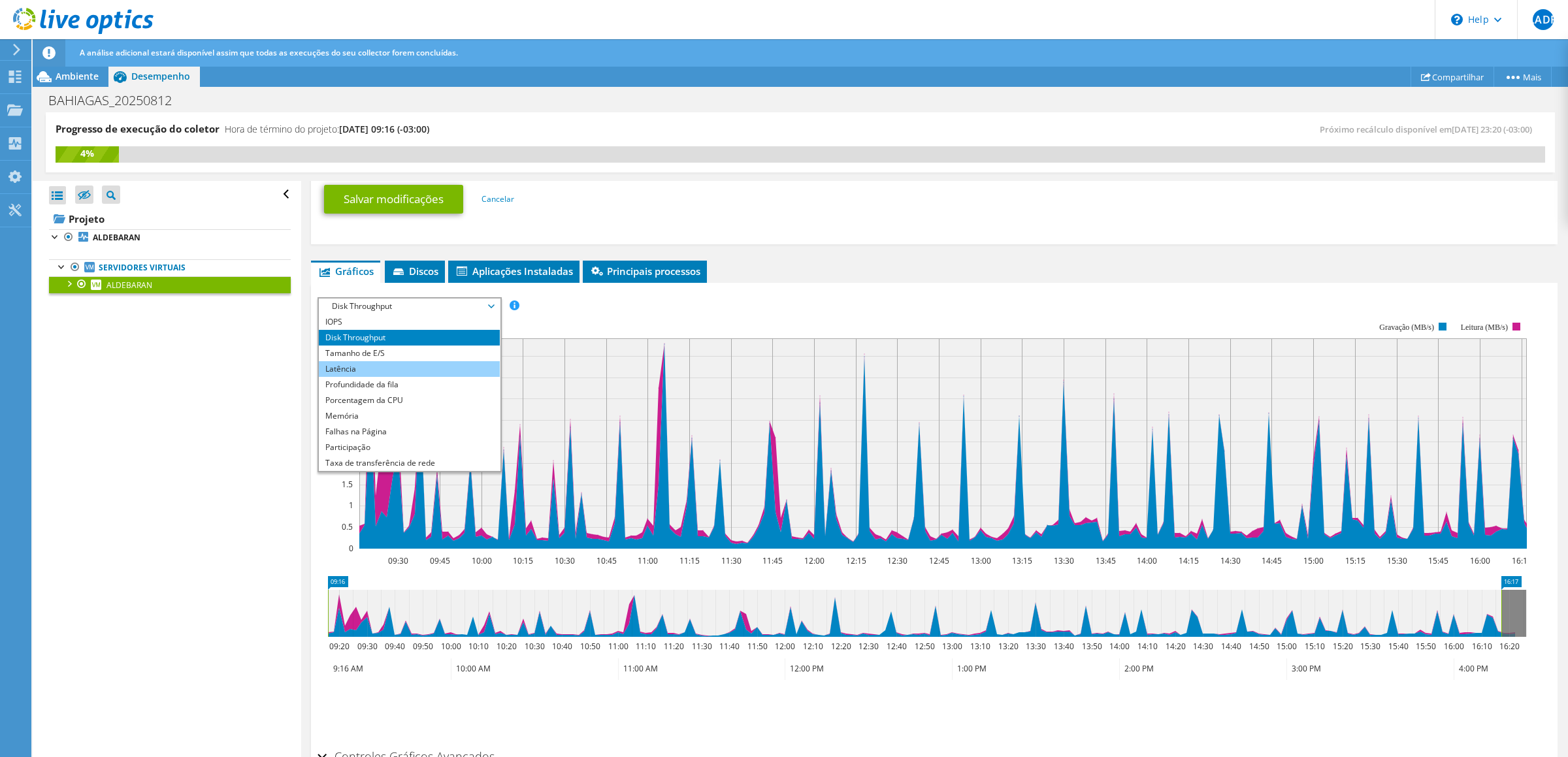
click at [369, 368] on li "Latência" at bounding box center [409, 368] width 181 height 15
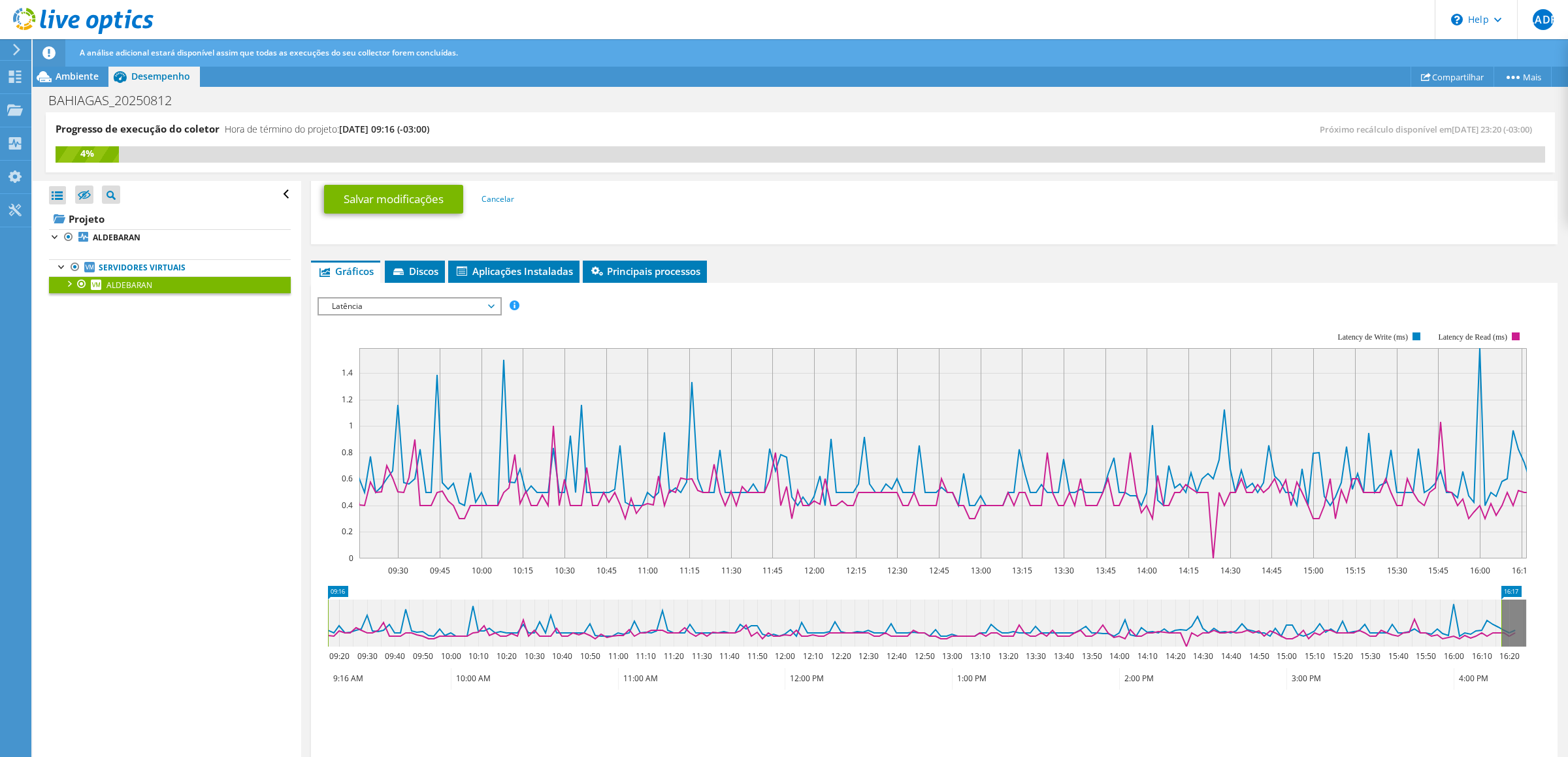
click at [396, 303] on span "Latência" at bounding box center [409, 306] width 168 height 15
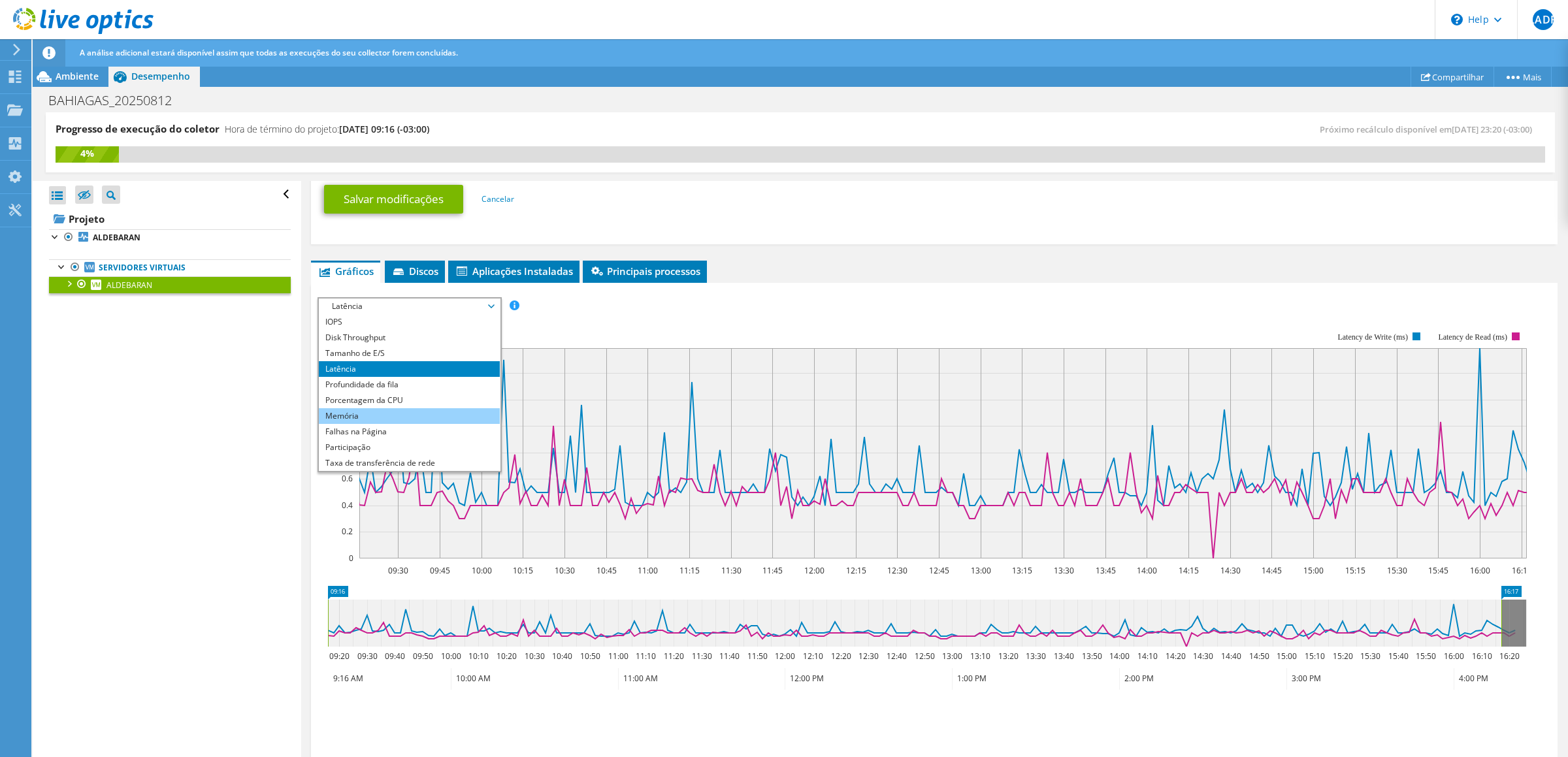
click at [368, 412] on li "Memória" at bounding box center [409, 416] width 181 height 15
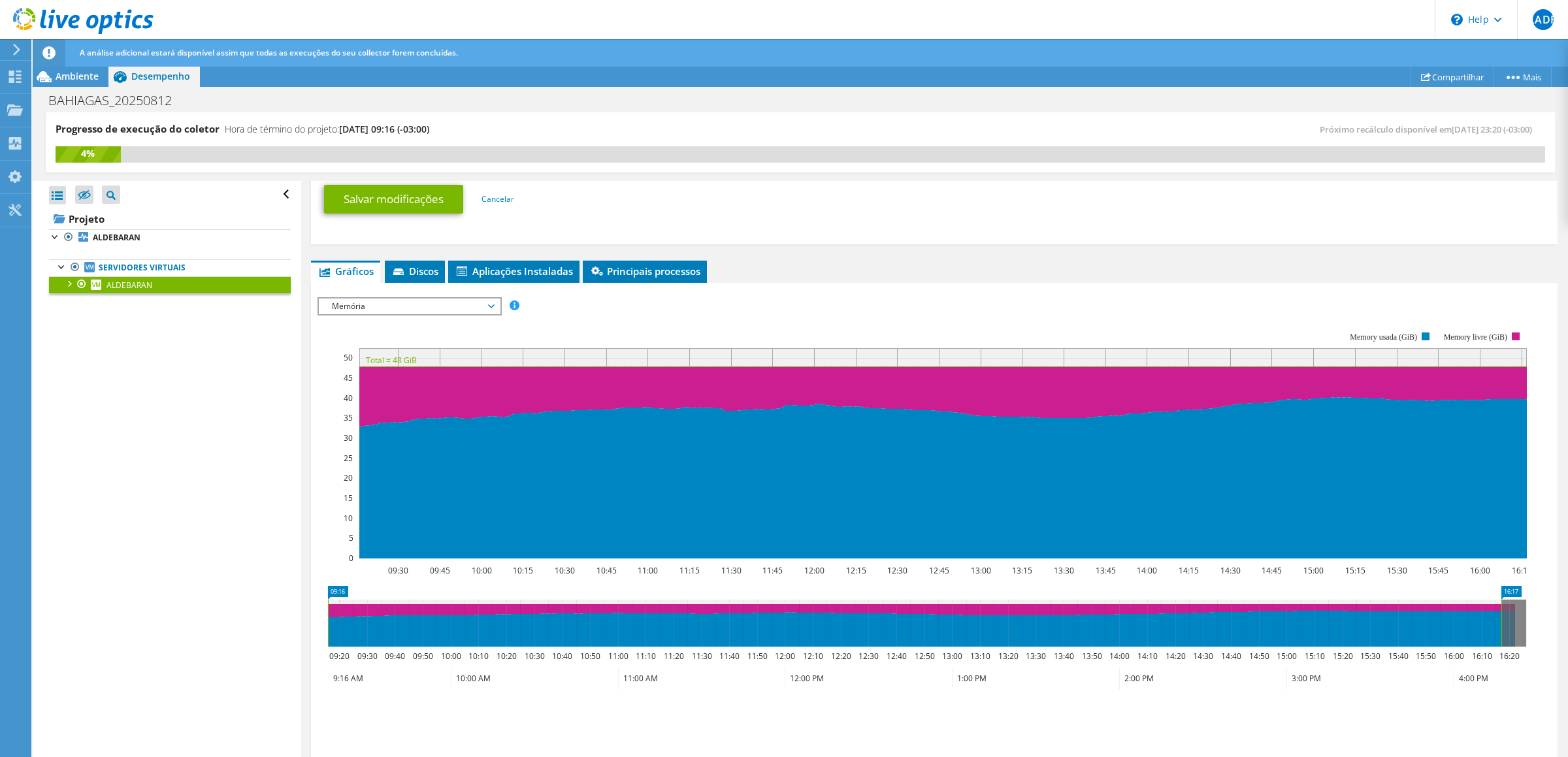
click at [376, 309] on span "Memória" at bounding box center [409, 306] width 168 height 15
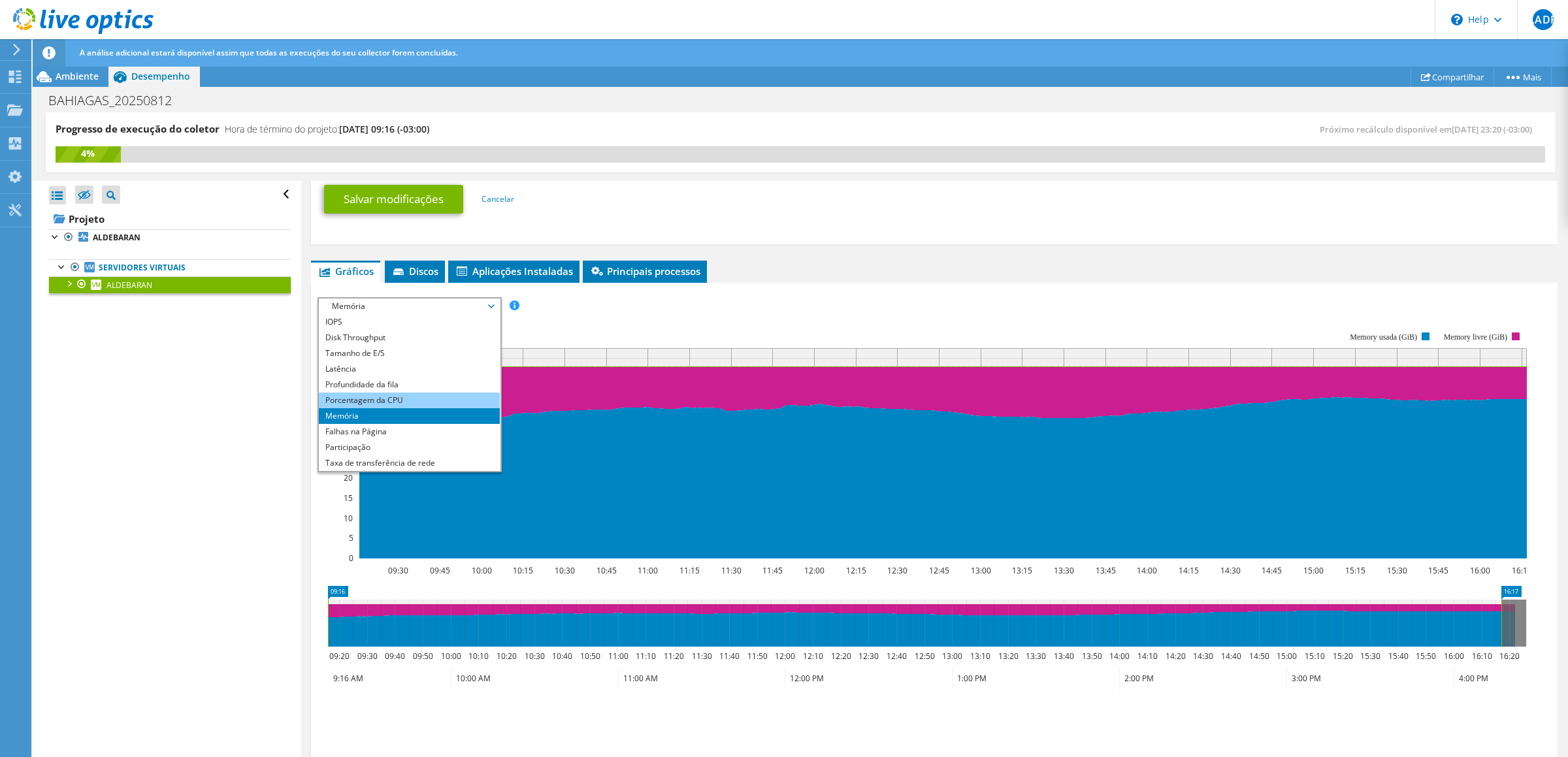
click at [388, 396] on li "Porcentagem da CPU" at bounding box center [409, 400] width 181 height 15
